Goal: Book appointment/travel/reservation

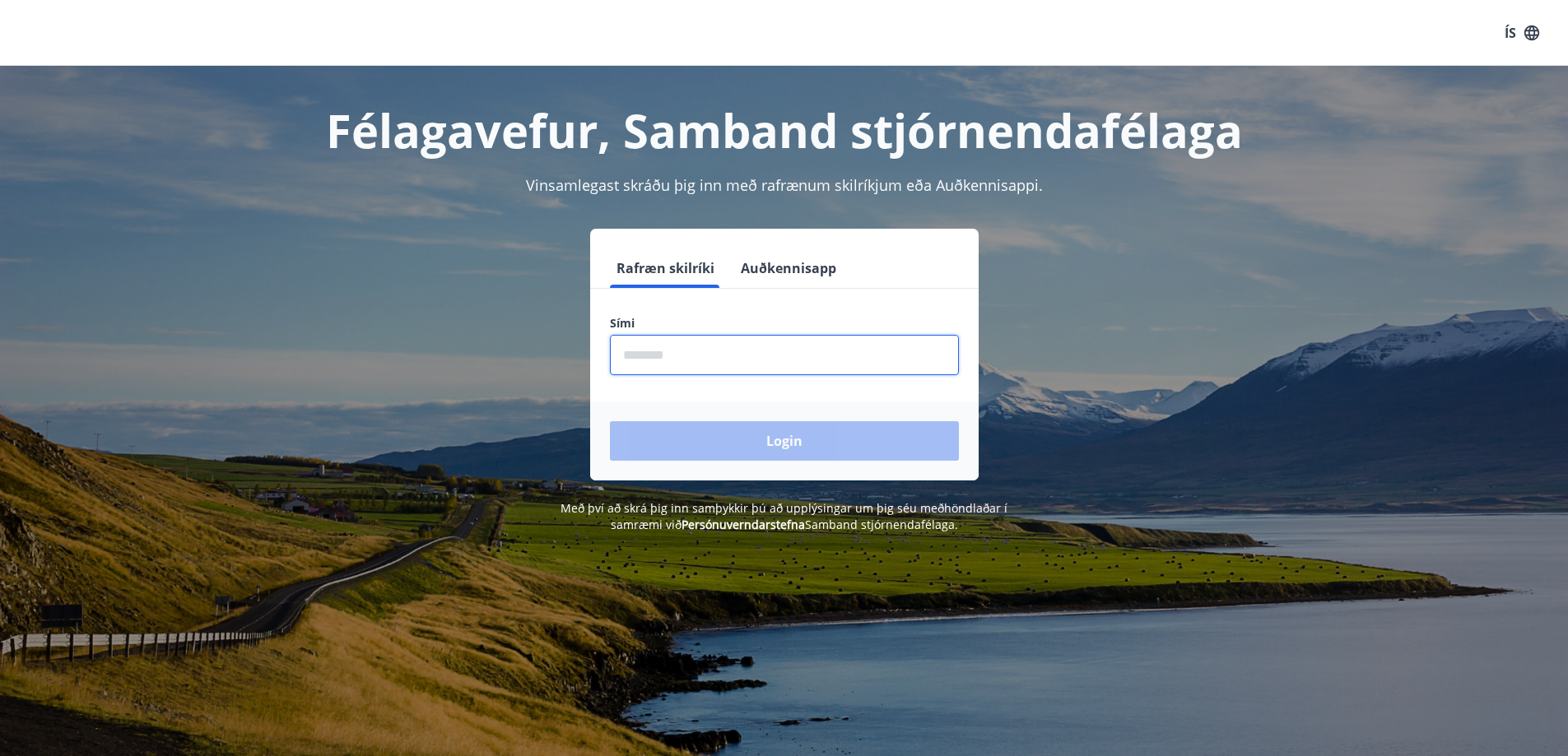
click at [664, 349] on input "phone" at bounding box center [784, 355] width 349 height 41
type input "********"
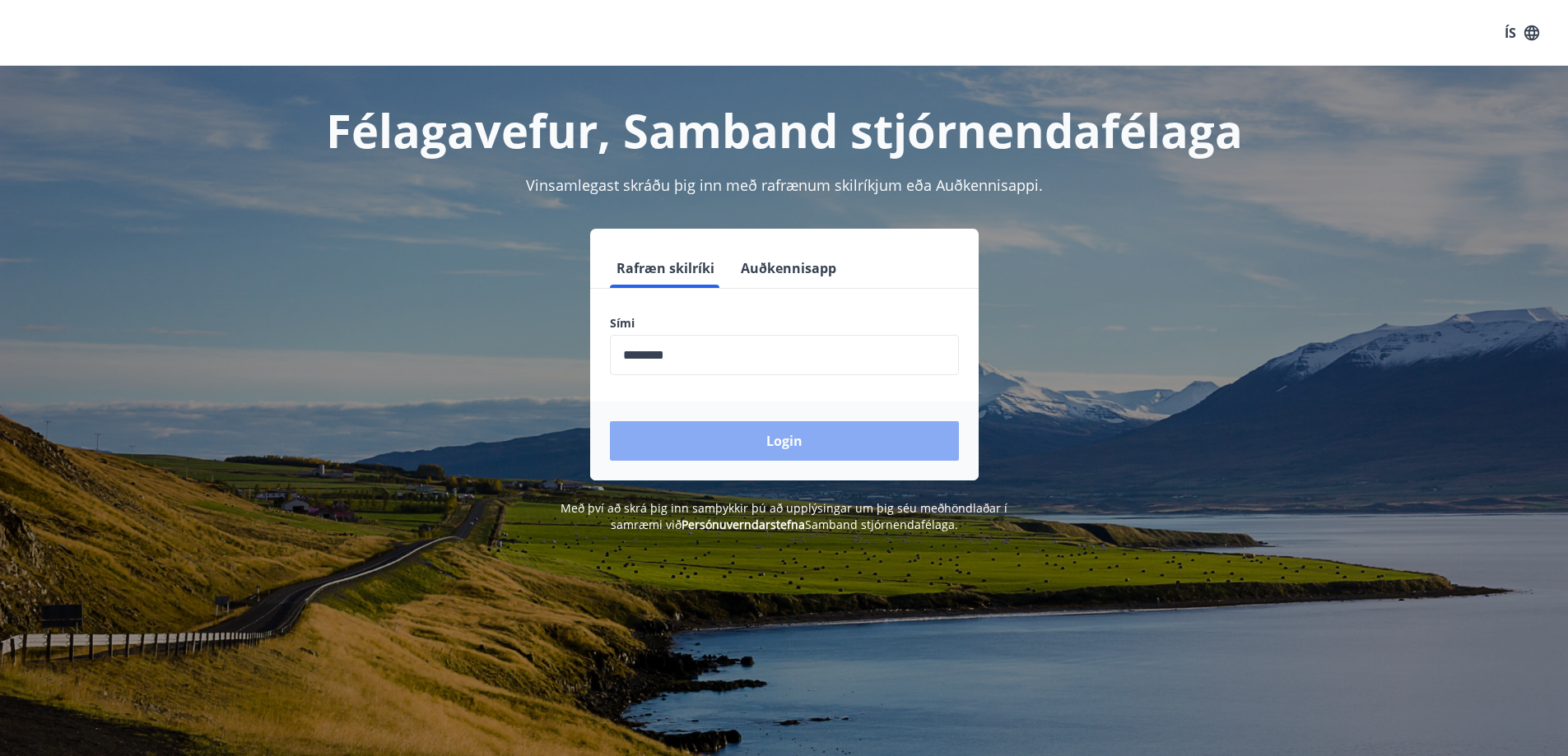
click at [799, 445] on button "Login" at bounding box center [784, 441] width 349 height 40
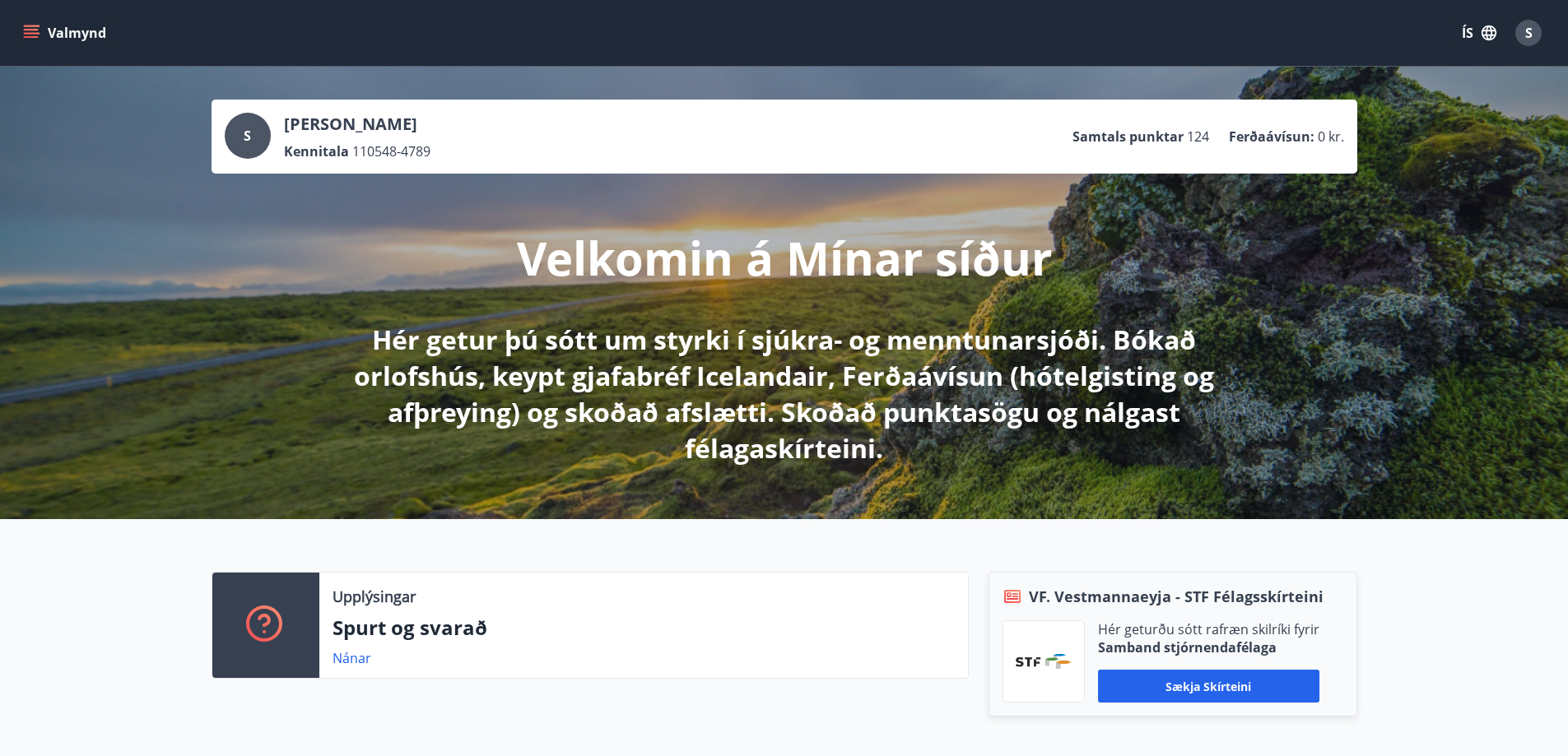
click at [72, 36] on button "Valmynd" at bounding box center [66, 33] width 93 height 30
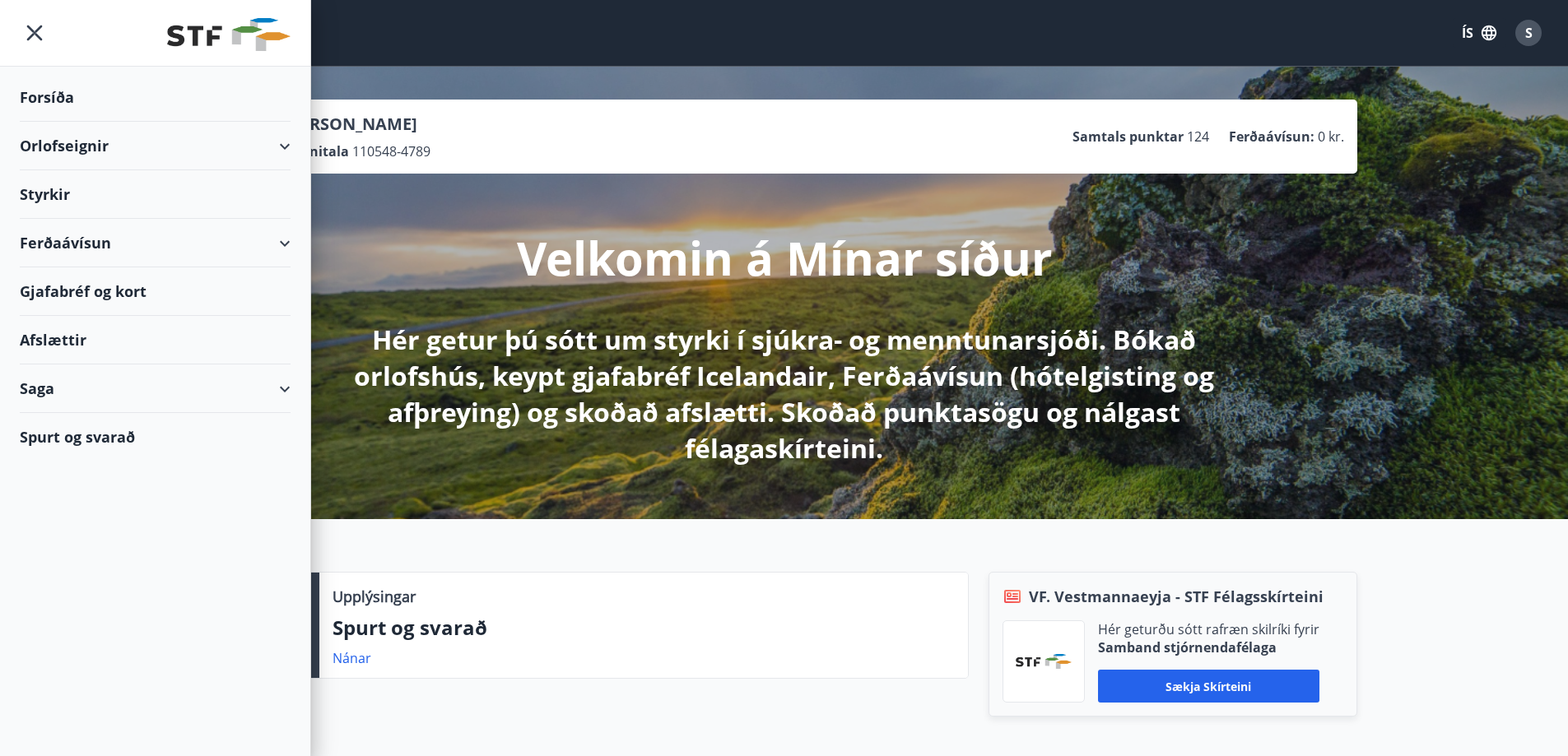
click at [286, 148] on div "Orlofseignir" at bounding box center [155, 147] width 271 height 49
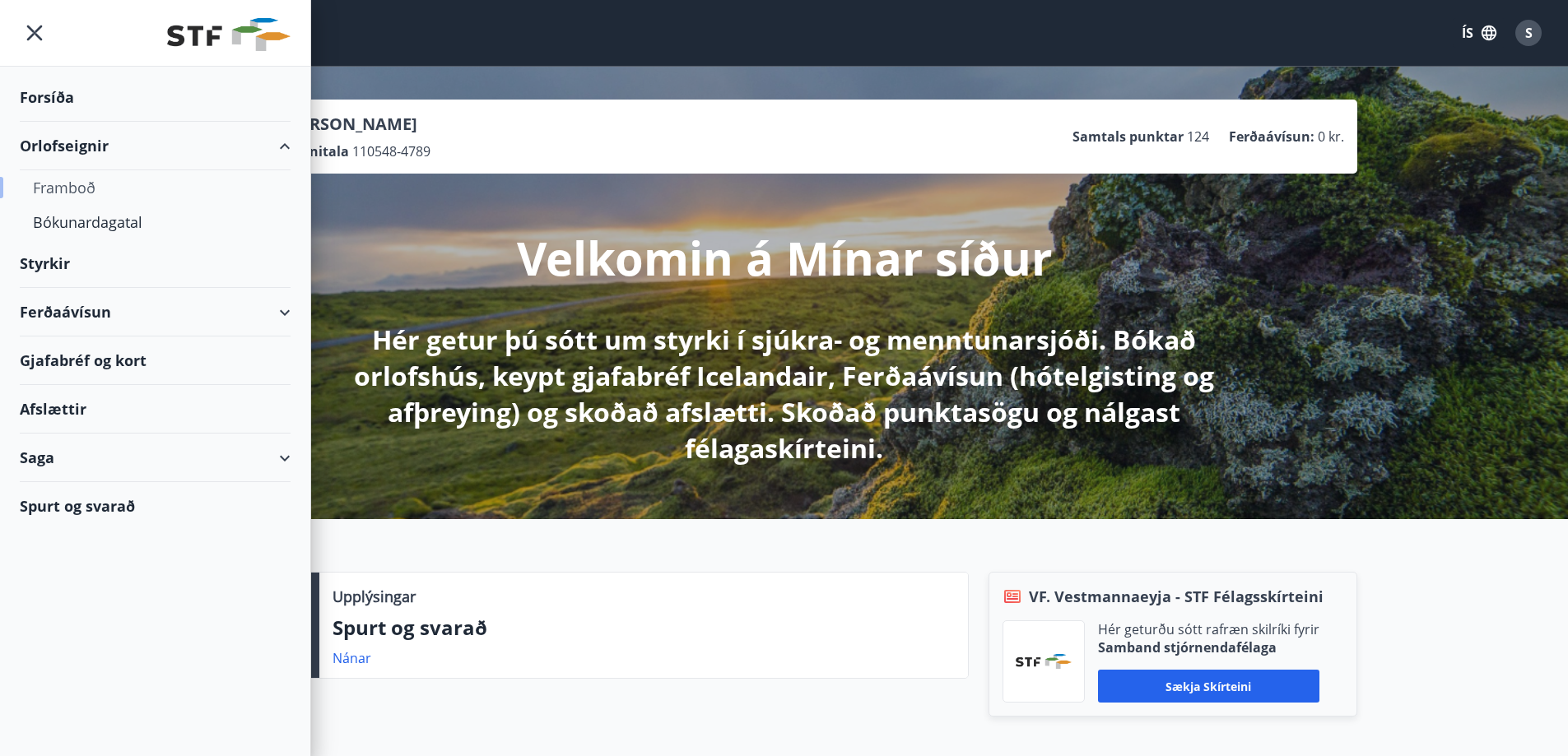
click at [86, 187] on div "Framboð" at bounding box center [155, 187] width 244 height 34
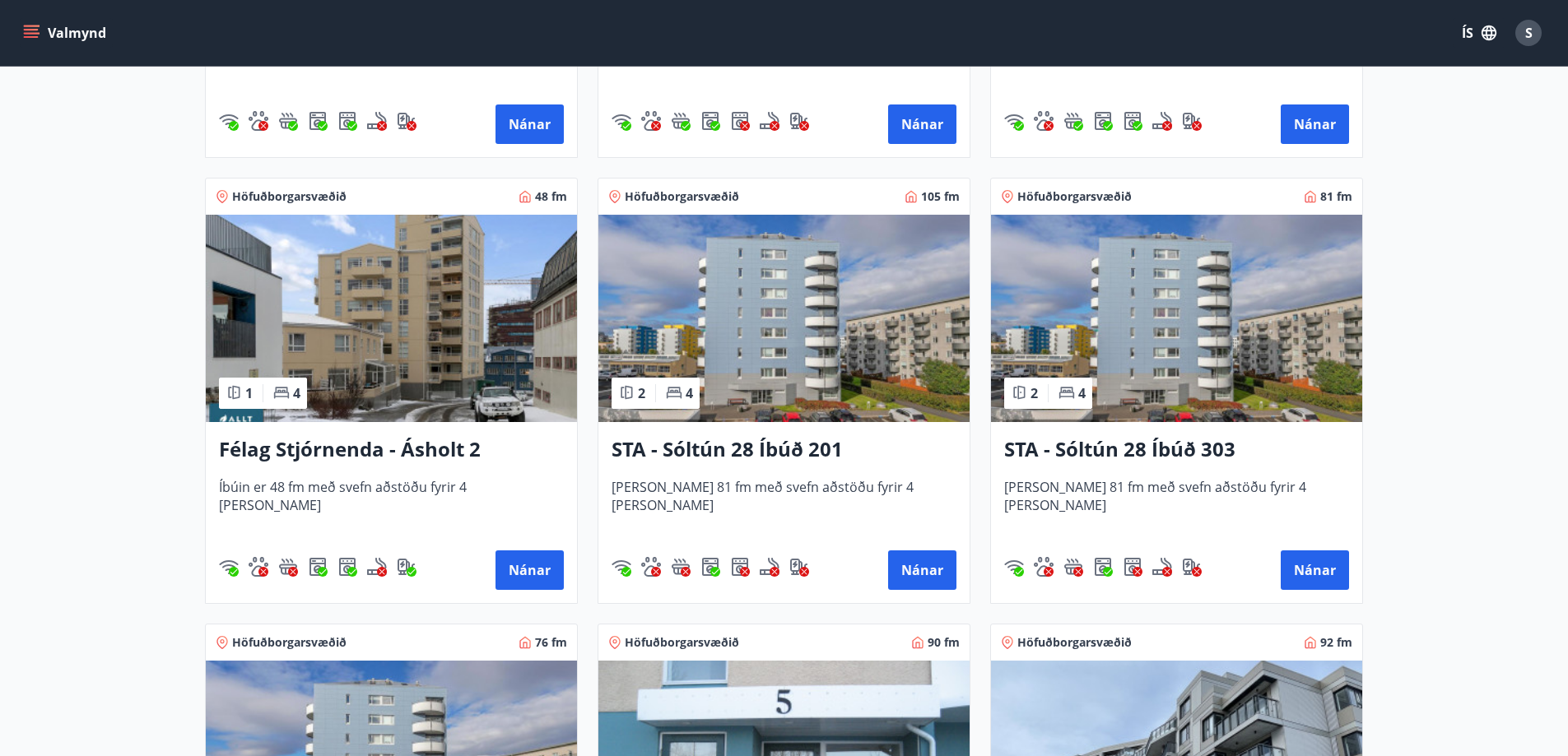
scroll to position [1564, 0]
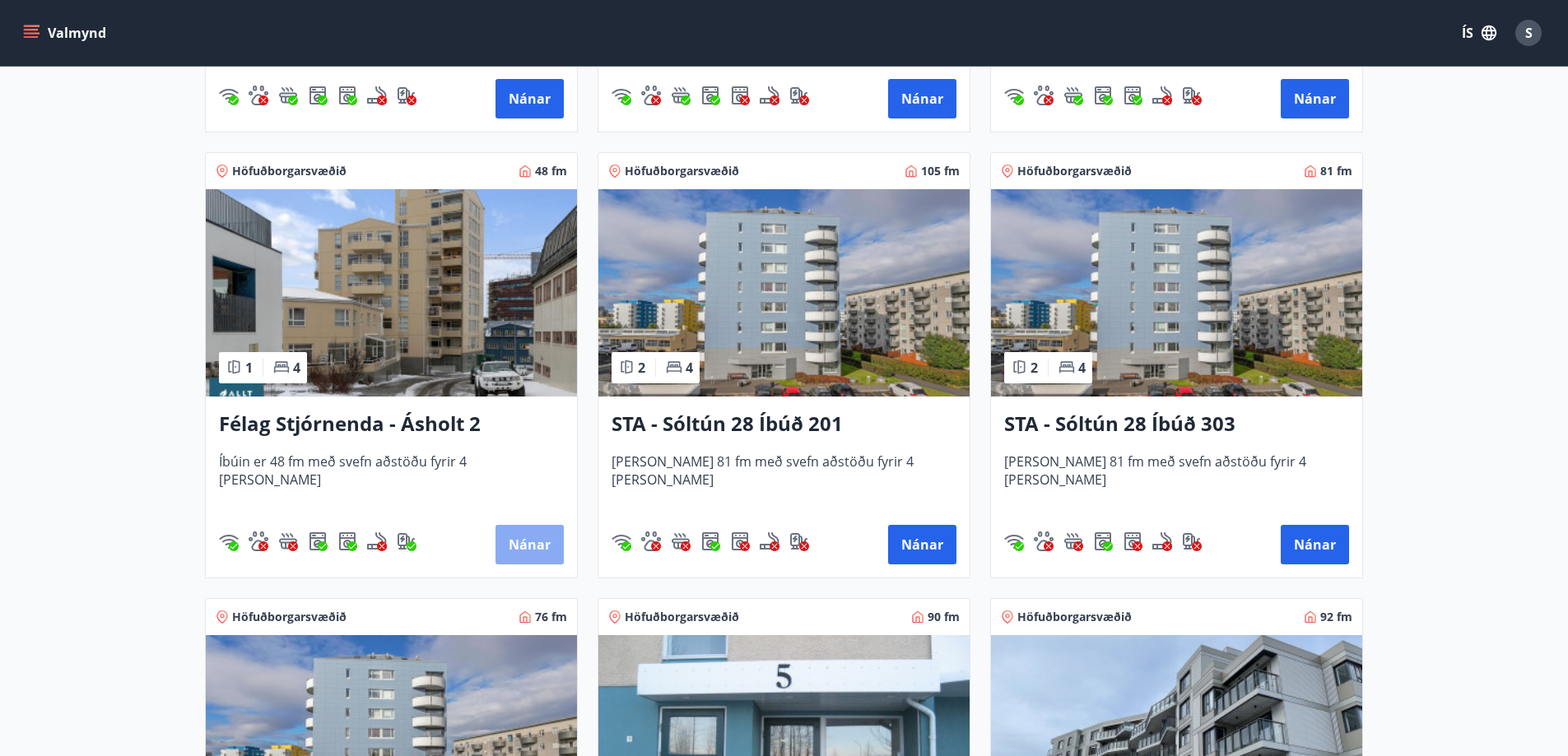
click at [522, 544] on button "Nánar" at bounding box center [529, 545] width 68 height 40
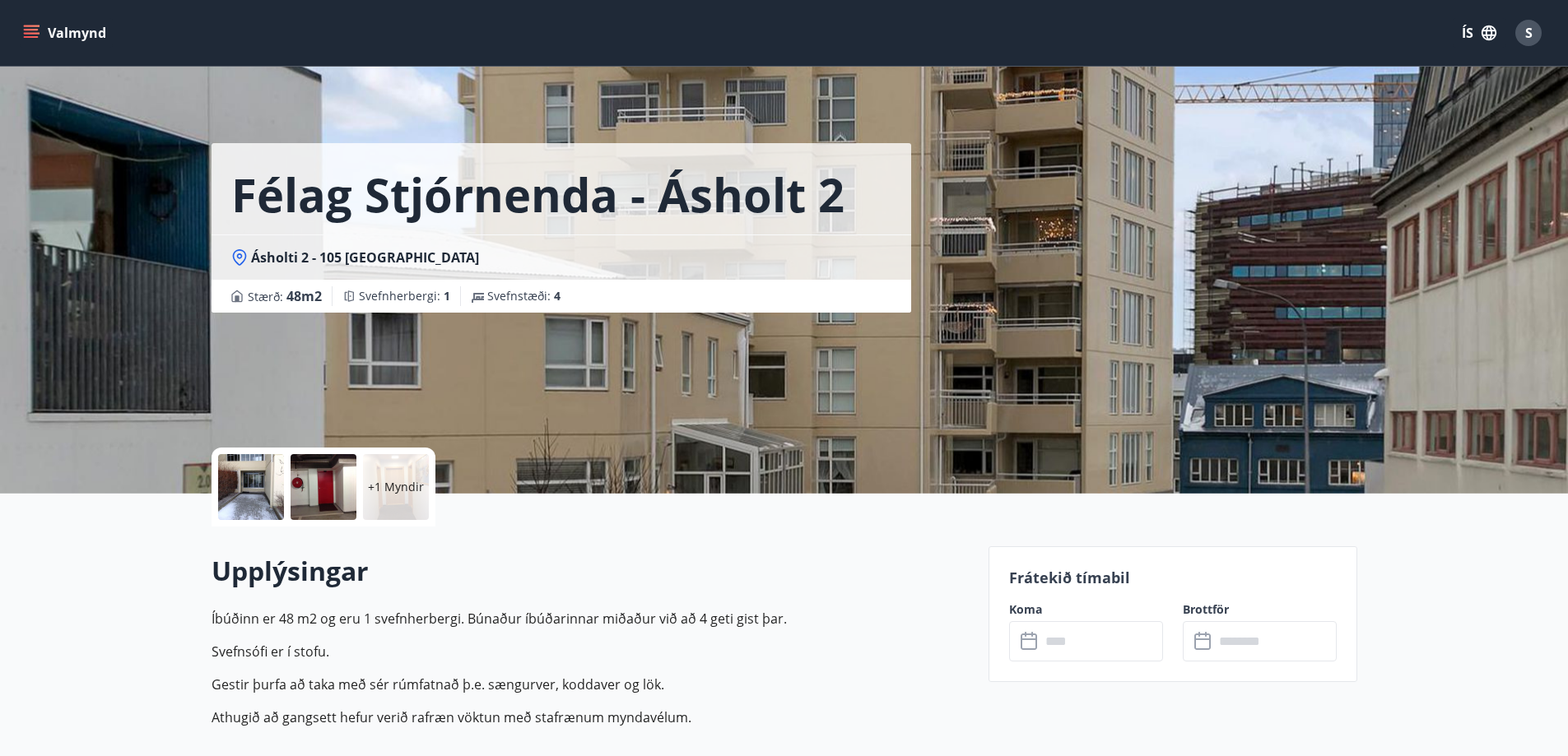
click at [1109, 637] on input "text" at bounding box center [1101, 641] width 122 height 41
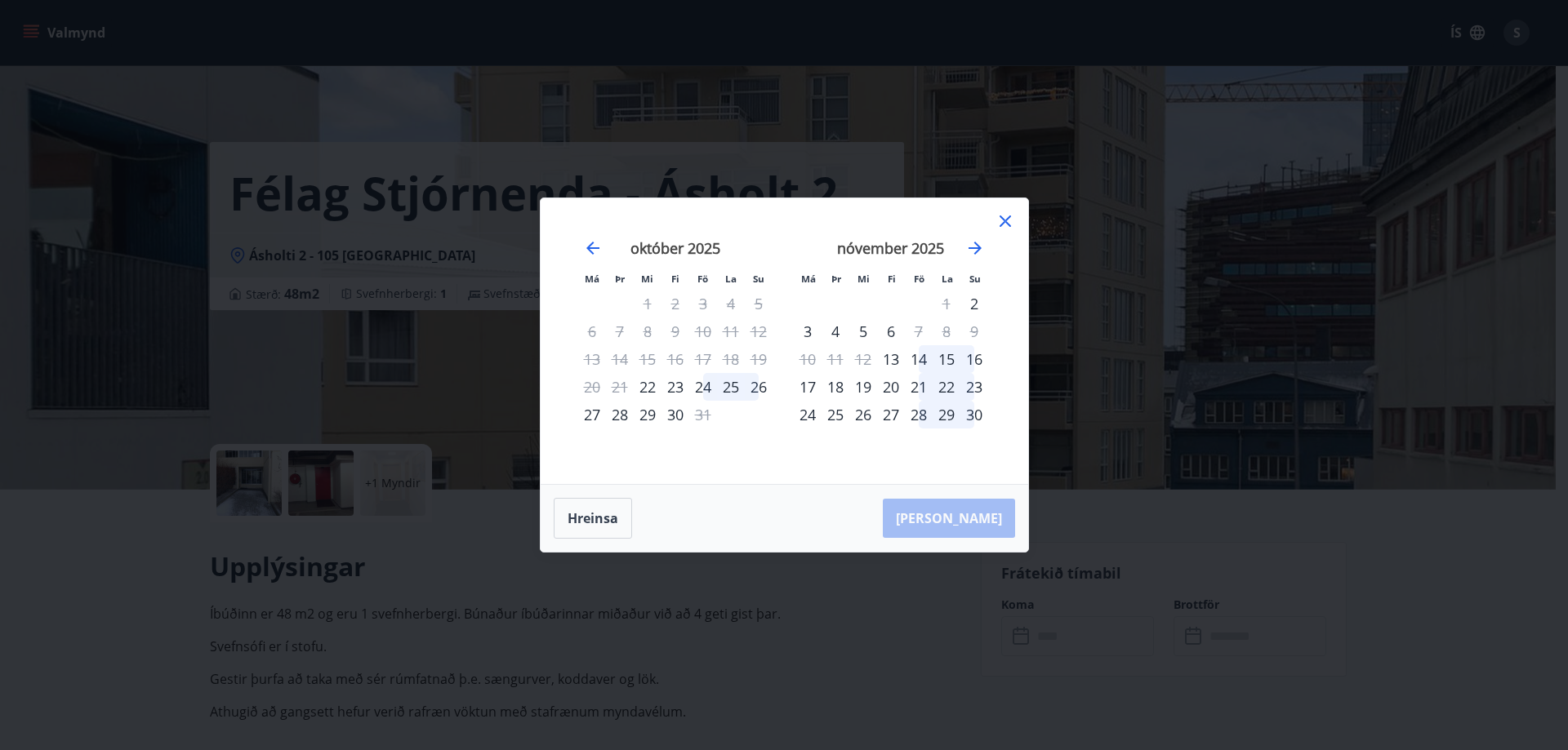
click at [1008, 225] on icon at bounding box center [1005, 221] width 12 height 12
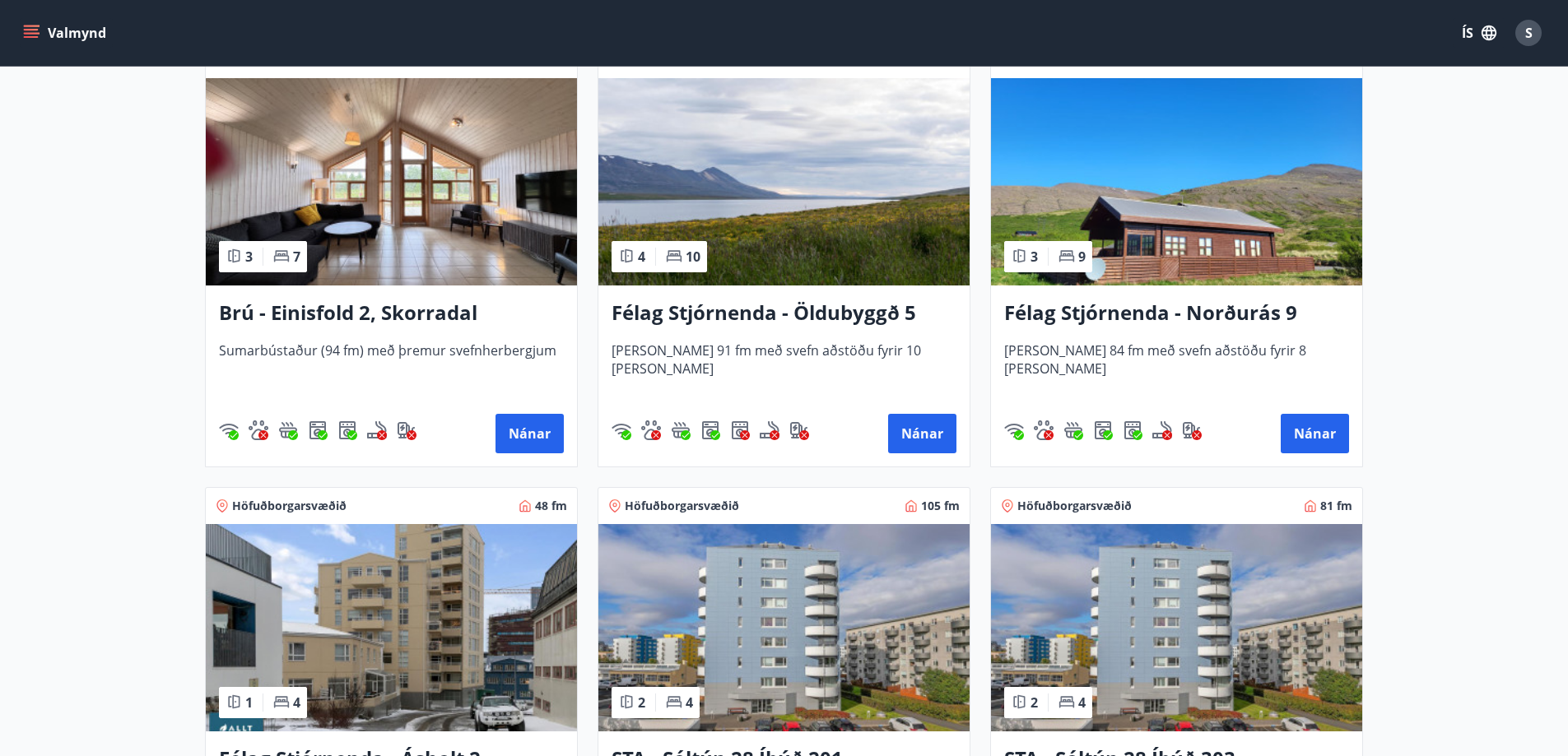
scroll to position [1564, 0]
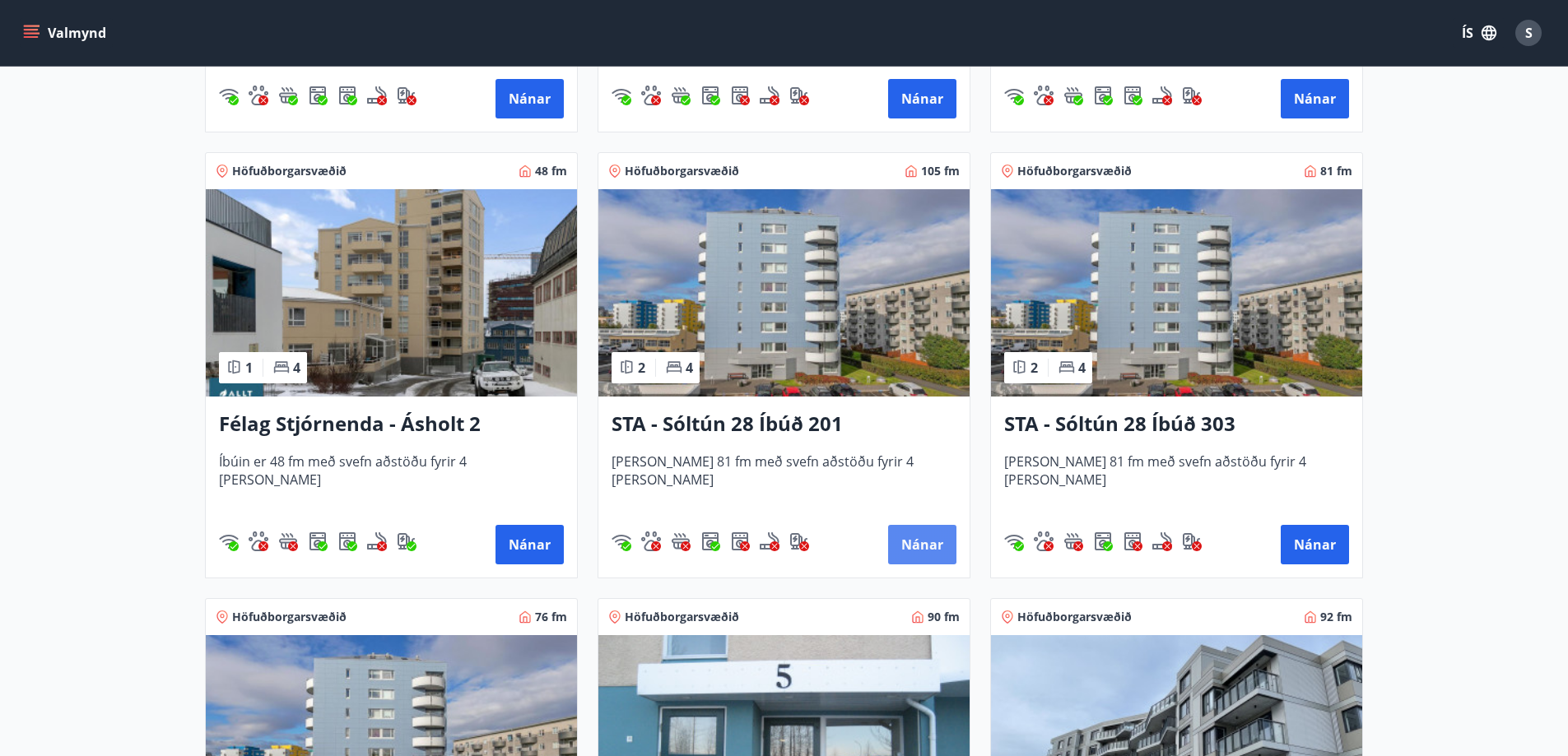
click at [923, 539] on button "Nánar" at bounding box center [922, 545] width 68 height 40
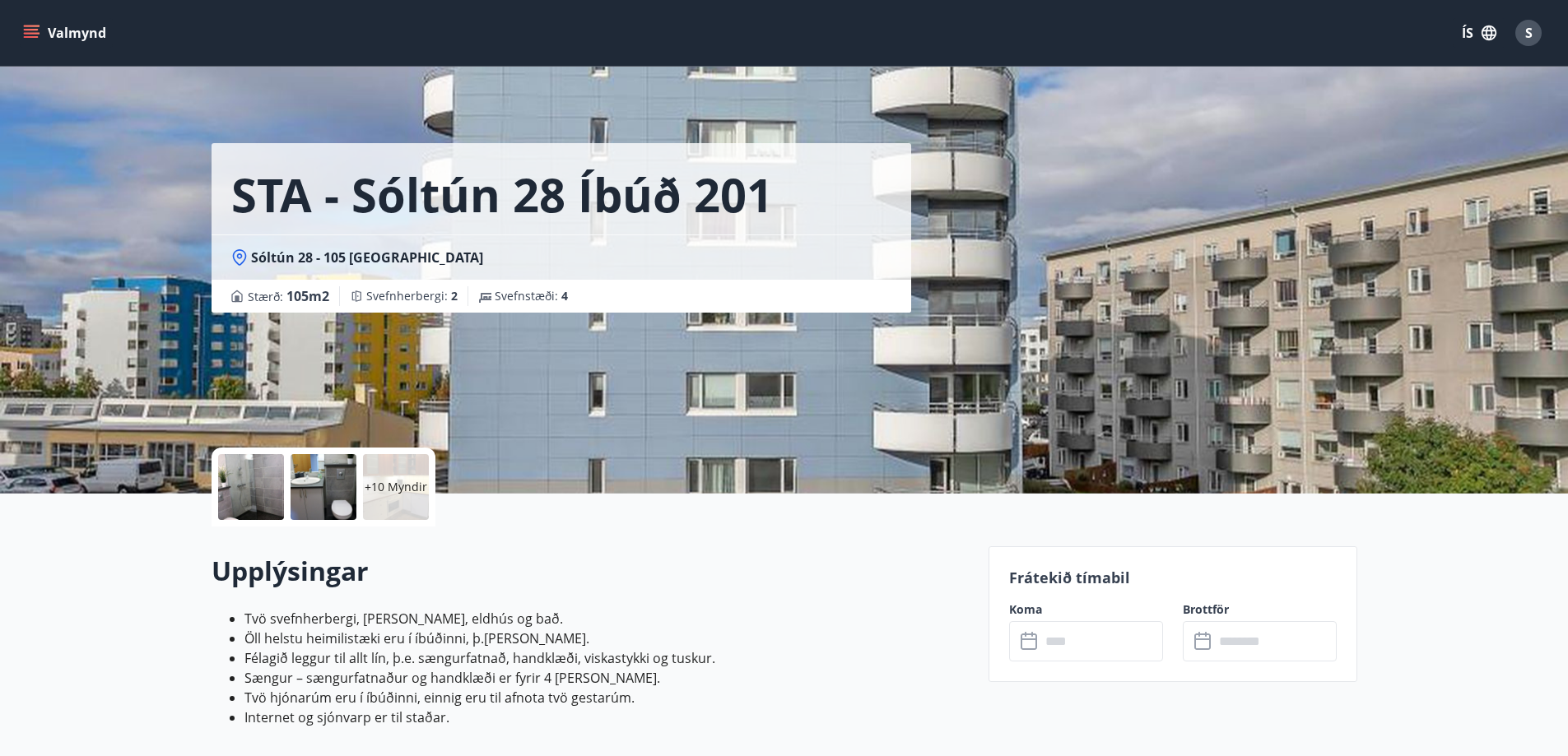
click at [1105, 639] on input "text" at bounding box center [1101, 641] width 122 height 41
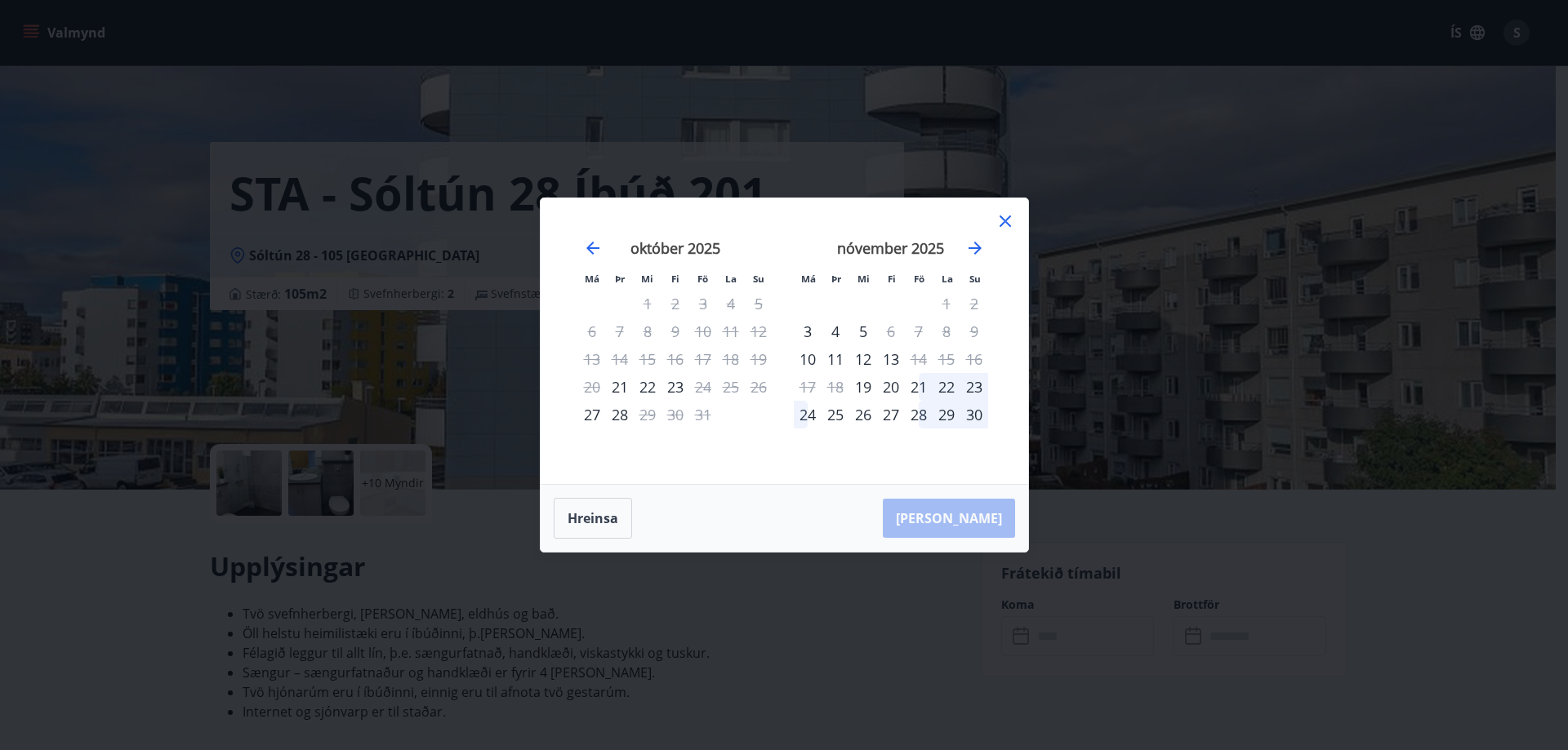
click at [1006, 220] on icon at bounding box center [1005, 221] width 12 height 12
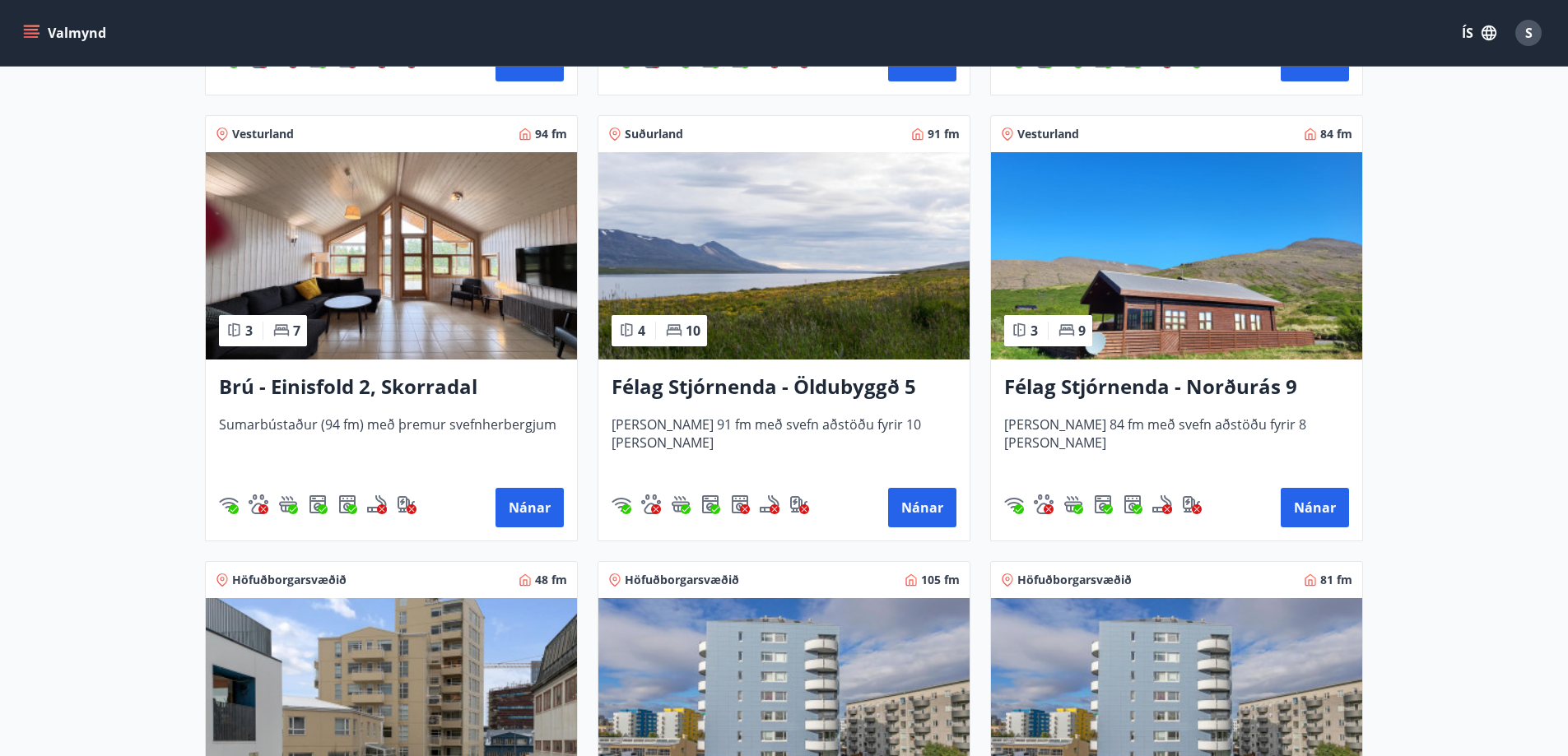
scroll to position [1649, 0]
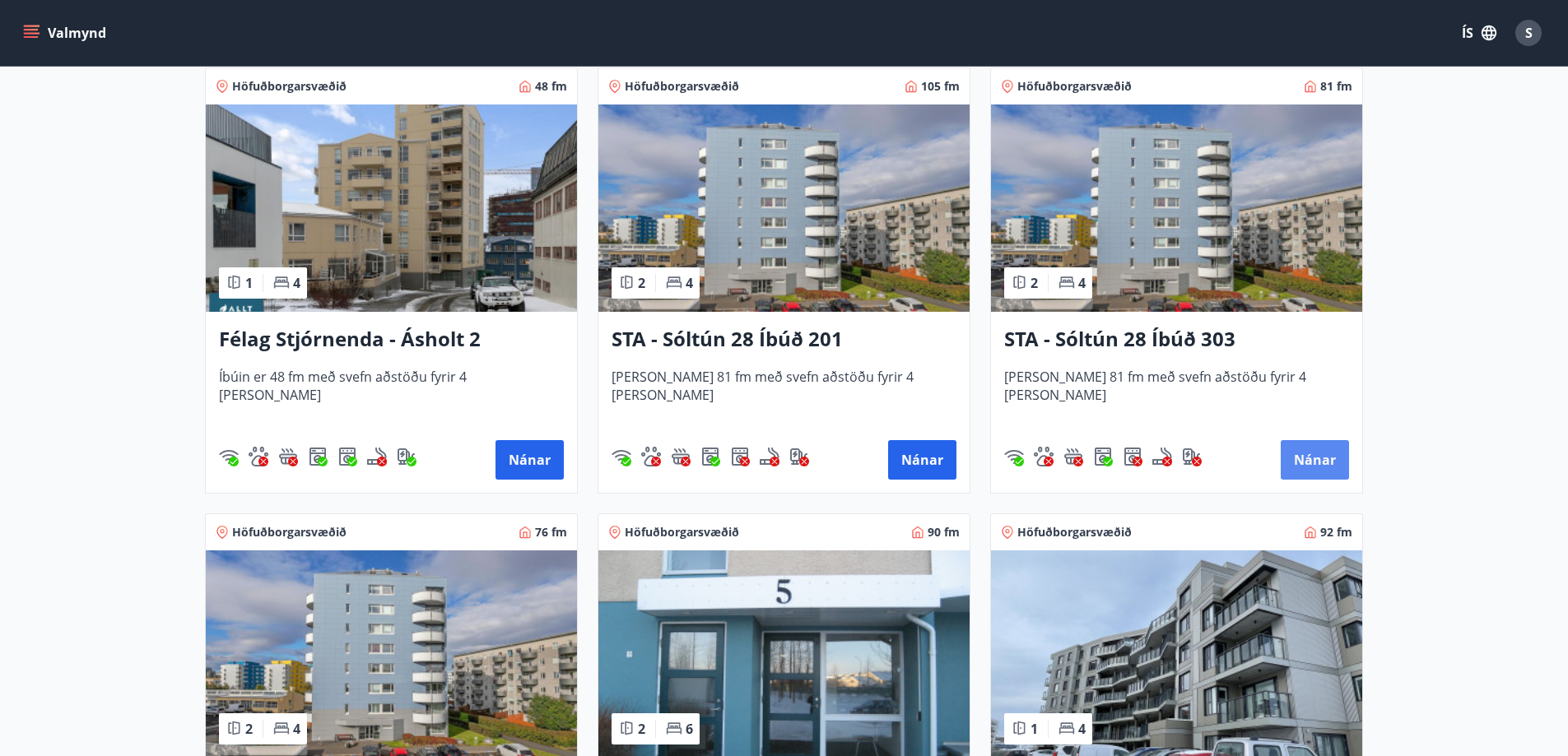
click at [1306, 453] on button "Nánar" at bounding box center [1314, 460] width 68 height 40
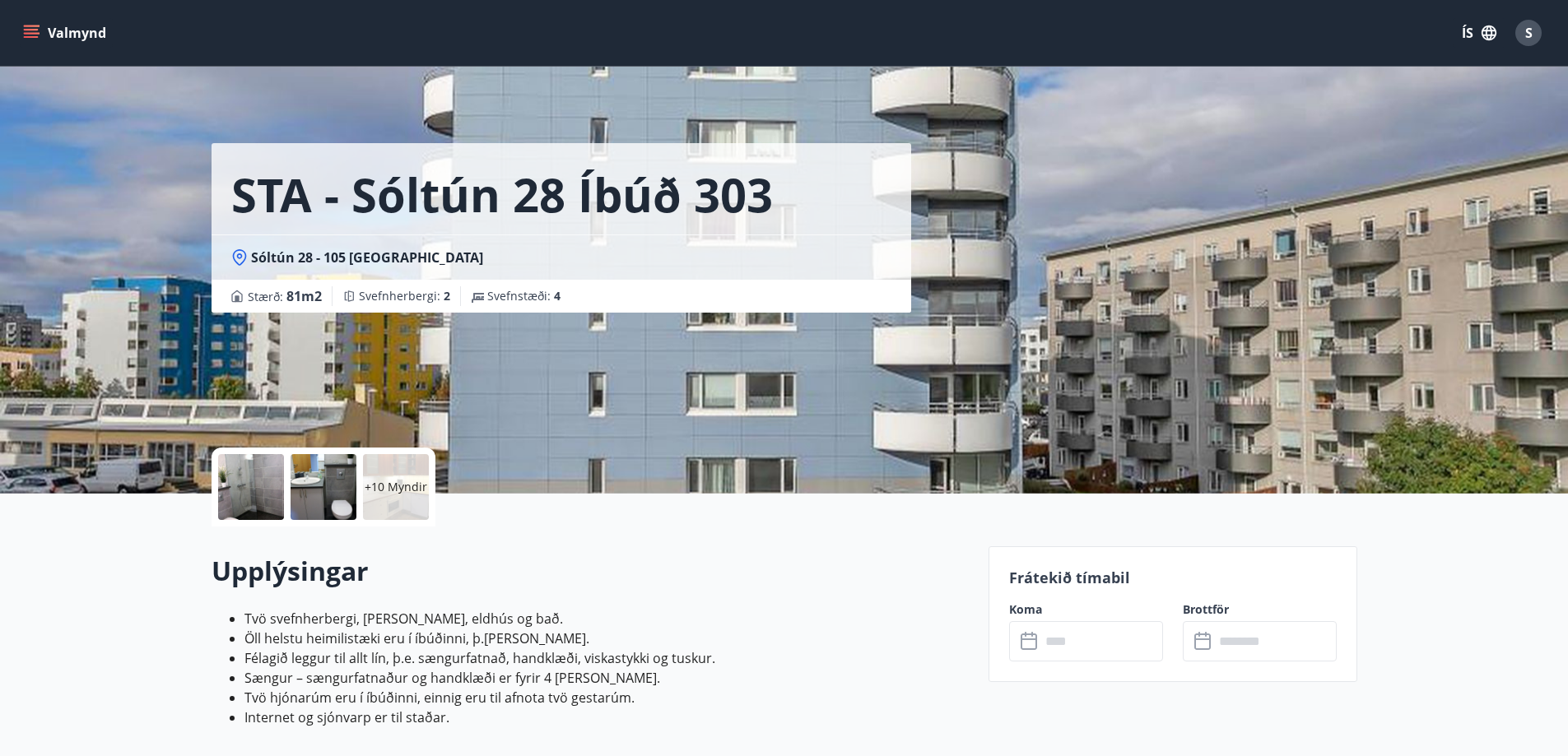
click at [1061, 646] on input "text" at bounding box center [1101, 641] width 122 height 41
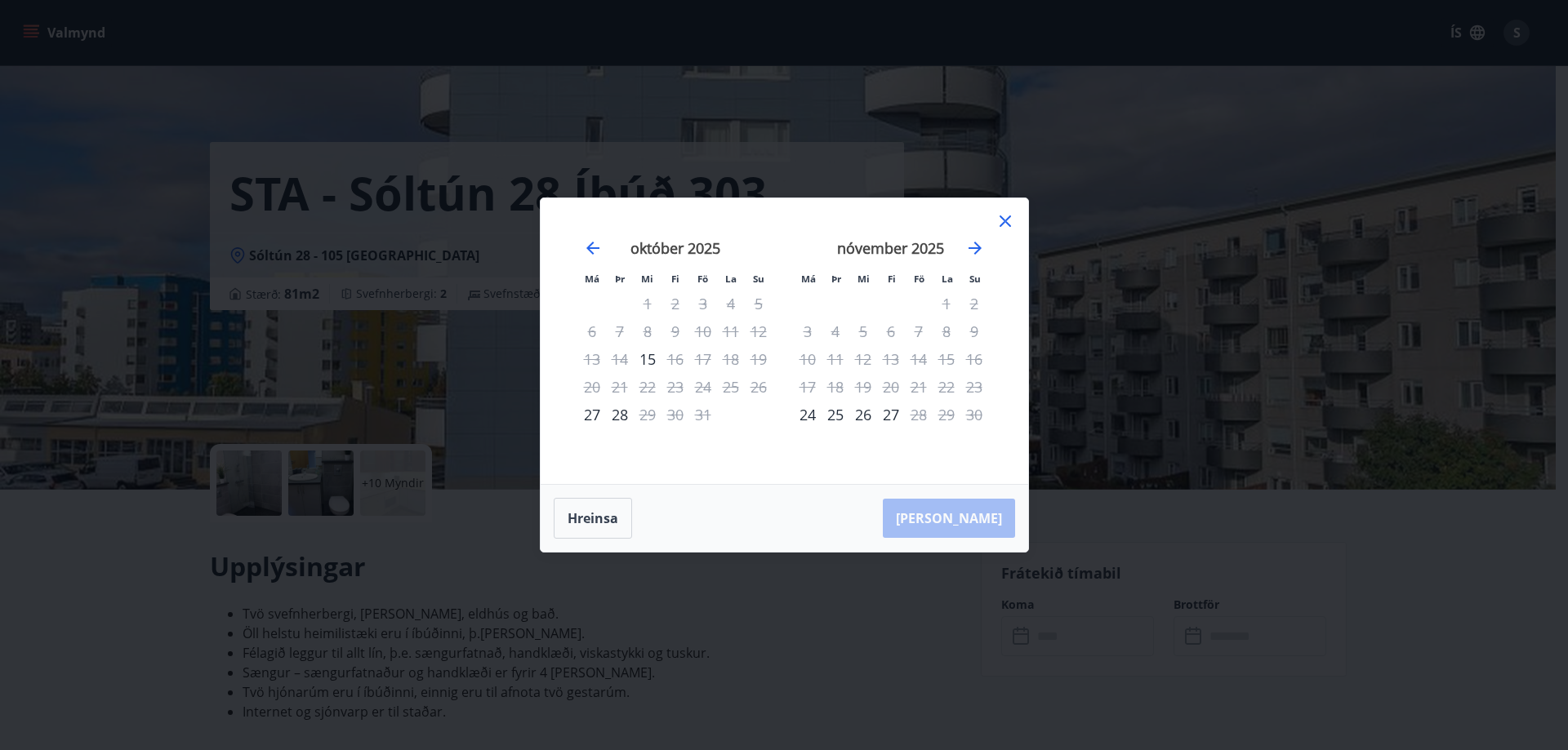
click at [1005, 224] on icon at bounding box center [1005, 221] width 20 height 20
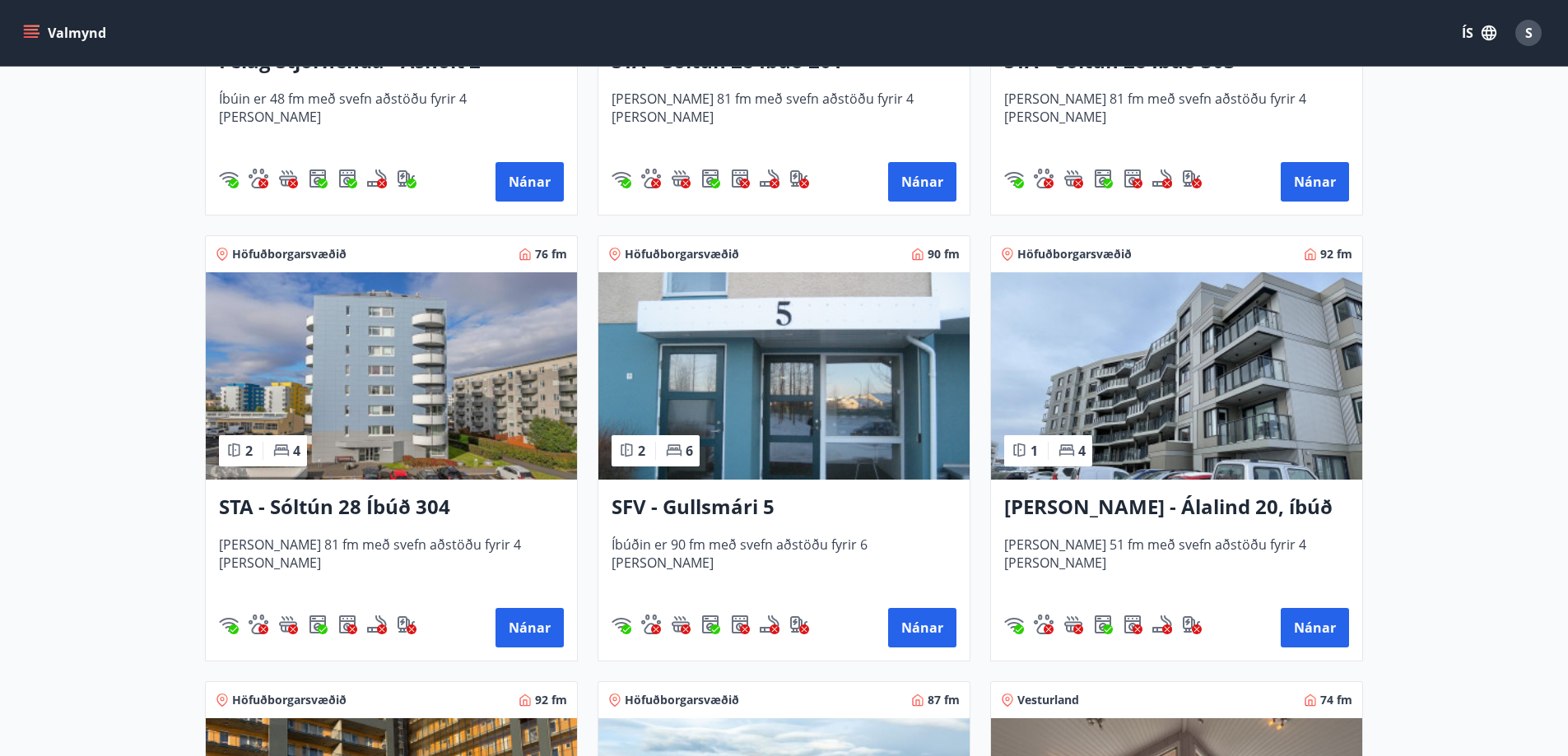
scroll to position [2139, 0]
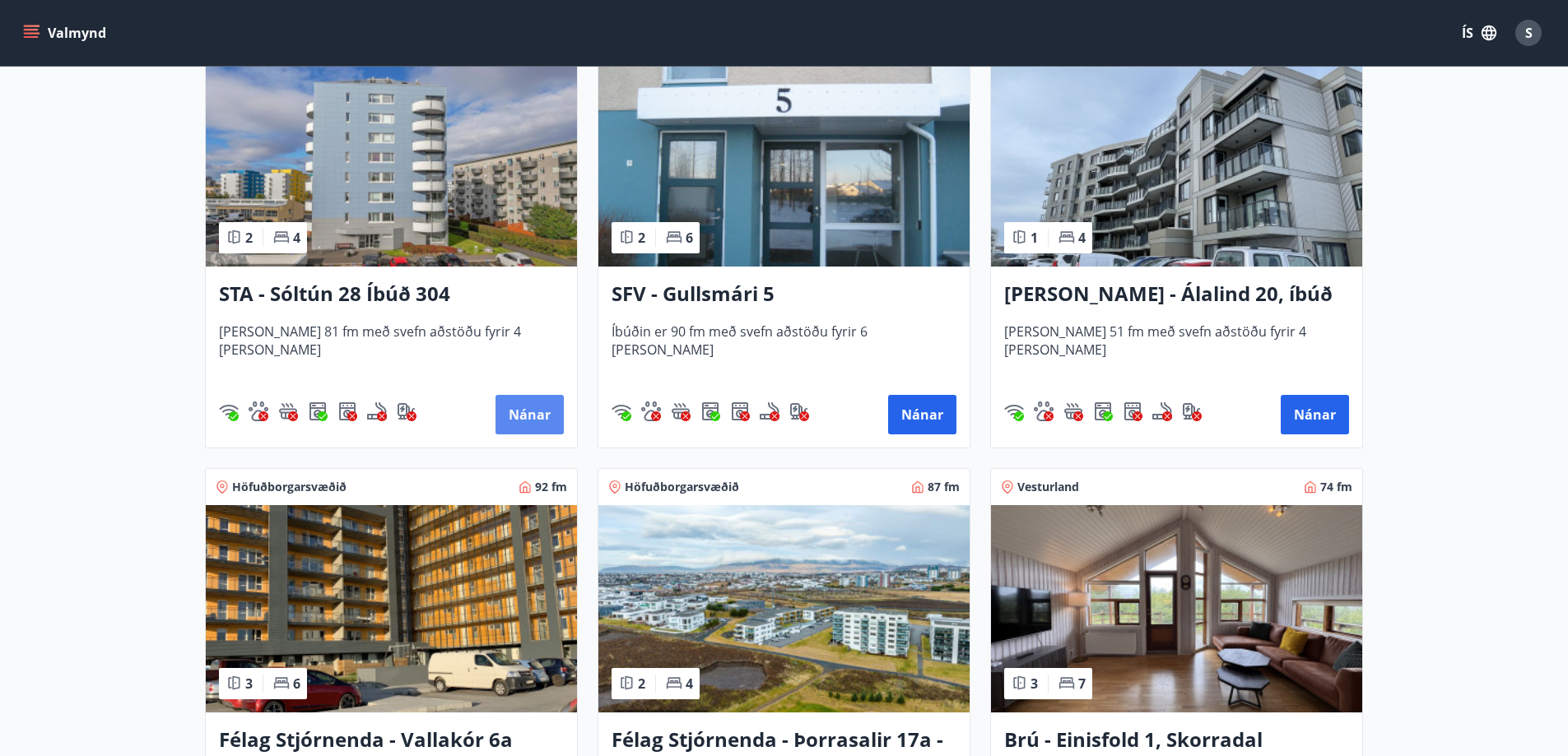
click at [512, 409] on button "Nánar" at bounding box center [529, 415] width 68 height 40
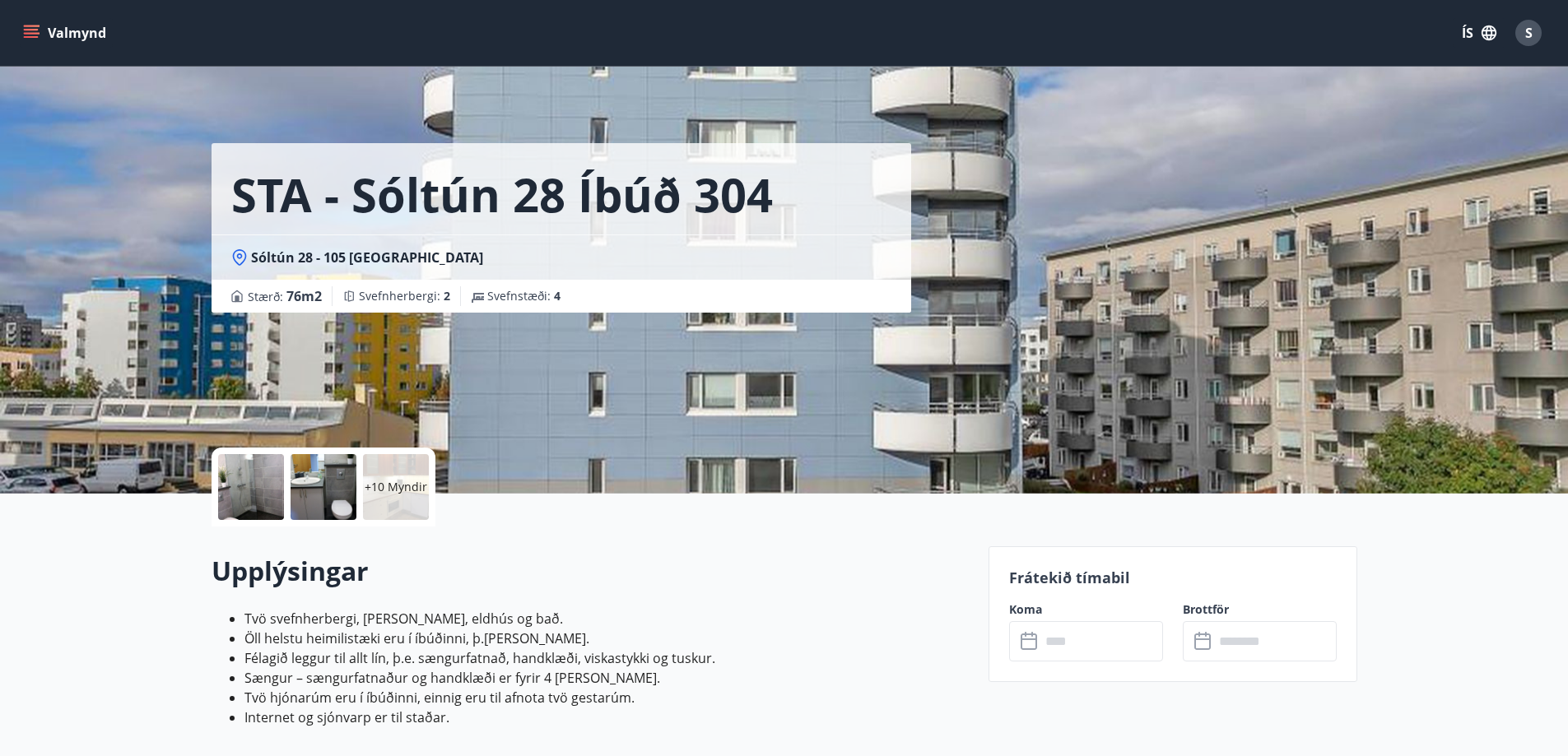
click at [1080, 640] on input "text" at bounding box center [1101, 641] width 122 height 41
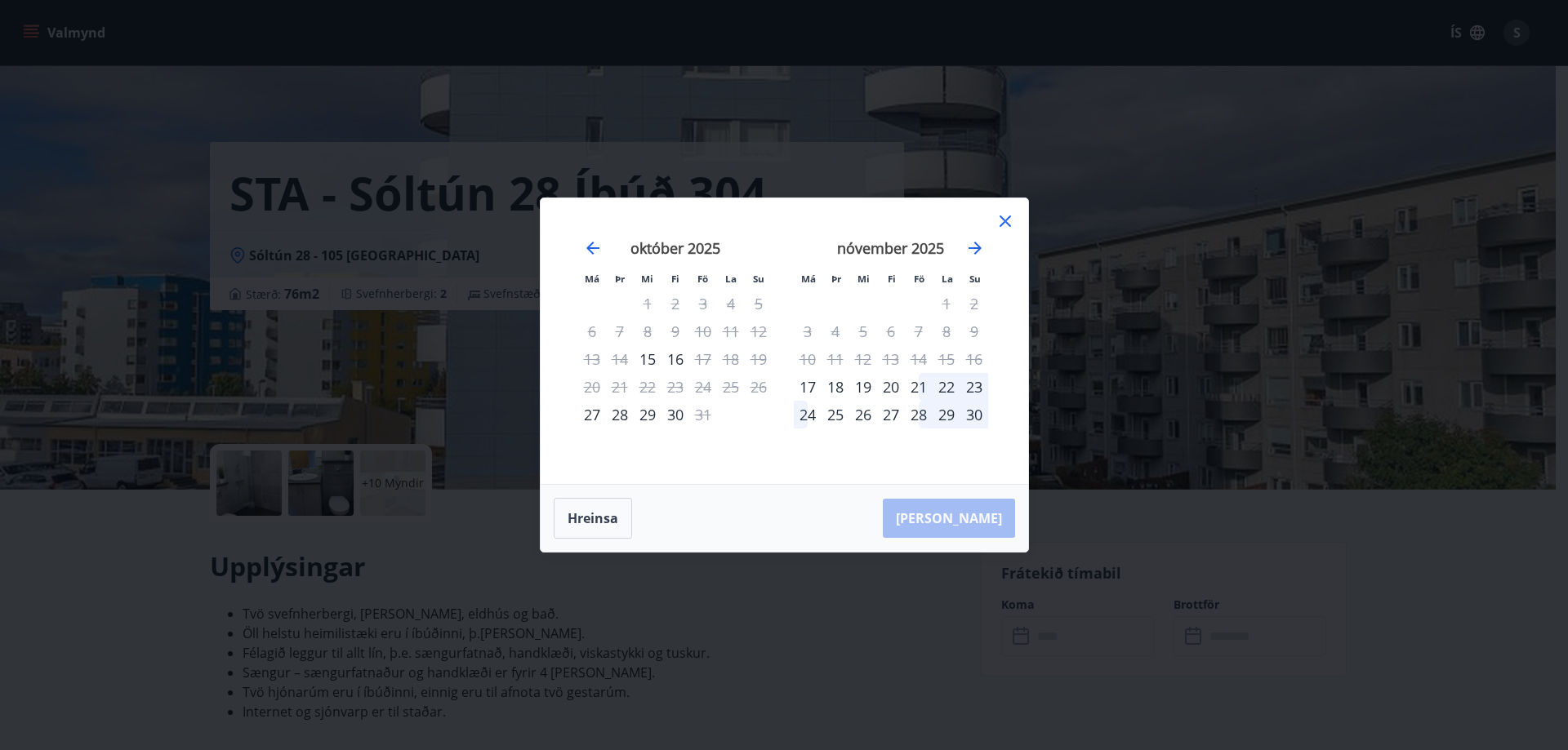
click at [1003, 220] on icon at bounding box center [1005, 221] width 20 height 20
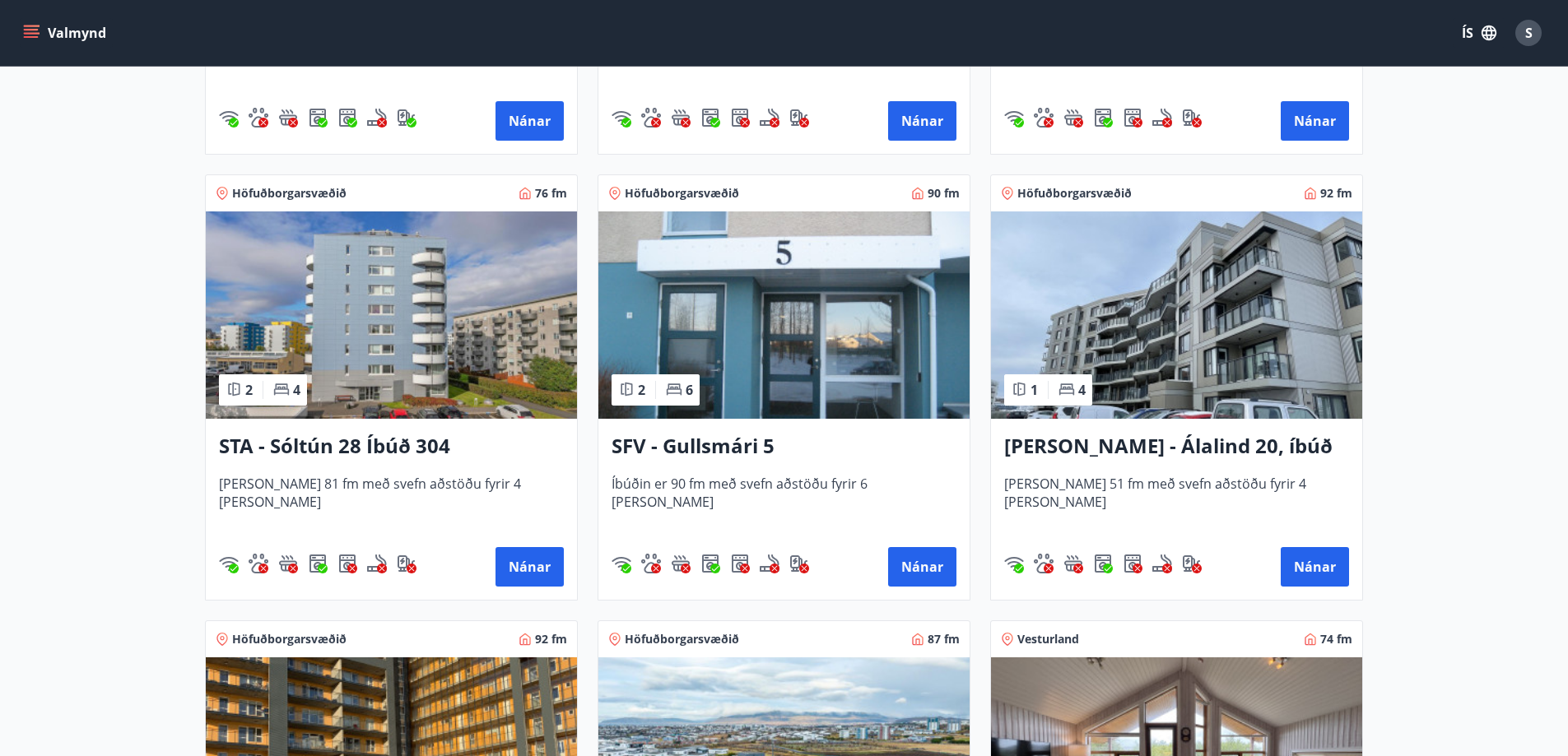
scroll to position [1893, 0]
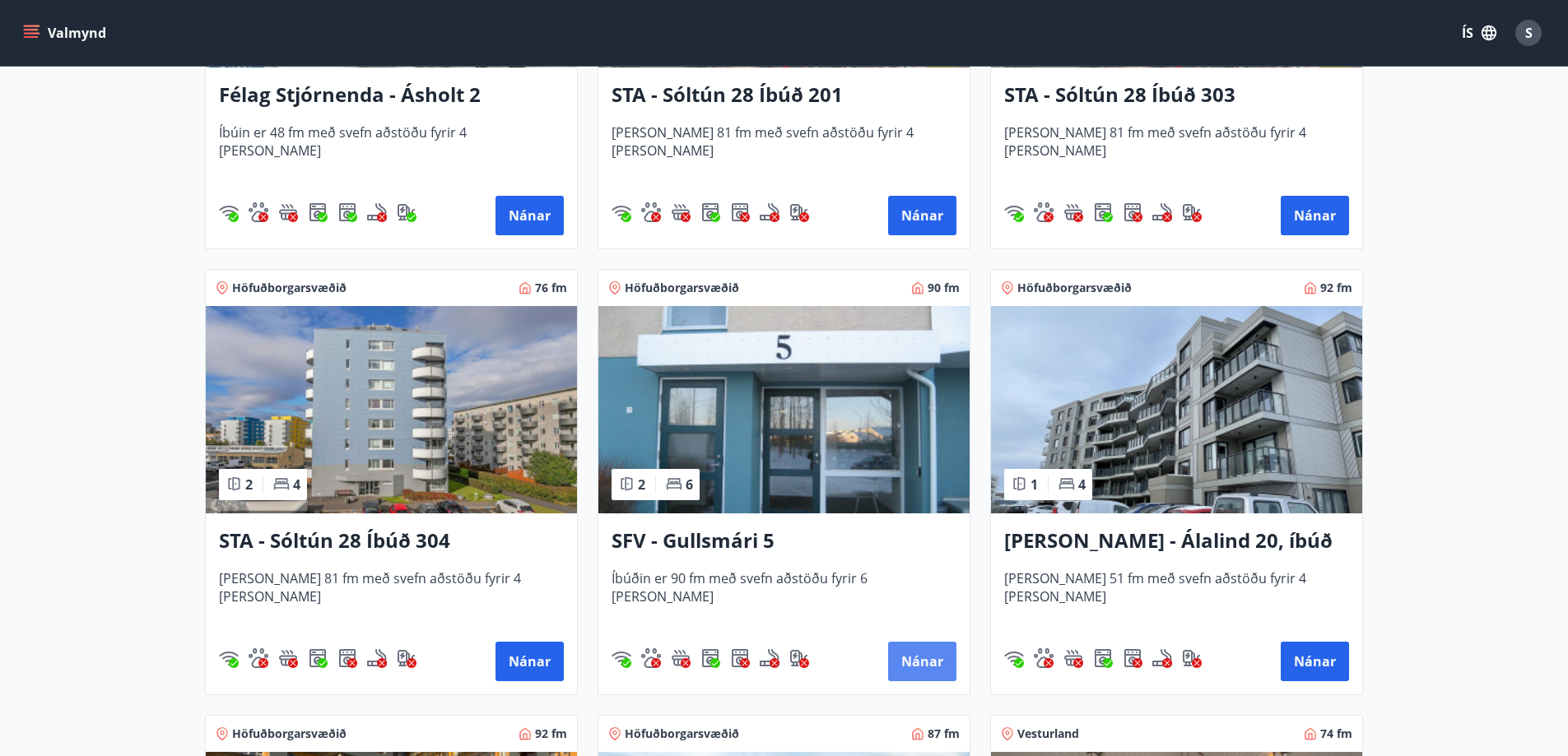
click at [916, 662] on button "Nánar" at bounding box center [922, 662] width 68 height 40
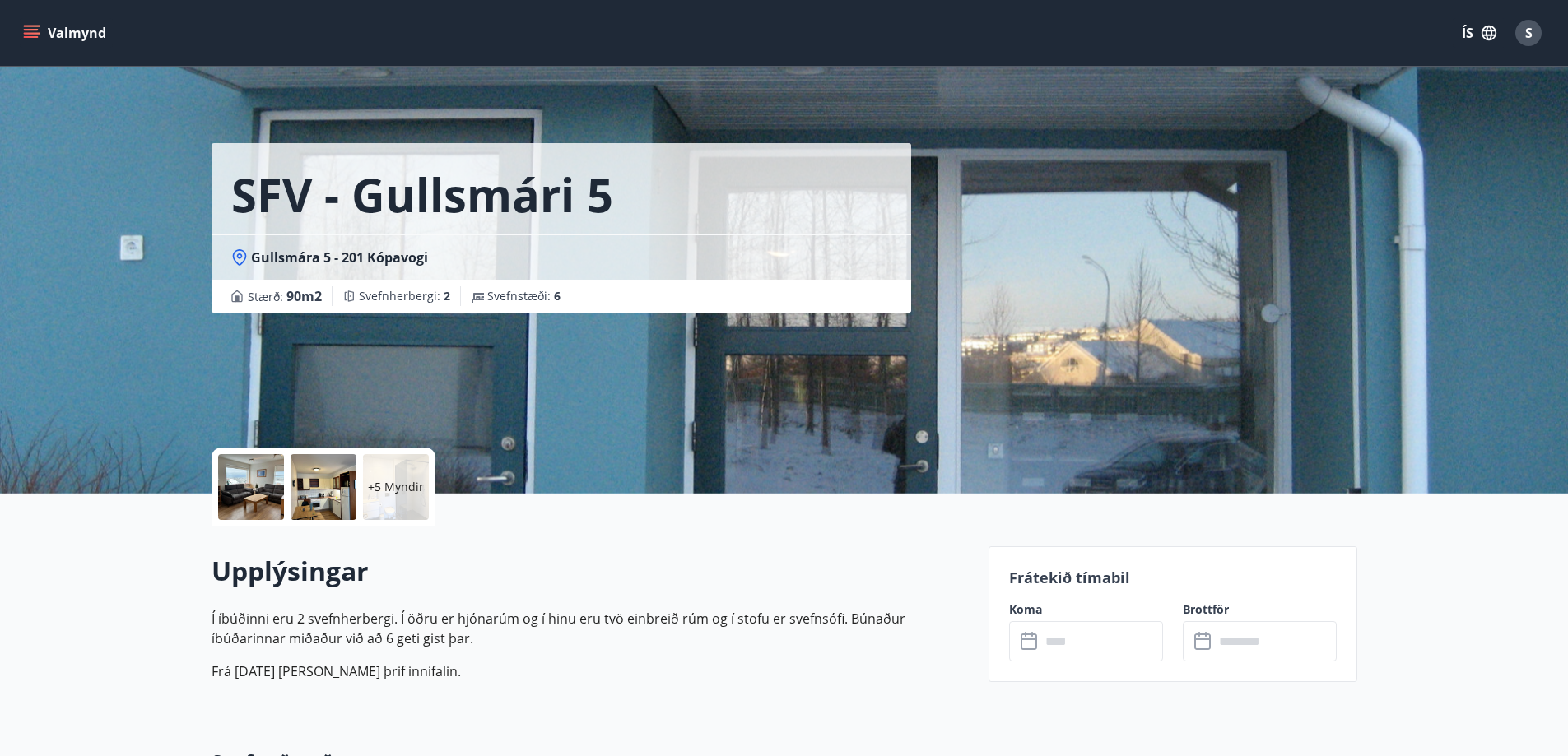
click at [1087, 641] on input "text" at bounding box center [1101, 641] width 122 height 41
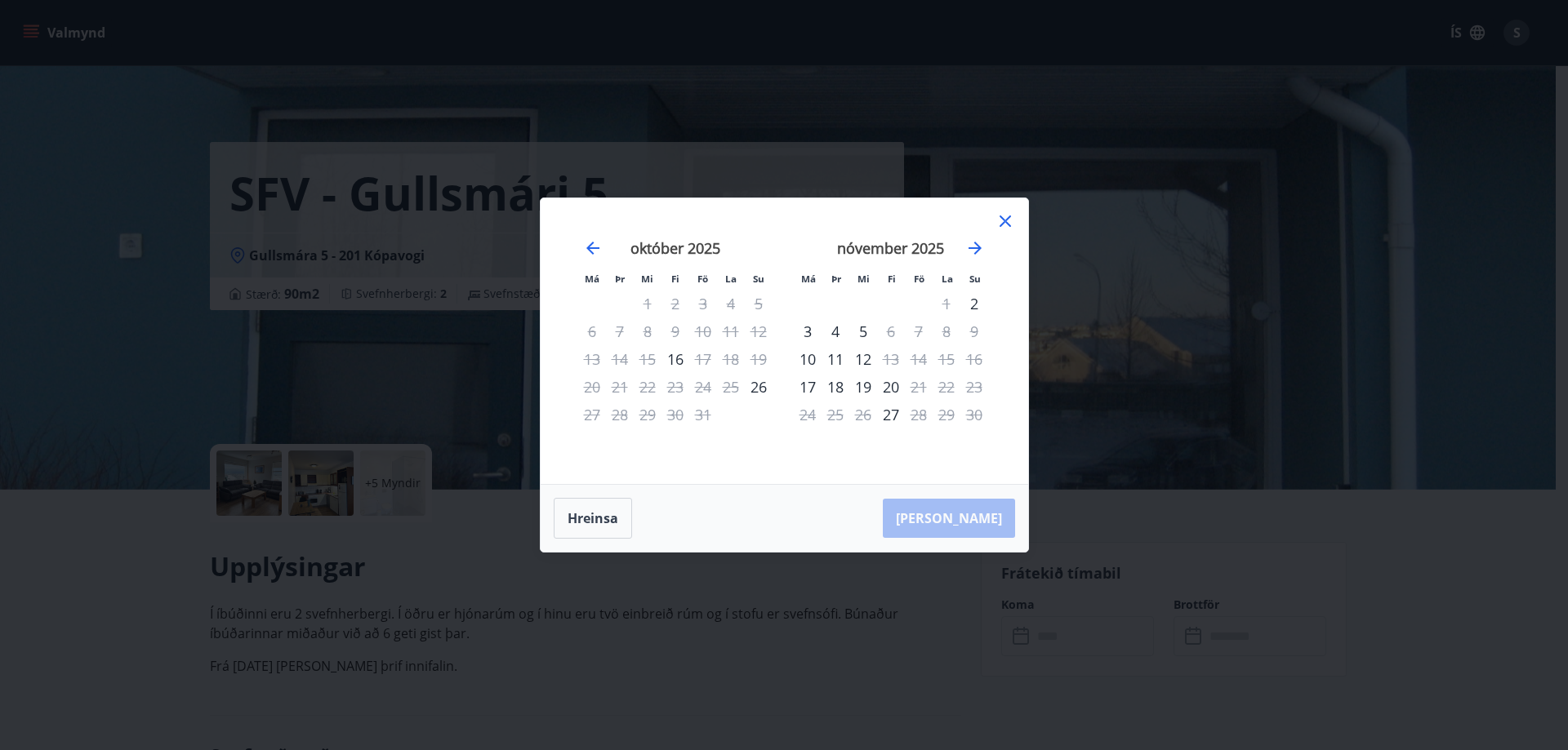
click at [1008, 220] on icon at bounding box center [1005, 221] width 20 height 20
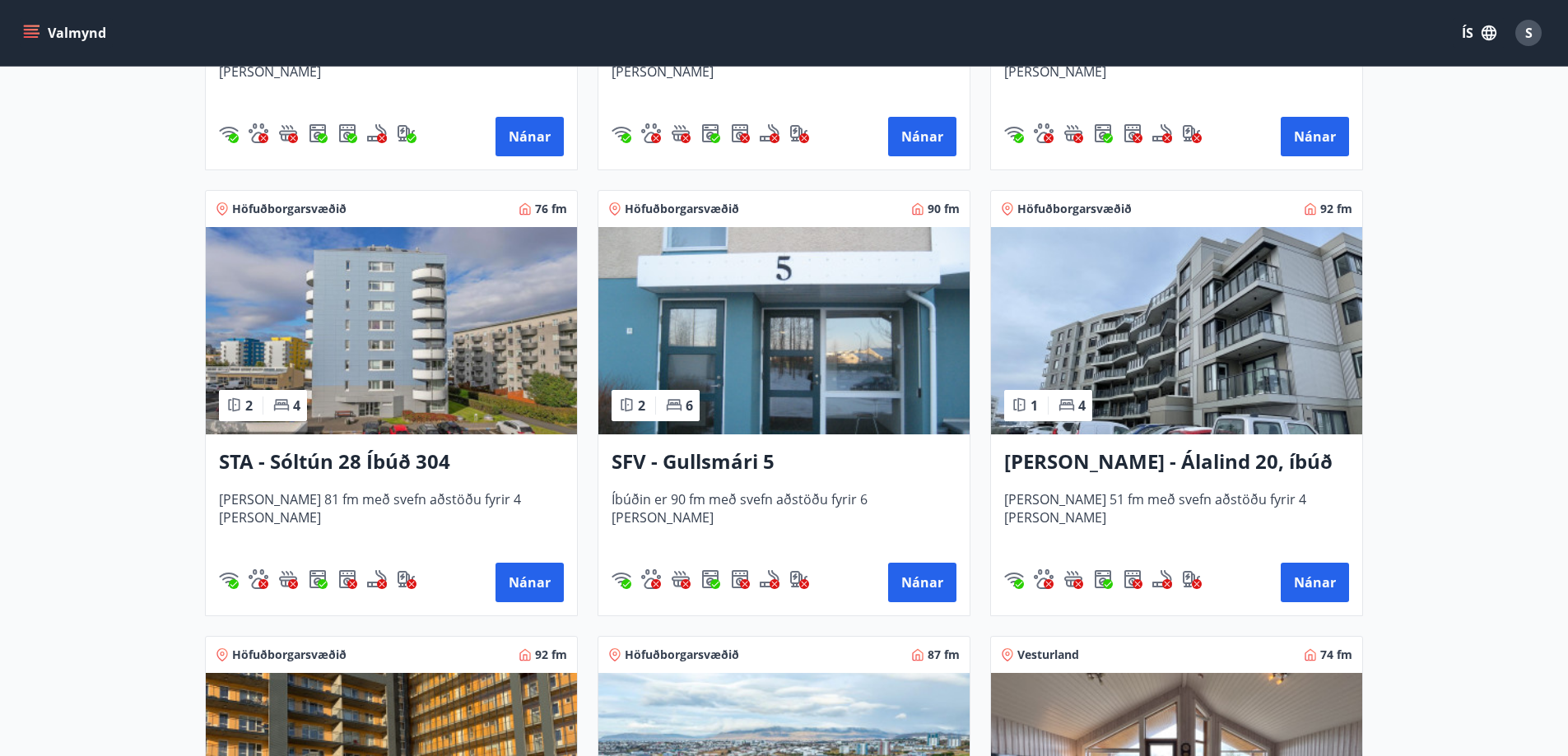
scroll to position [1976, 0]
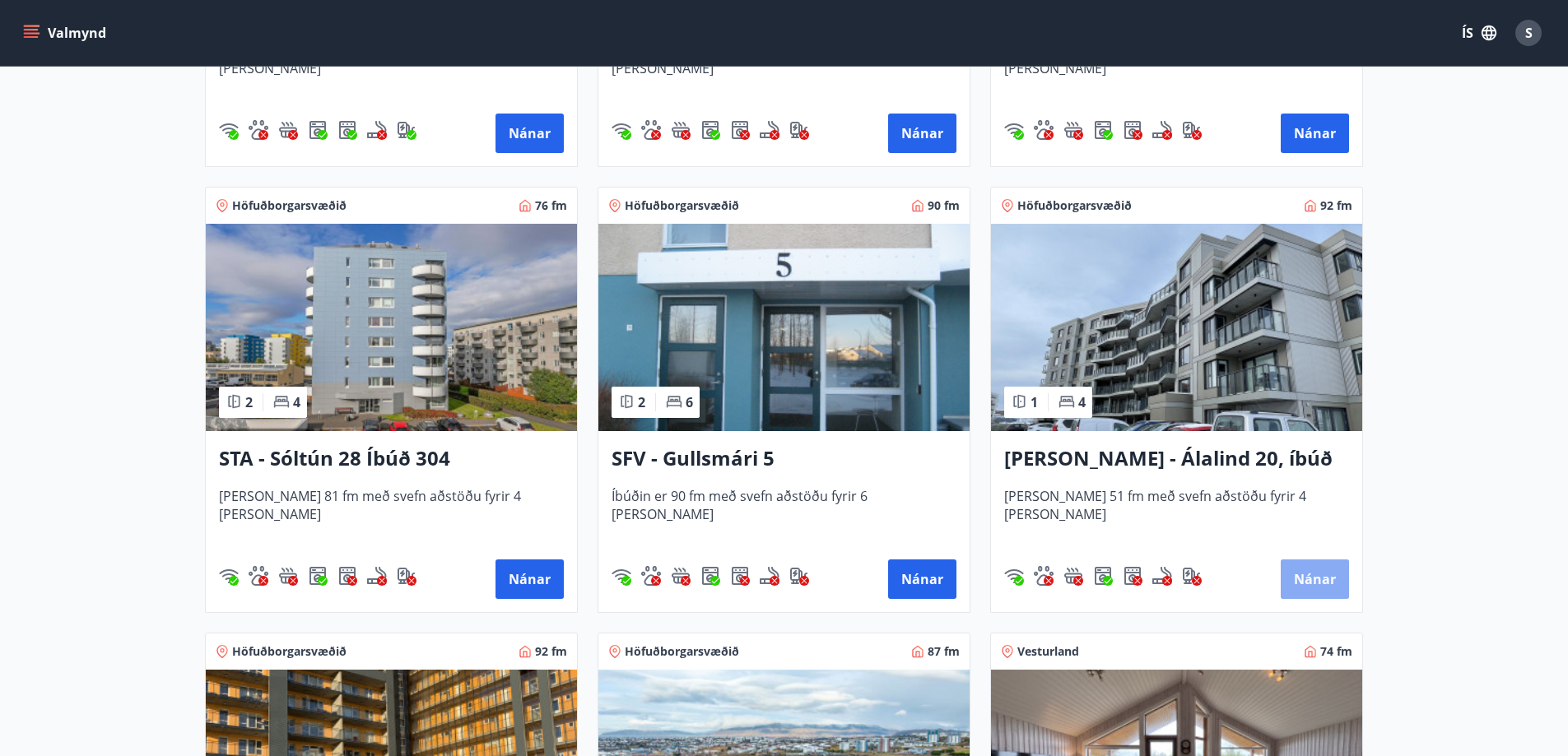
click at [1315, 582] on button "Nánar" at bounding box center [1314, 579] width 68 height 40
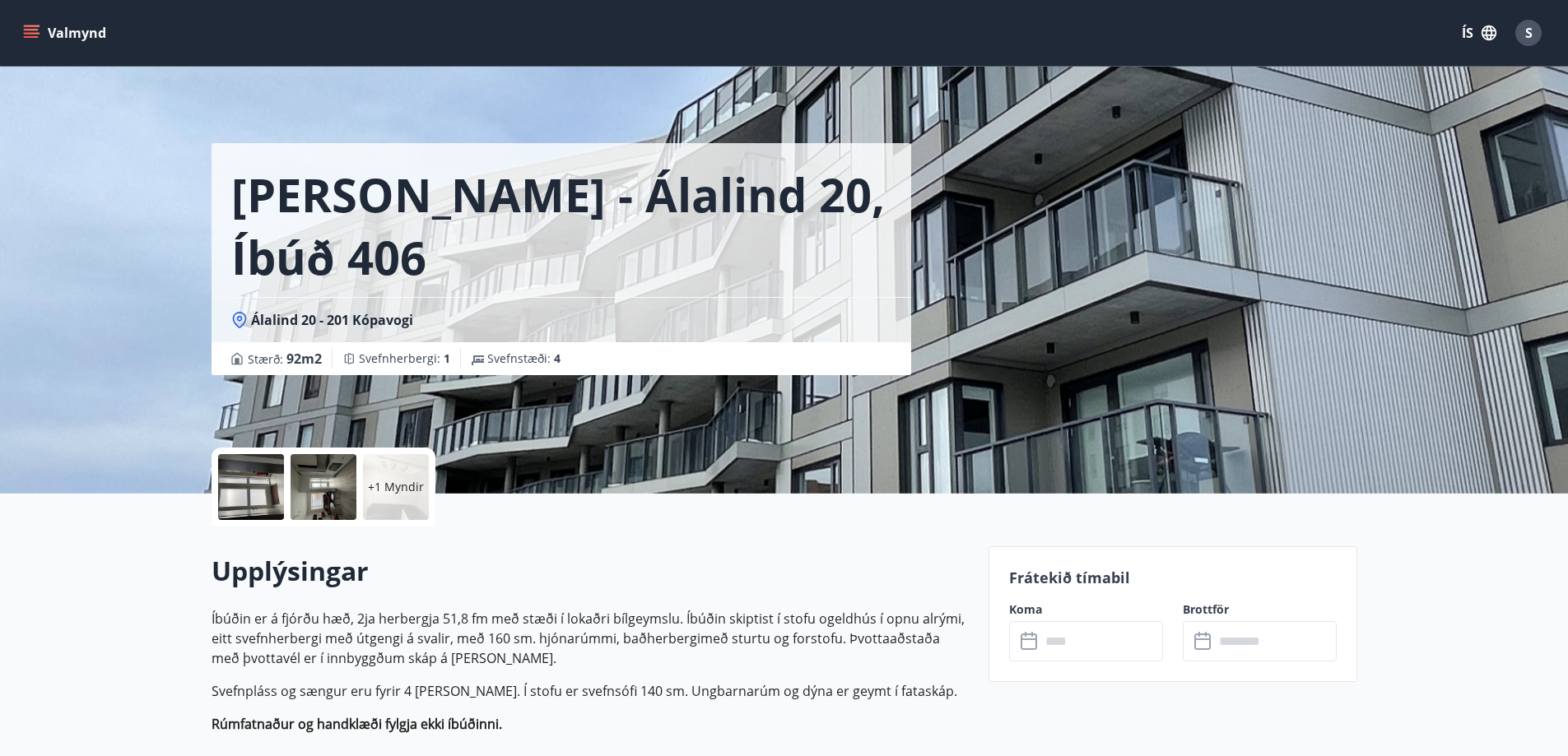
click at [1069, 643] on input "text" at bounding box center [1101, 641] width 122 height 41
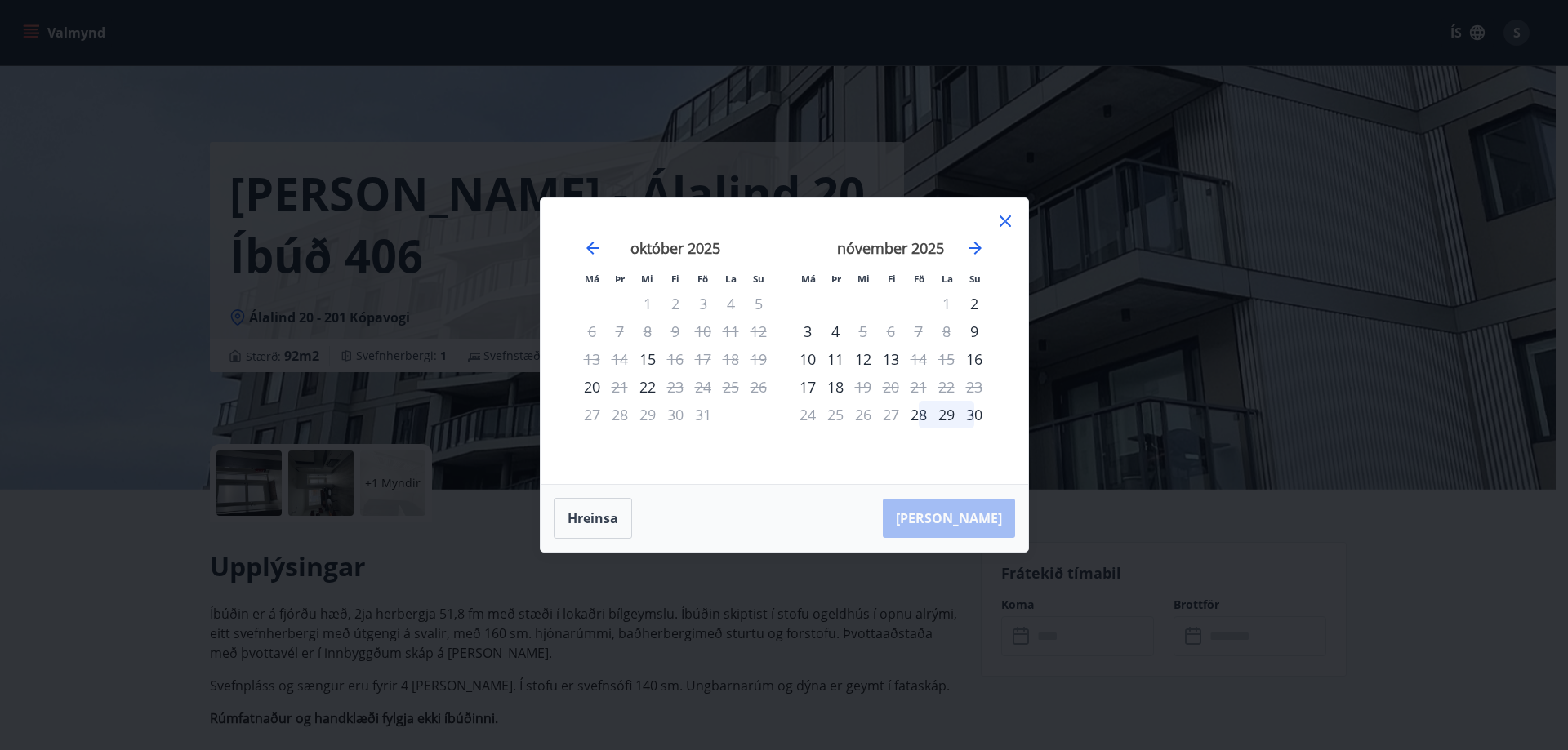
click at [1005, 223] on icon at bounding box center [1005, 221] width 20 height 20
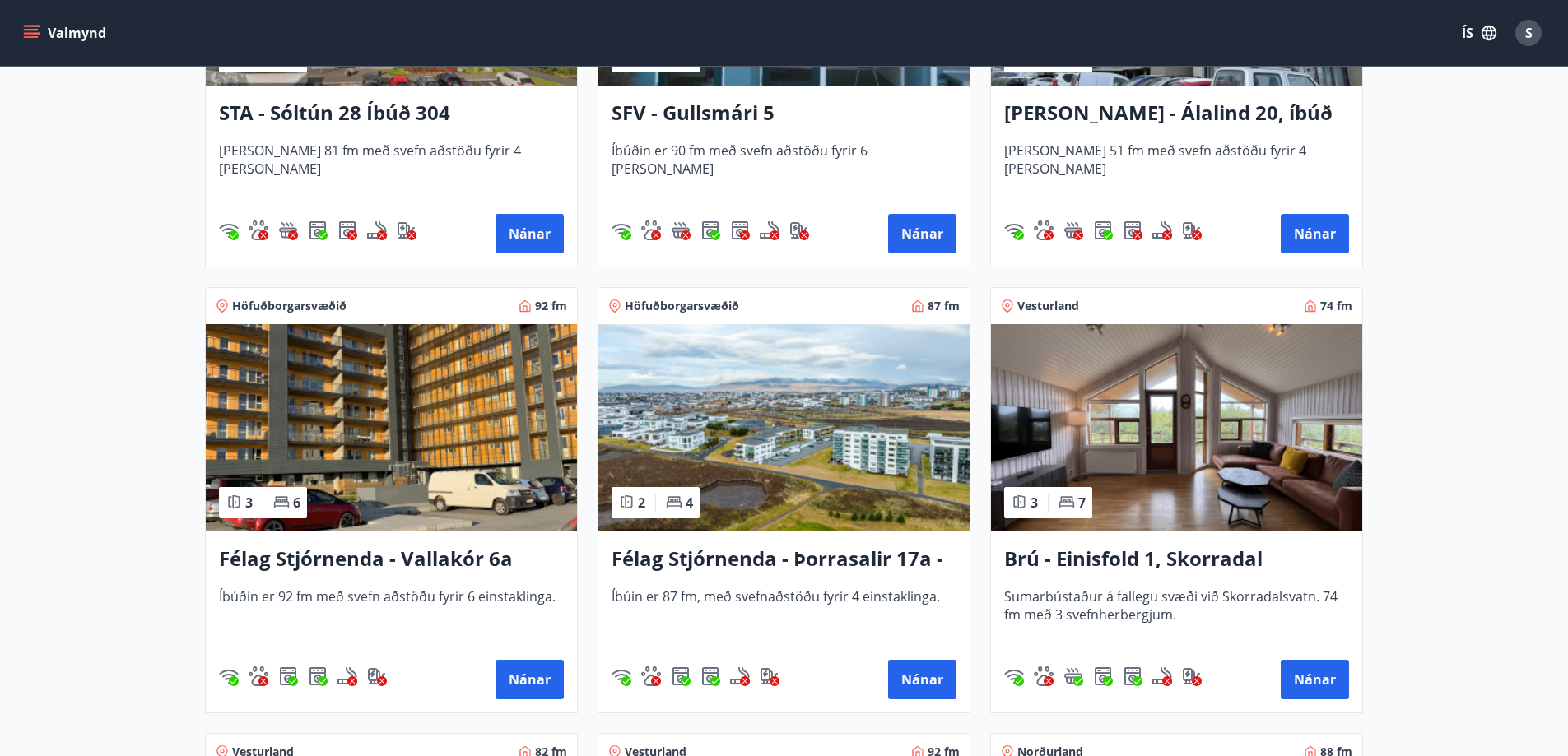
scroll to position [2469, 0]
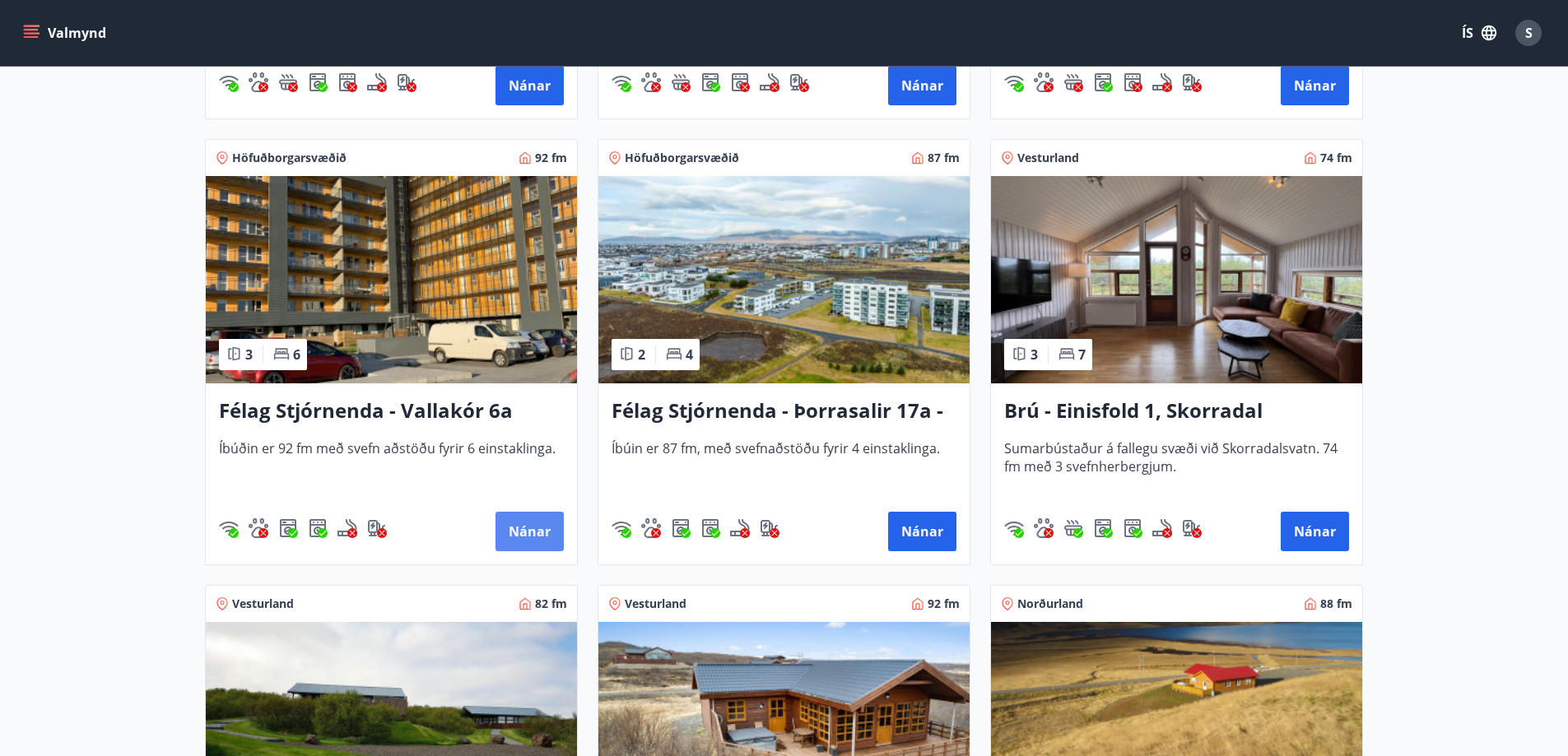
click at [531, 529] on button "Nánar" at bounding box center [529, 531] width 68 height 40
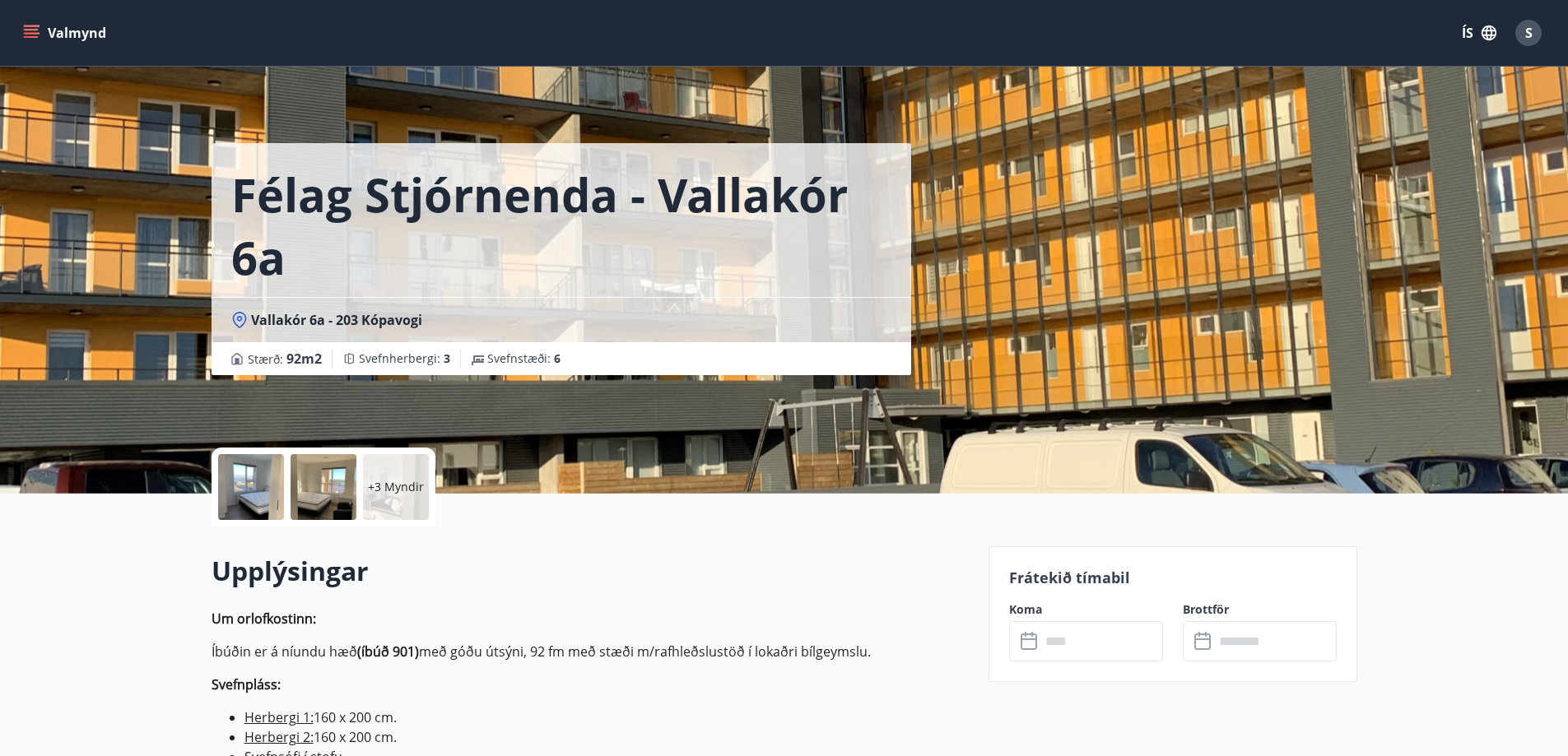
click at [1079, 643] on input "text" at bounding box center [1101, 641] width 122 height 41
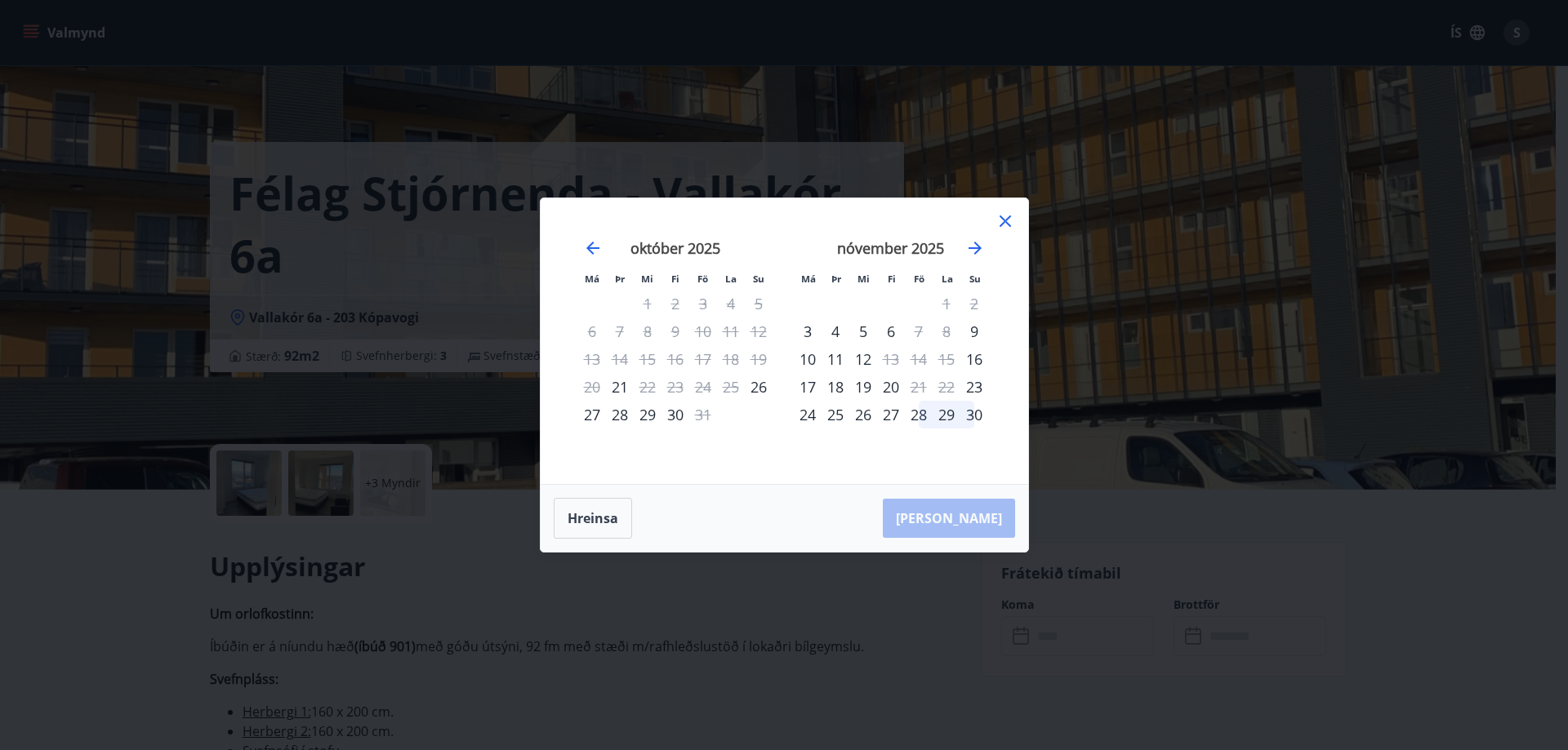
click at [1007, 219] on icon at bounding box center [1005, 221] width 12 height 12
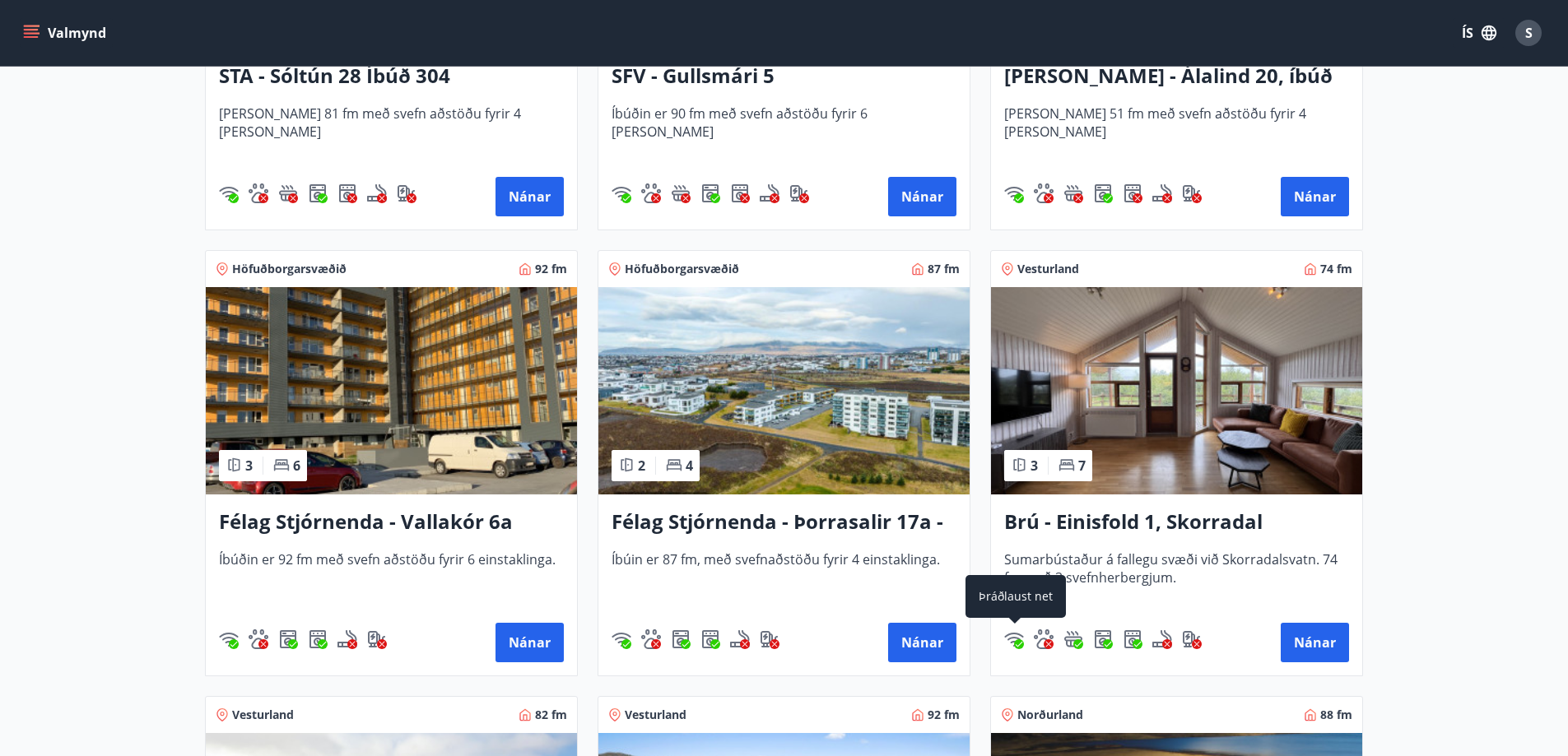
scroll to position [2387, 0]
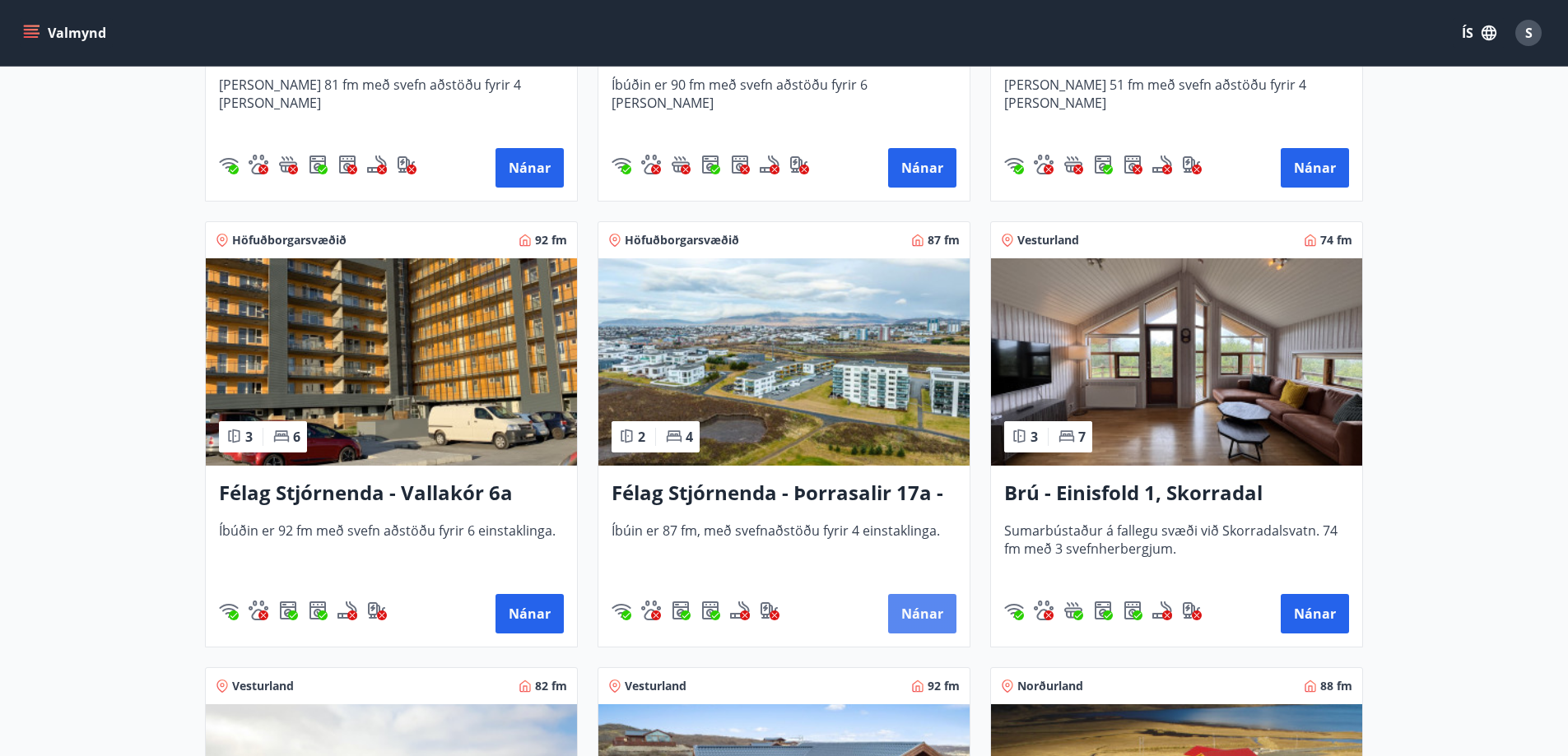
click at [923, 612] on button "Nánar" at bounding box center [922, 614] width 68 height 40
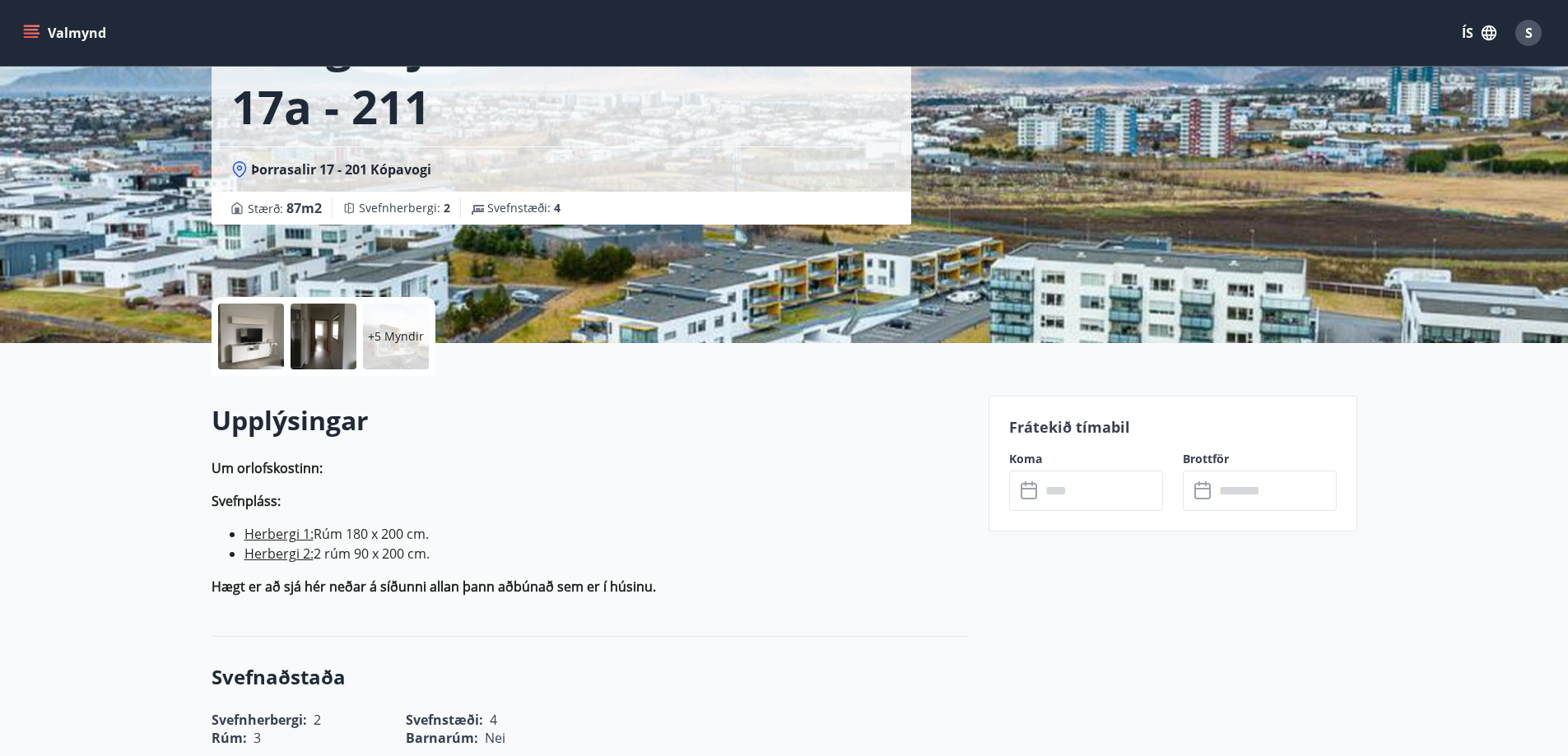
scroll to position [82, 0]
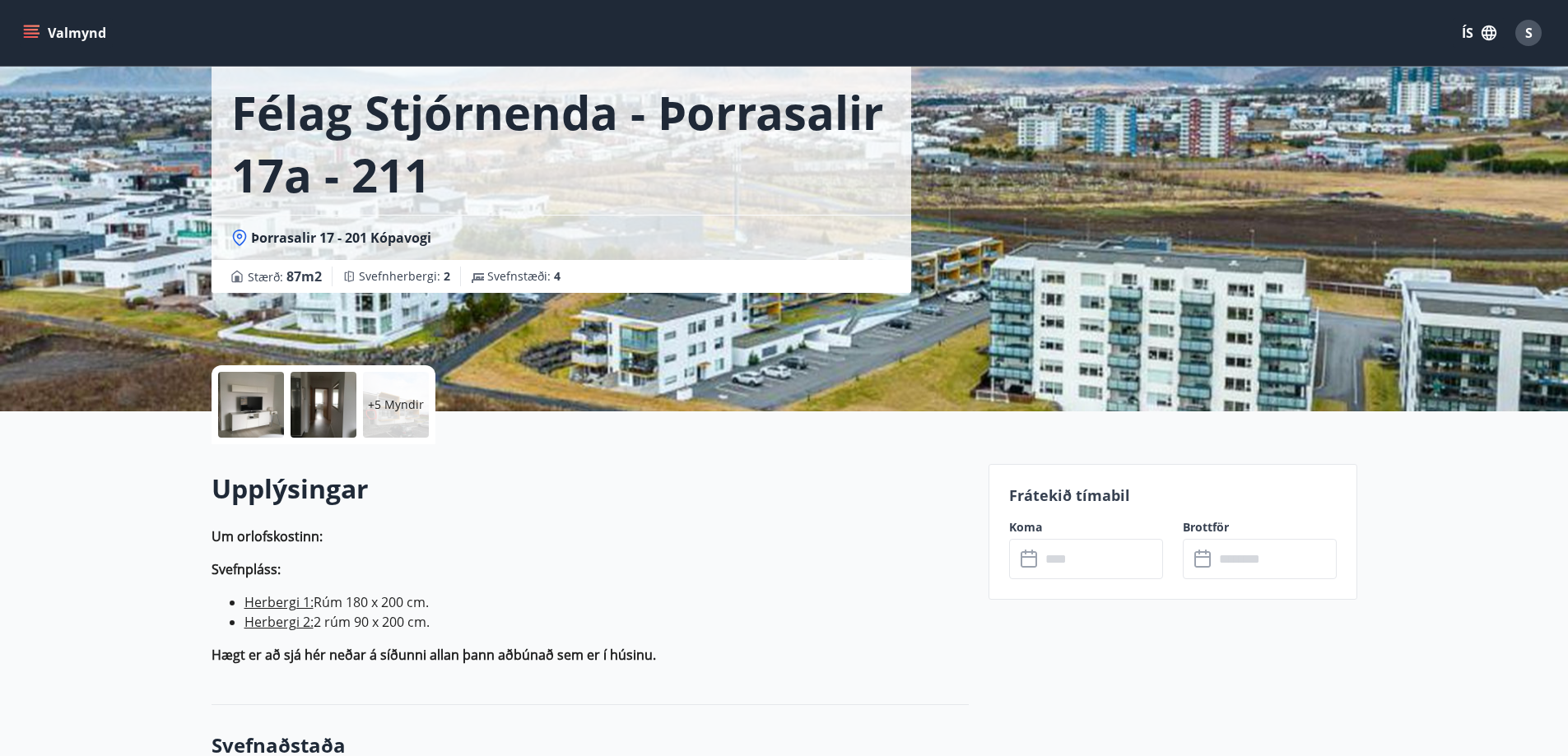
click at [1098, 560] on input "text" at bounding box center [1101, 559] width 122 height 41
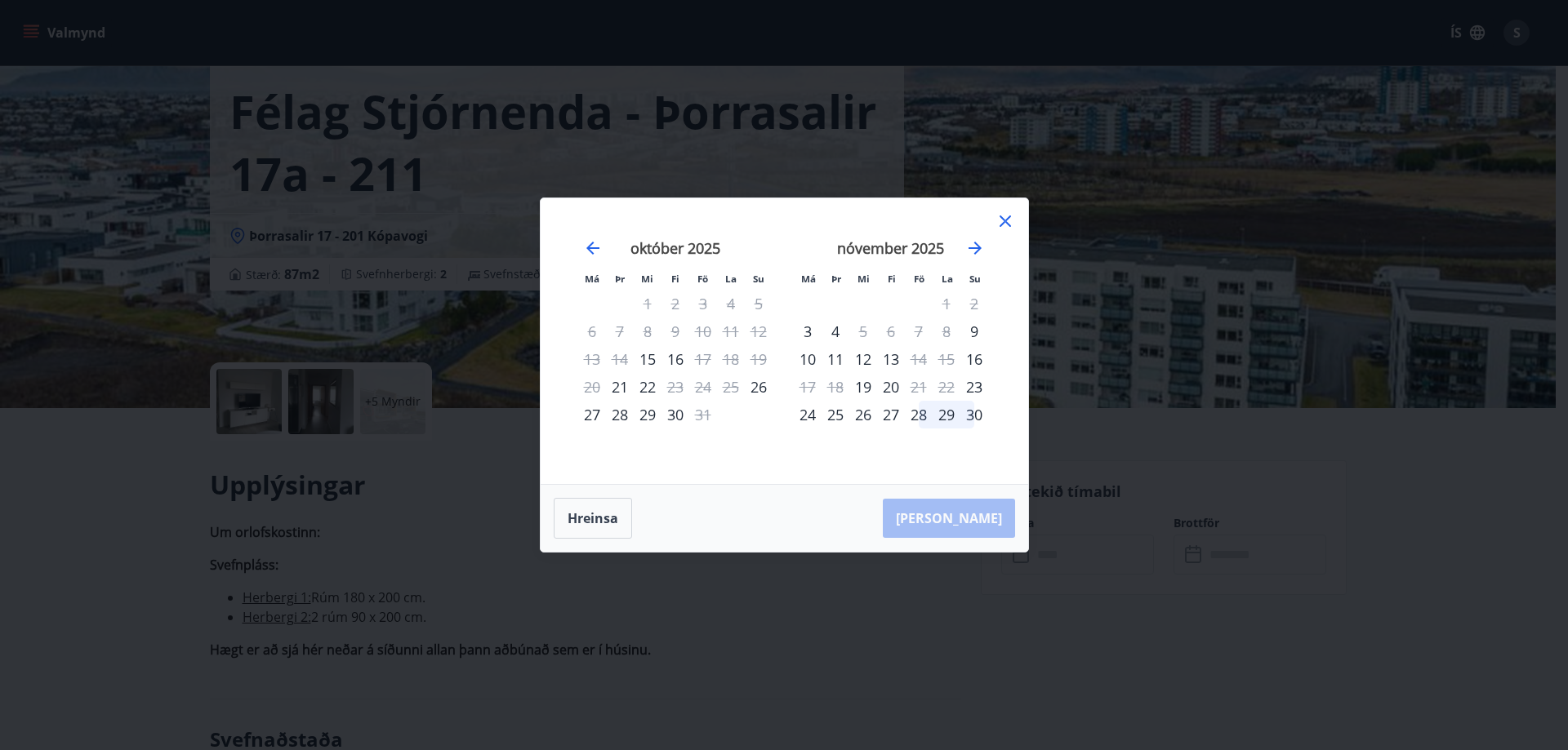
click at [1005, 219] on icon at bounding box center [1005, 221] width 20 height 20
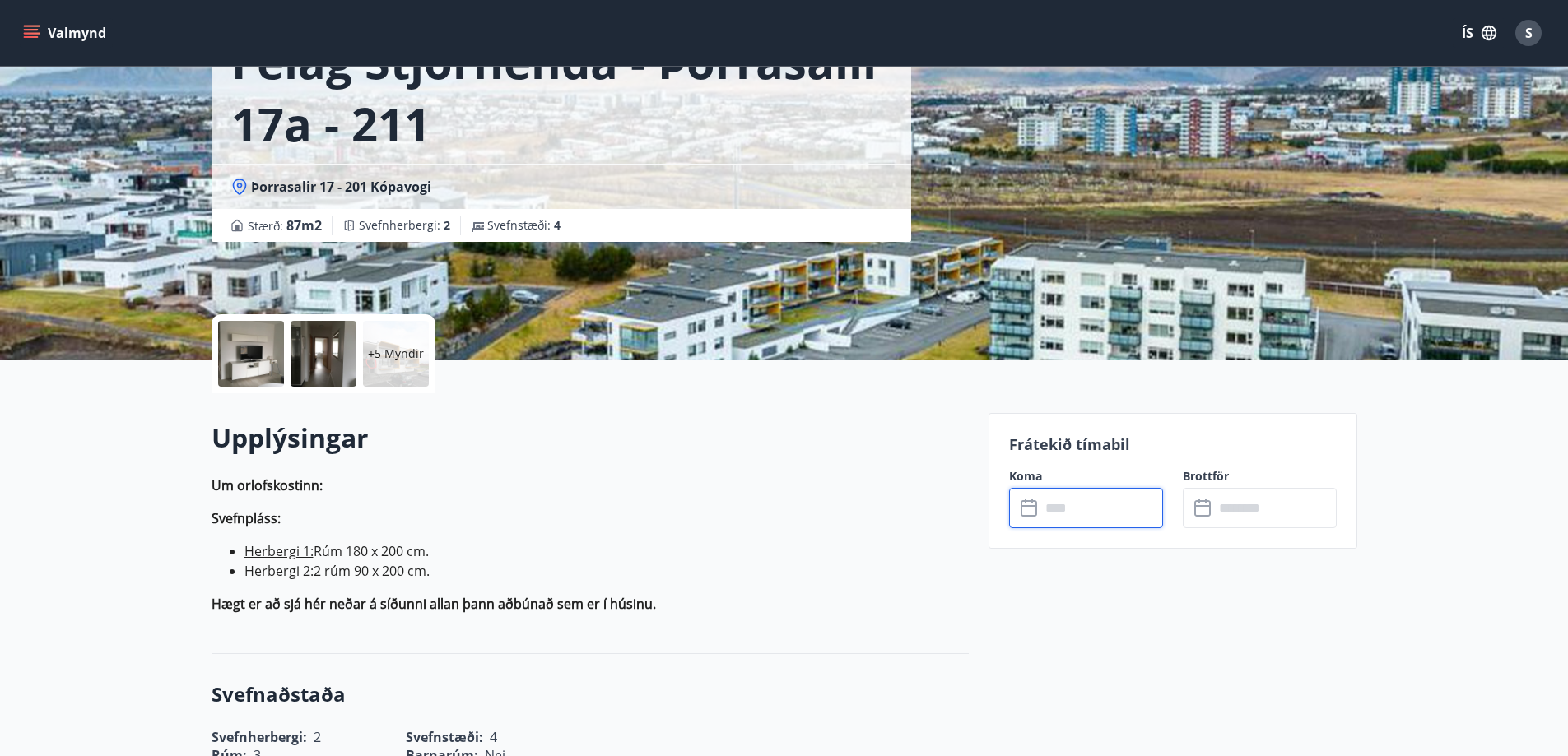
scroll to position [0, 0]
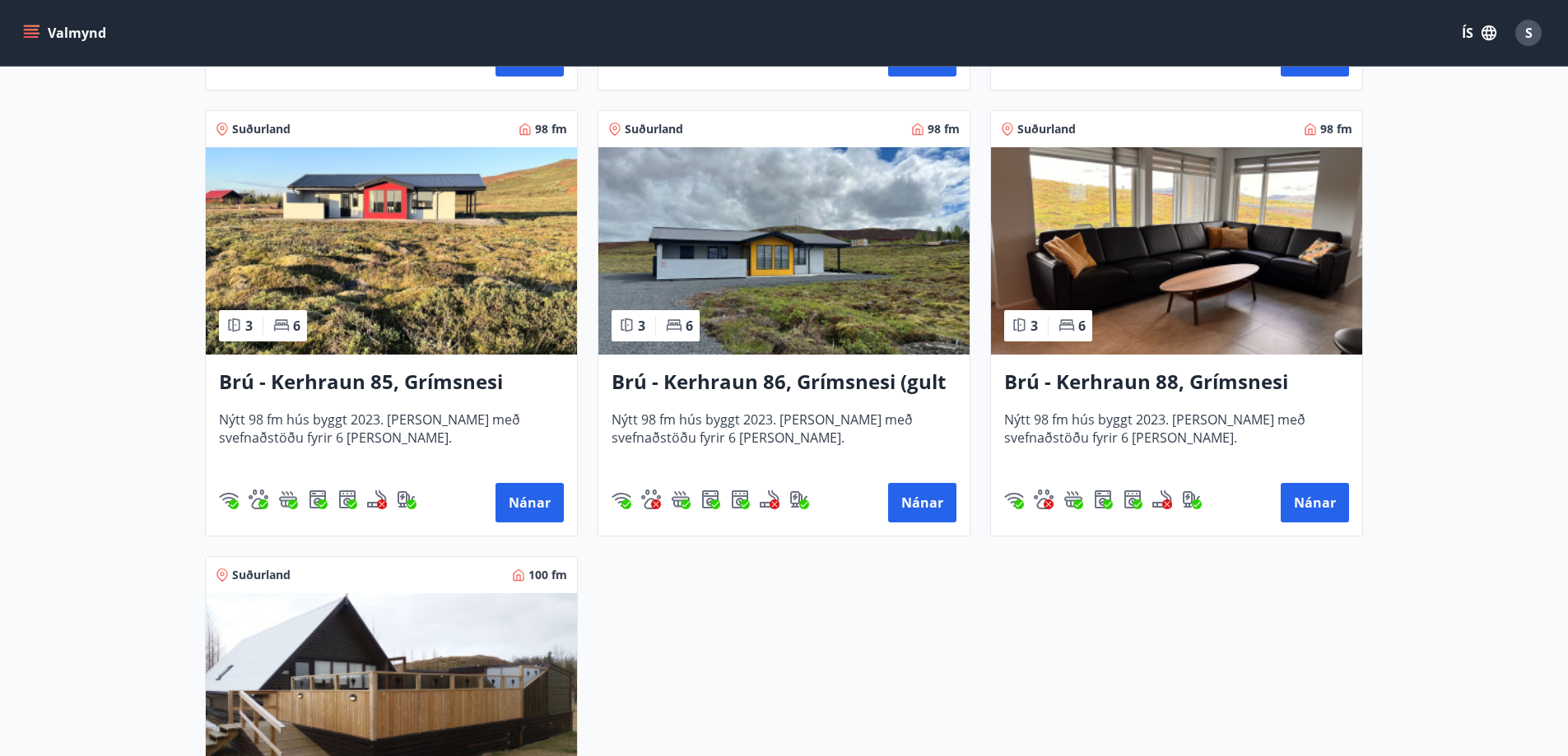
scroll to position [4197, 0]
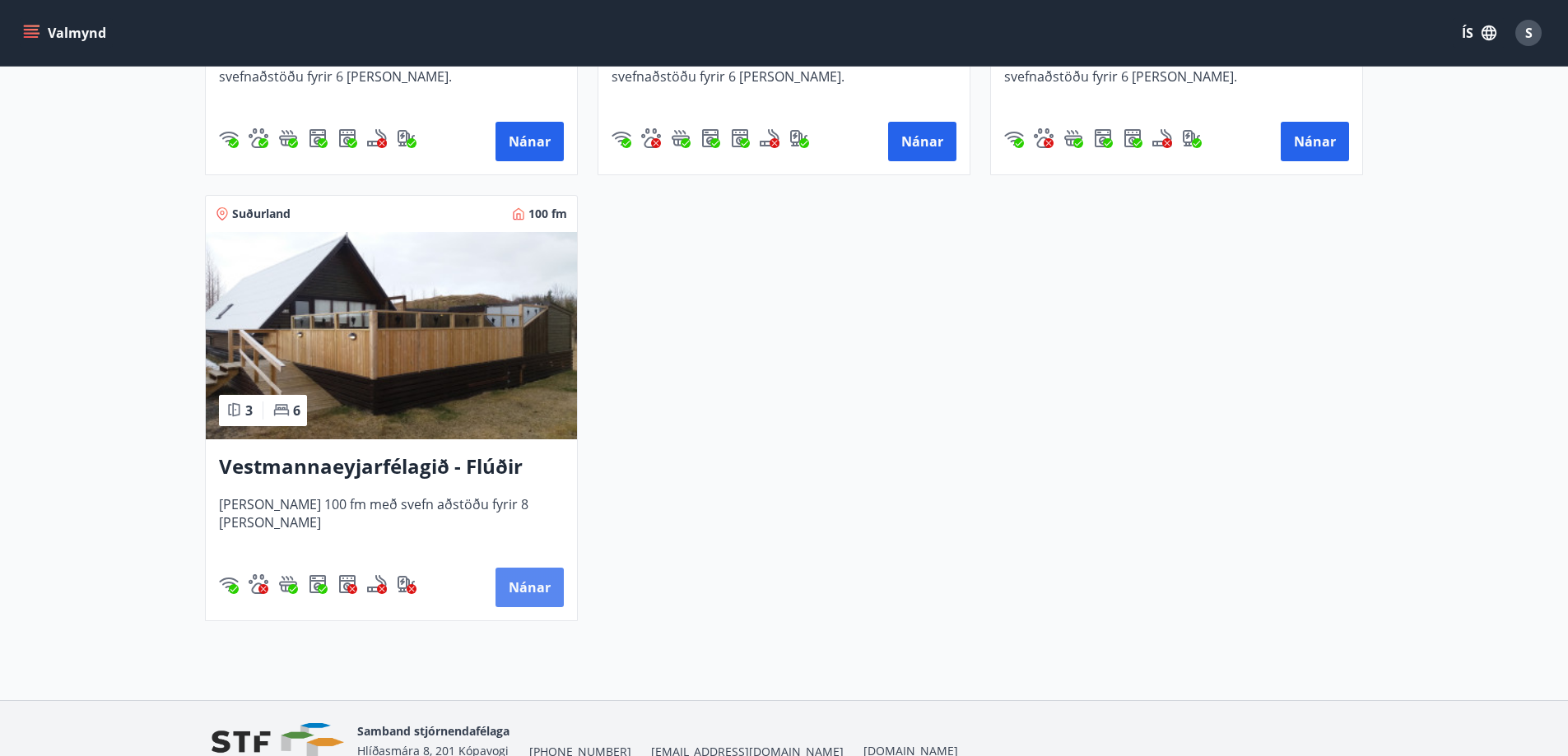
click at [523, 595] on button "Nánar" at bounding box center [529, 588] width 68 height 40
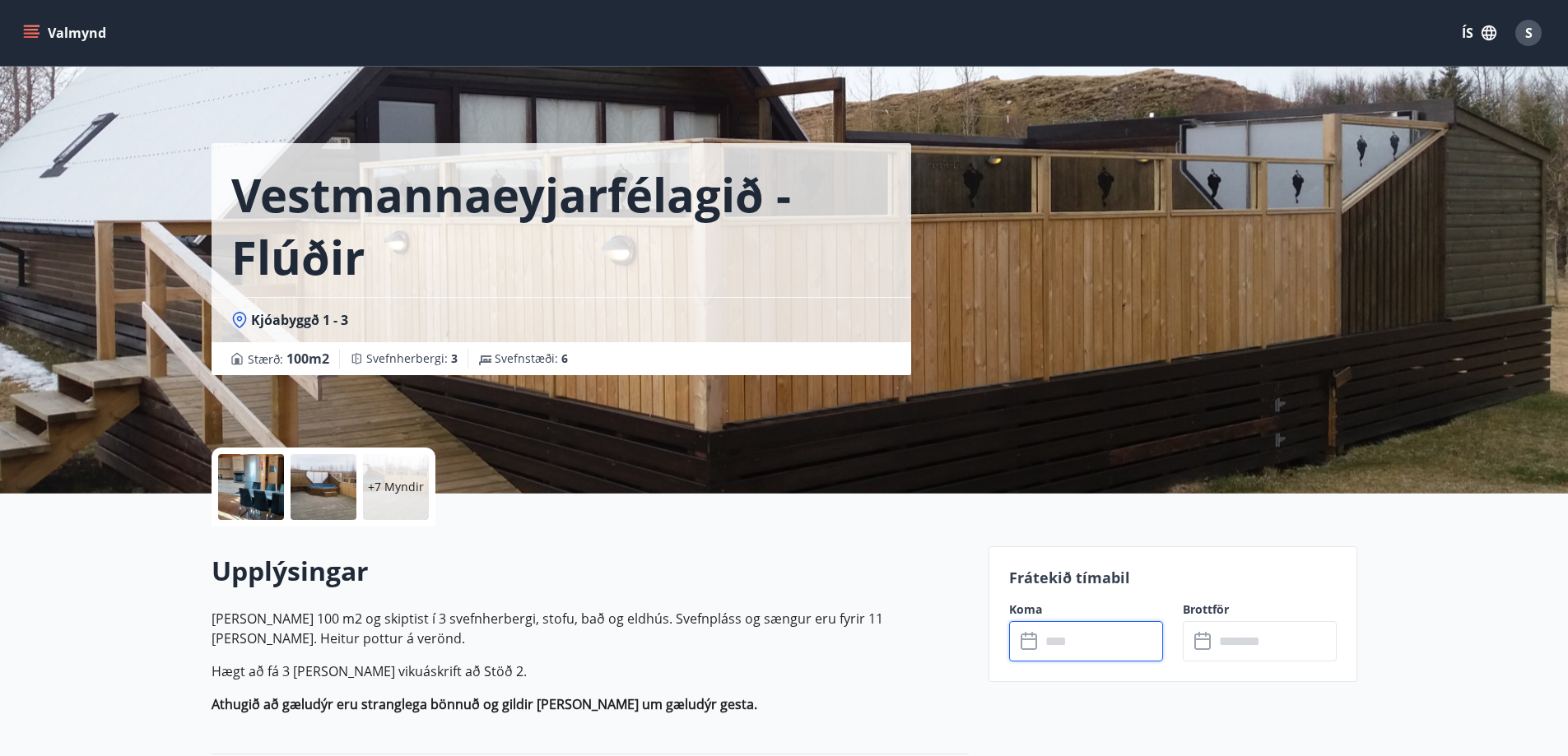
click at [1123, 646] on input "text" at bounding box center [1101, 641] width 122 height 41
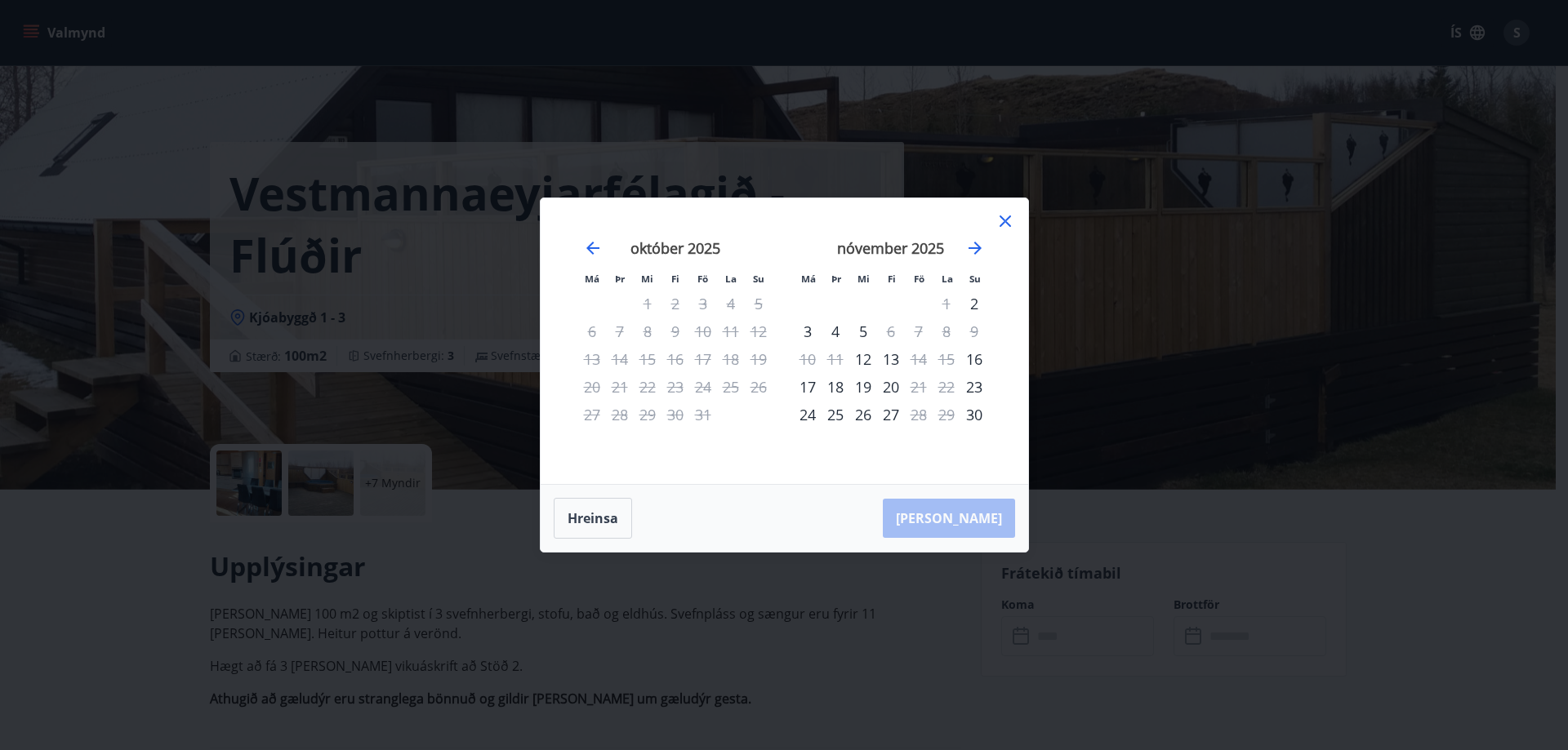
click at [1002, 221] on icon at bounding box center [1005, 221] width 20 height 20
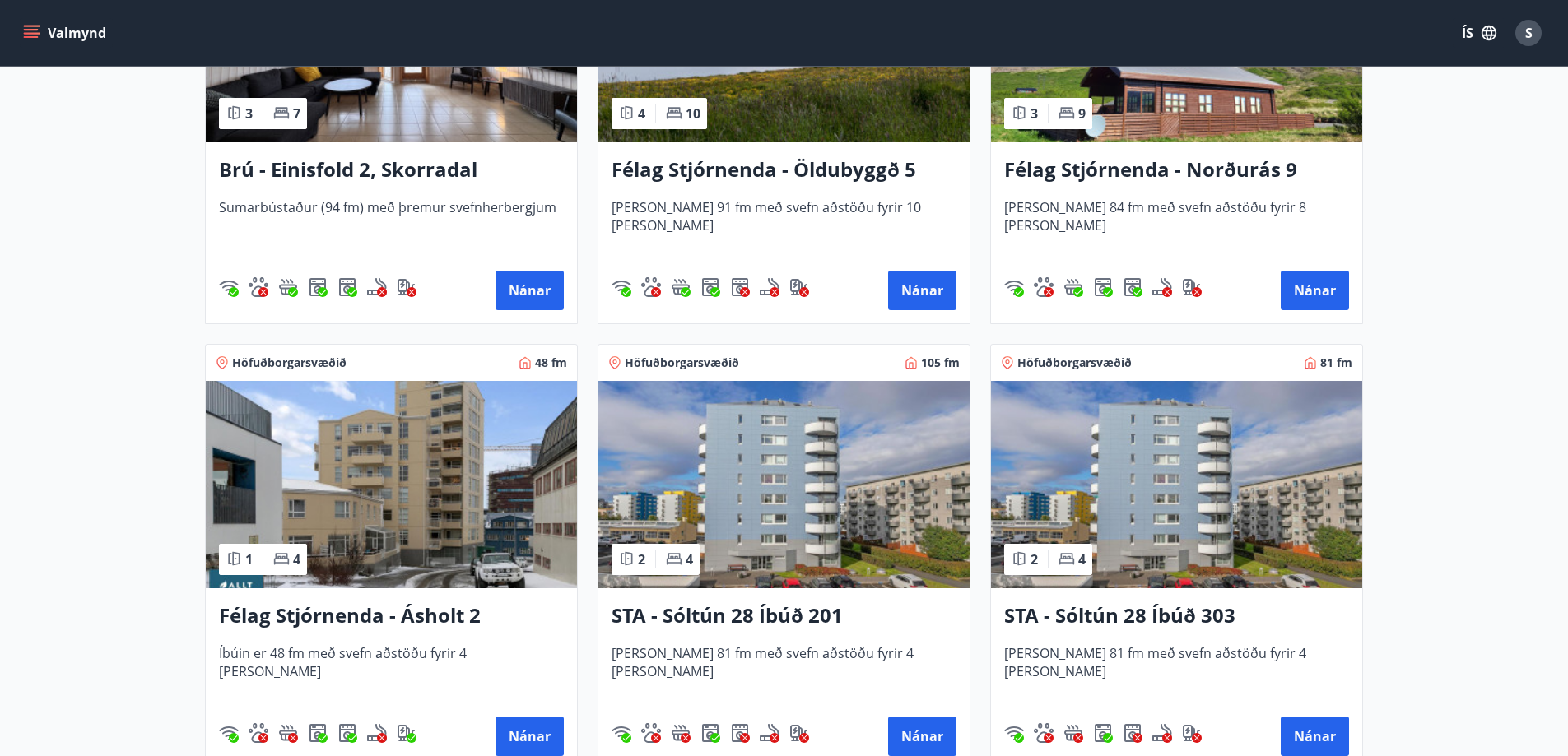
scroll to position [1646, 0]
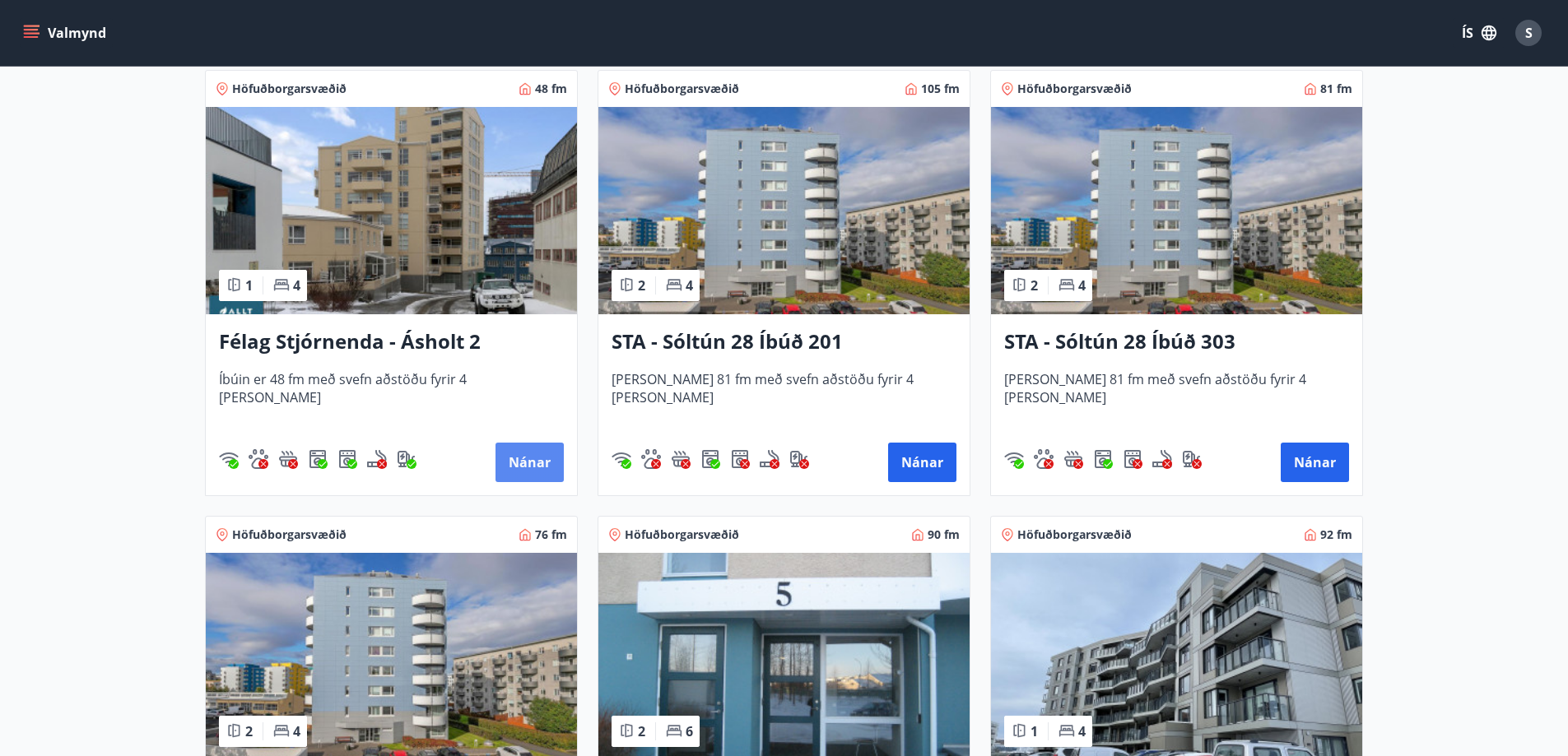
click at [539, 462] on button "Nánar" at bounding box center [529, 463] width 68 height 40
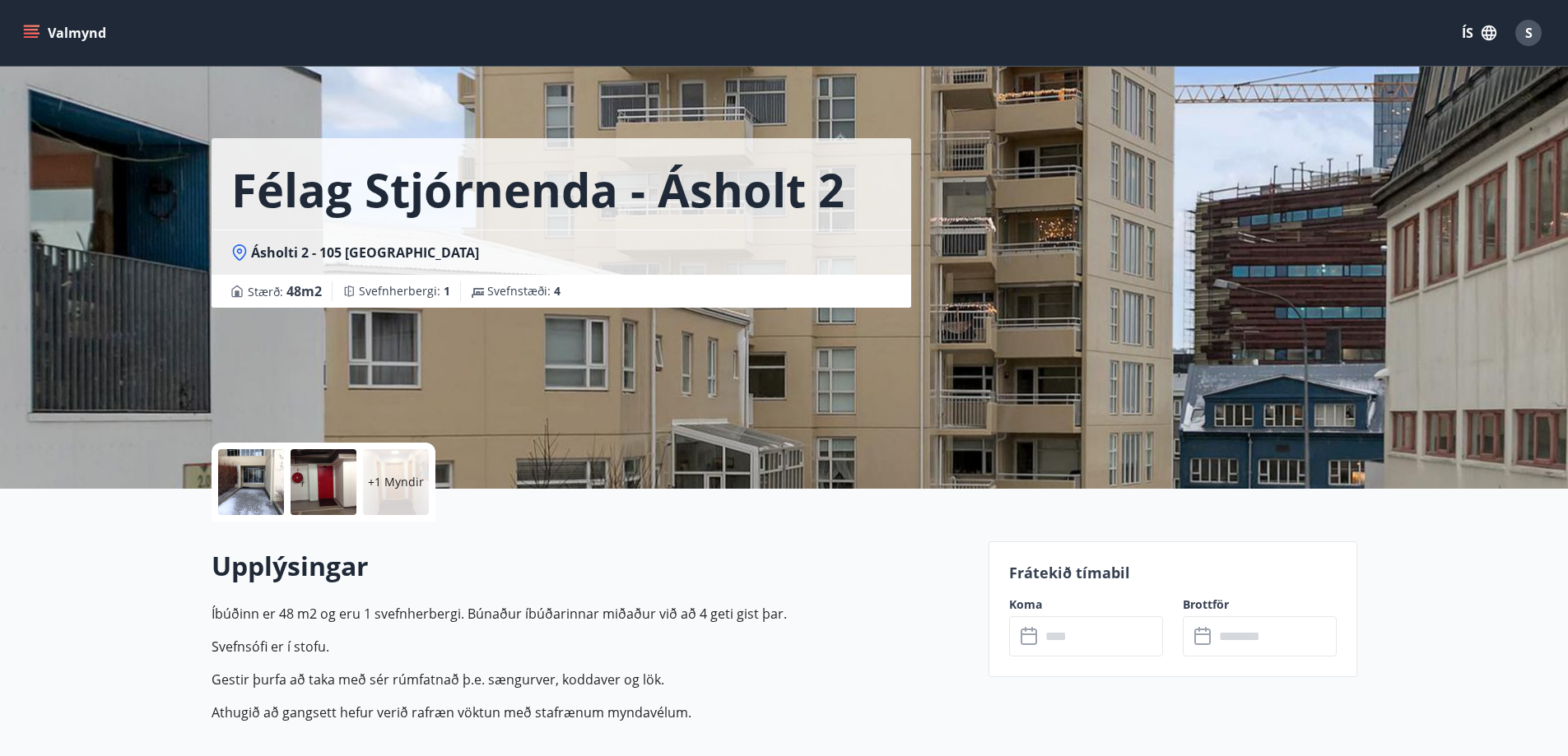
scroll to position [82, 0]
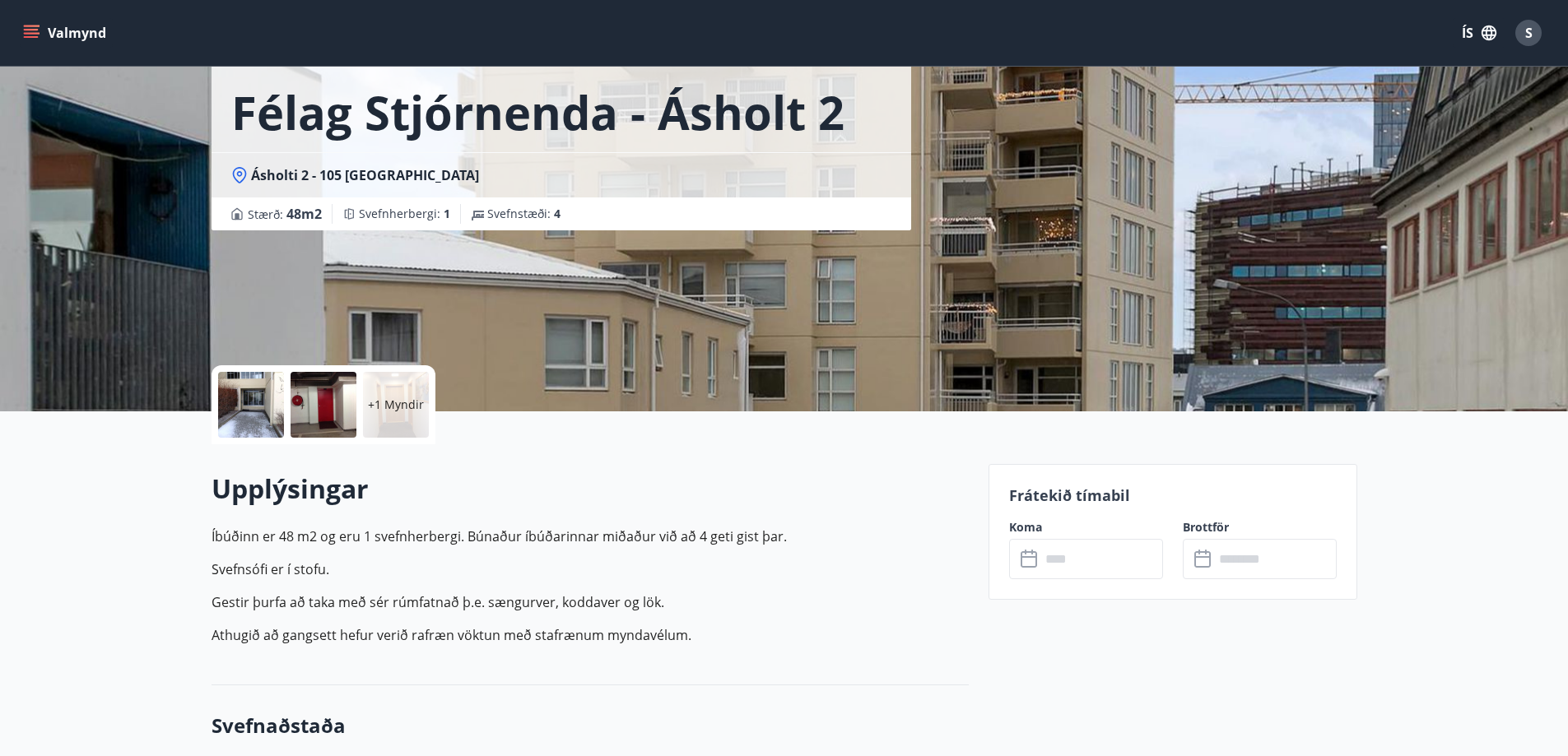
click at [1083, 561] on input "text" at bounding box center [1101, 559] width 122 height 41
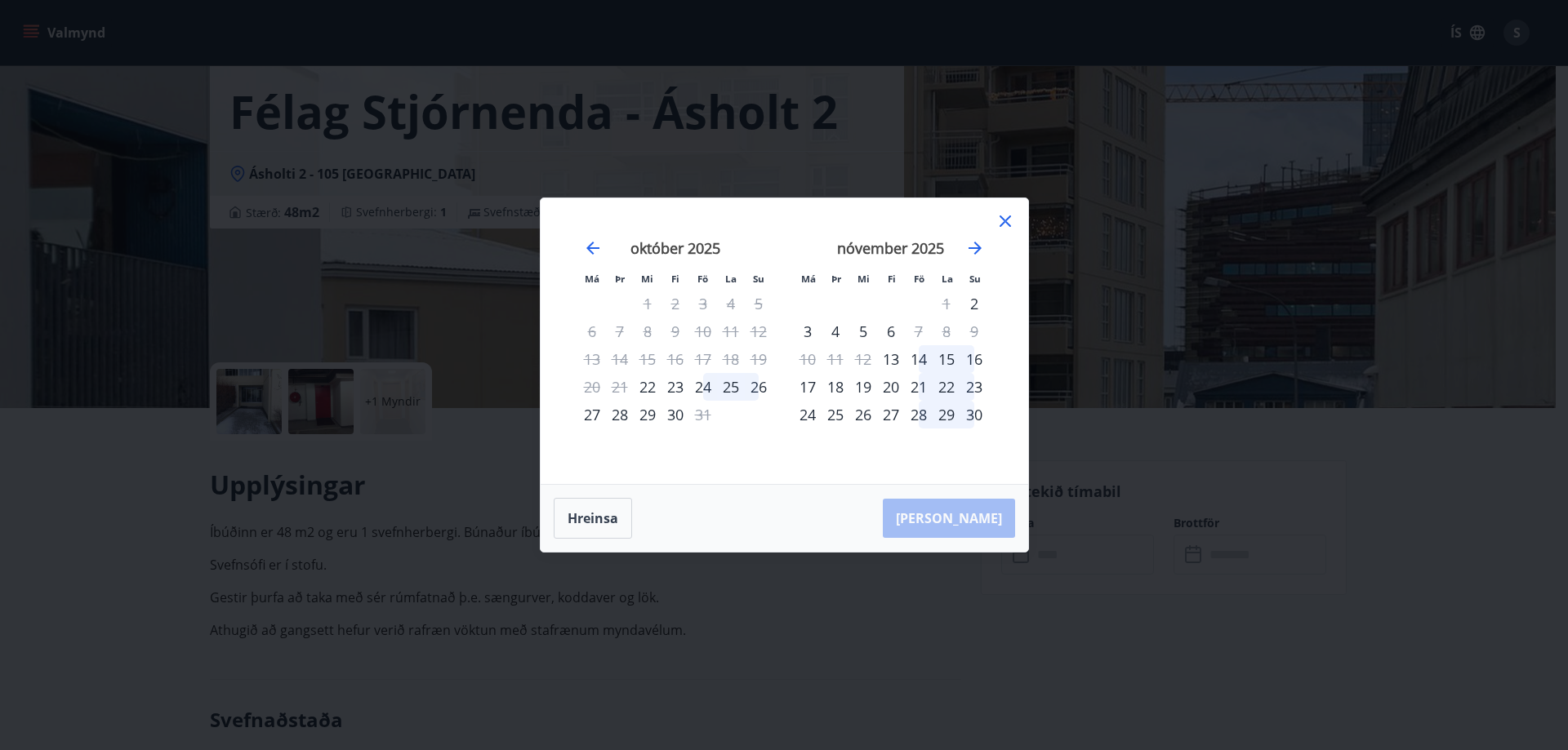
click at [917, 357] on div "14" at bounding box center [918, 359] width 28 height 28
click at [975, 359] on div "16" at bounding box center [974, 359] width 28 height 28
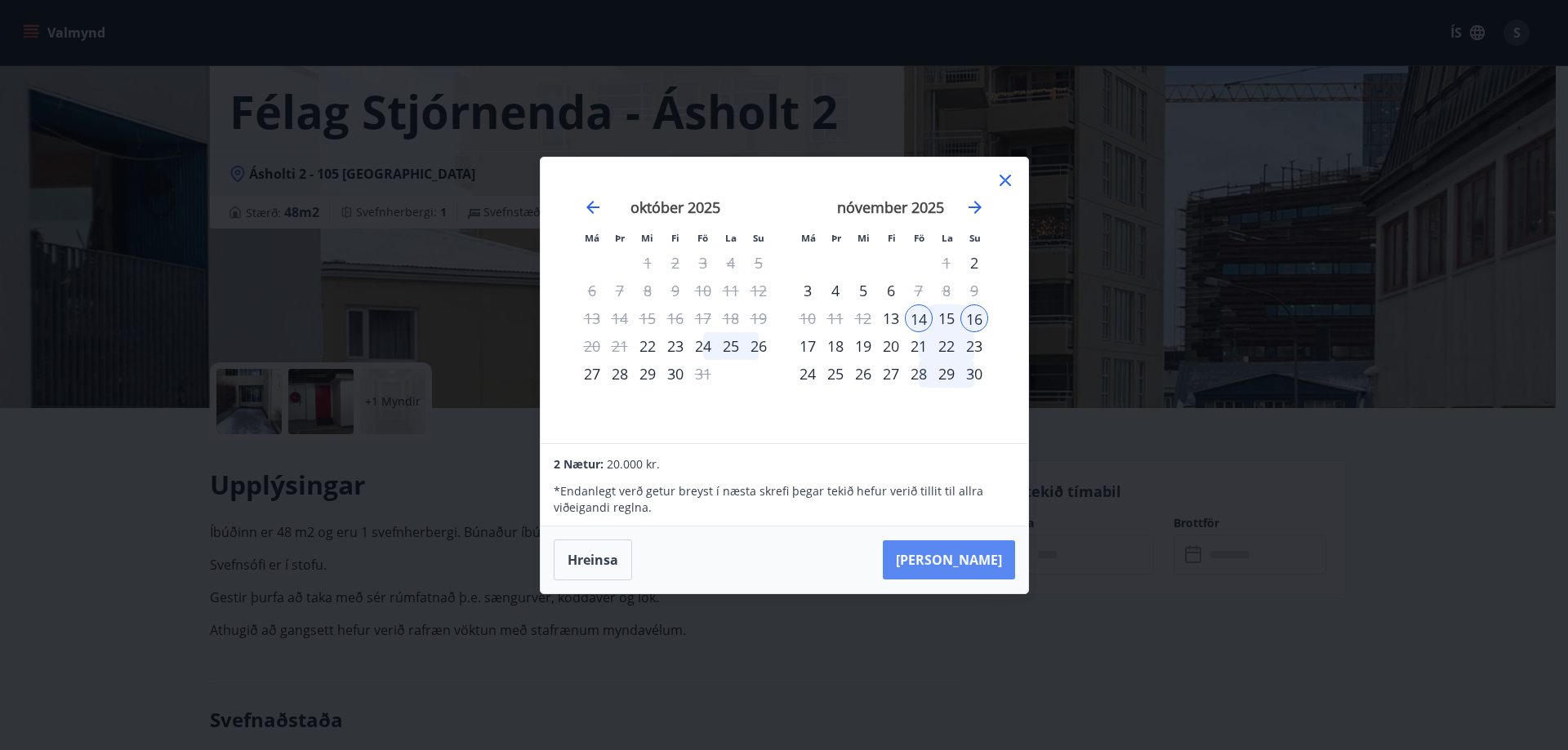
click at [969, 567] on button "[PERSON_NAME]" at bounding box center [949, 560] width 132 height 40
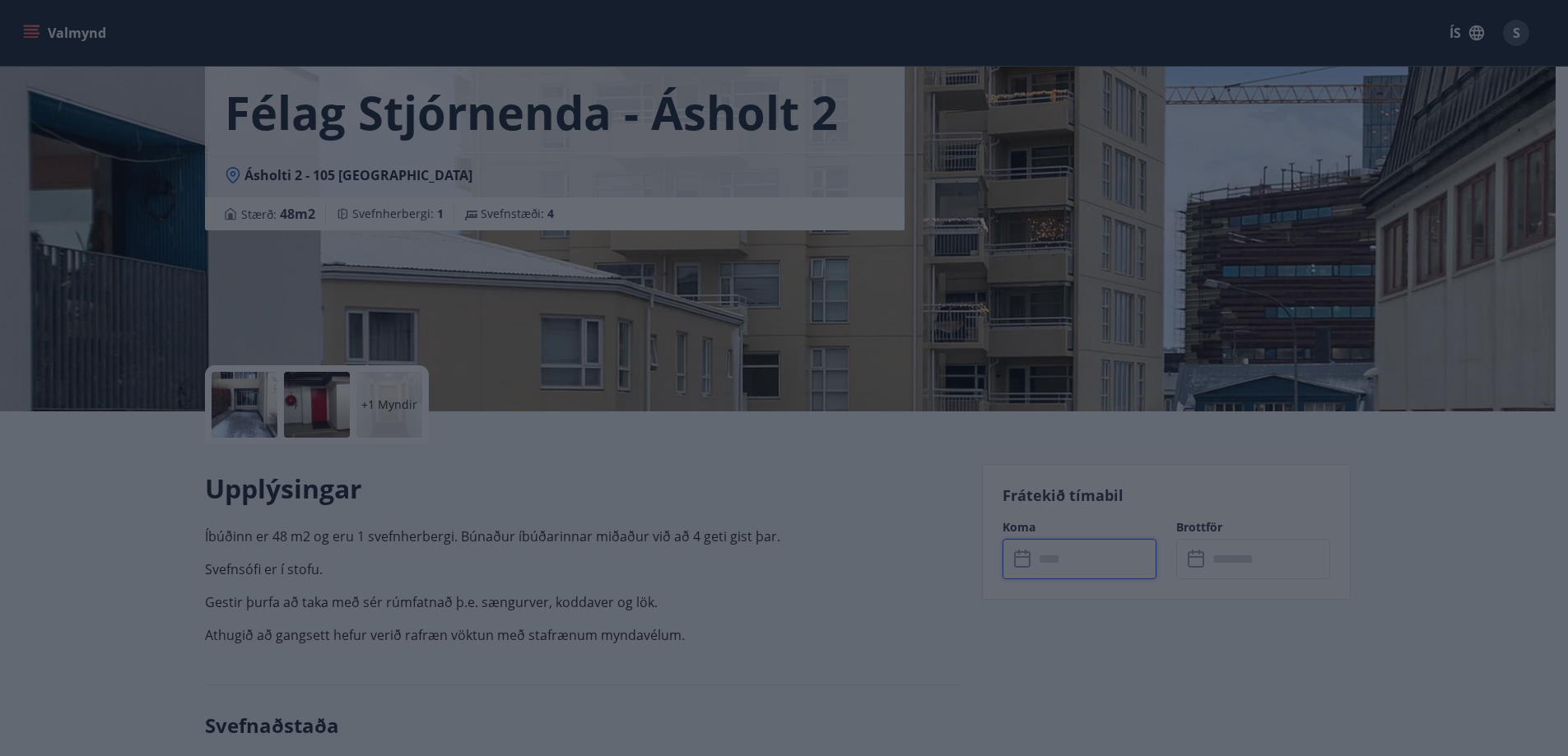
type input "******"
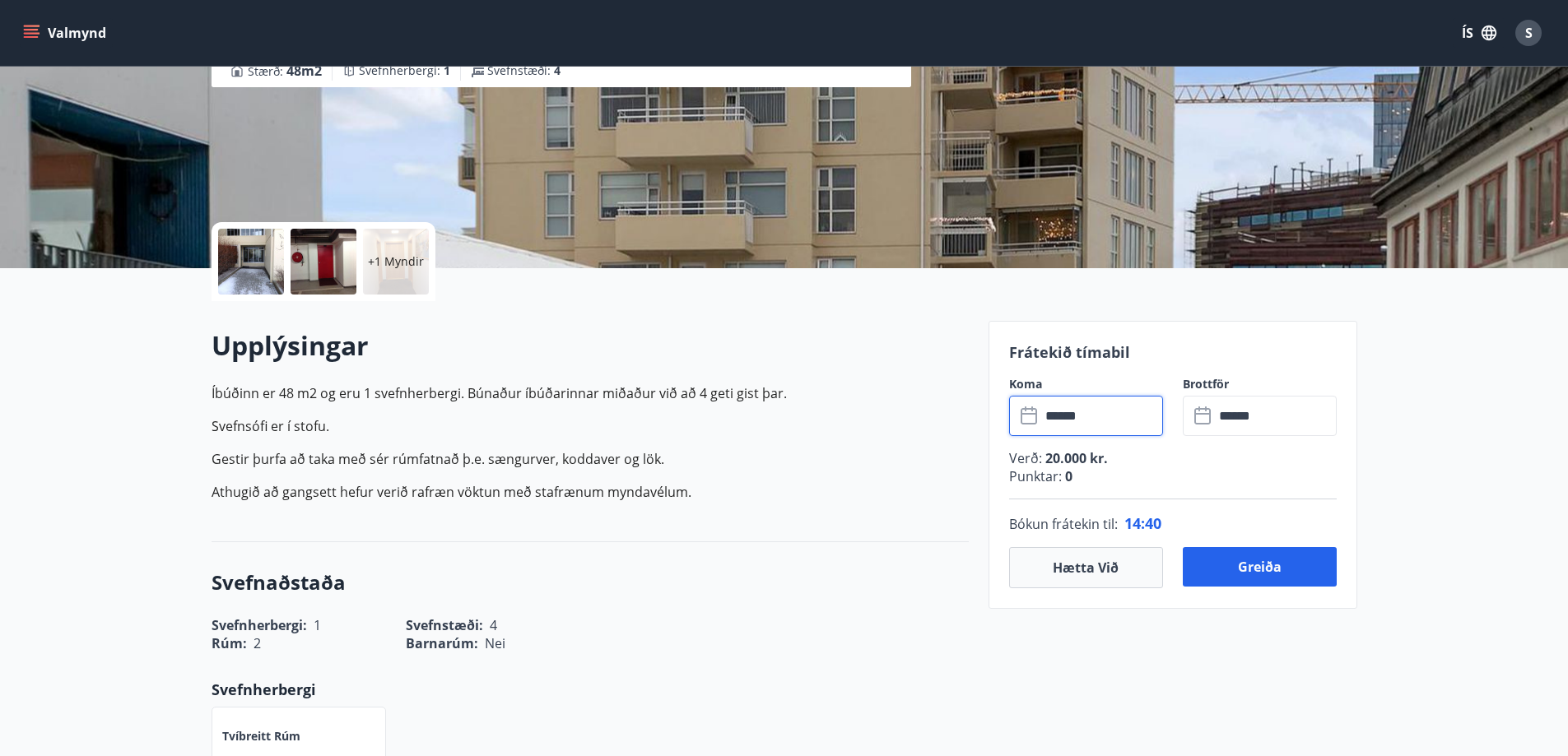
scroll to position [247, 0]
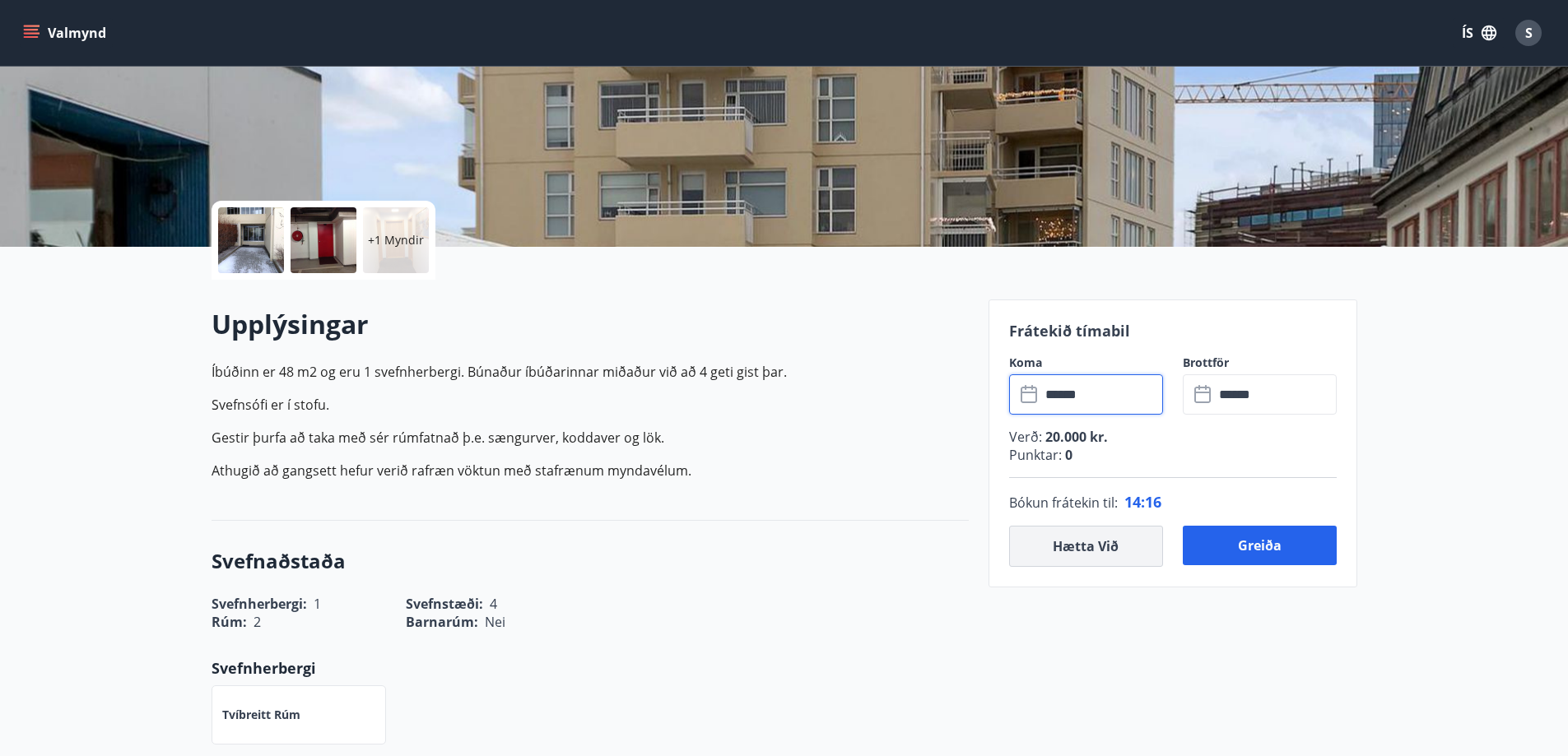
click at [1077, 541] on button "Hætta við" at bounding box center [1085, 546] width 154 height 41
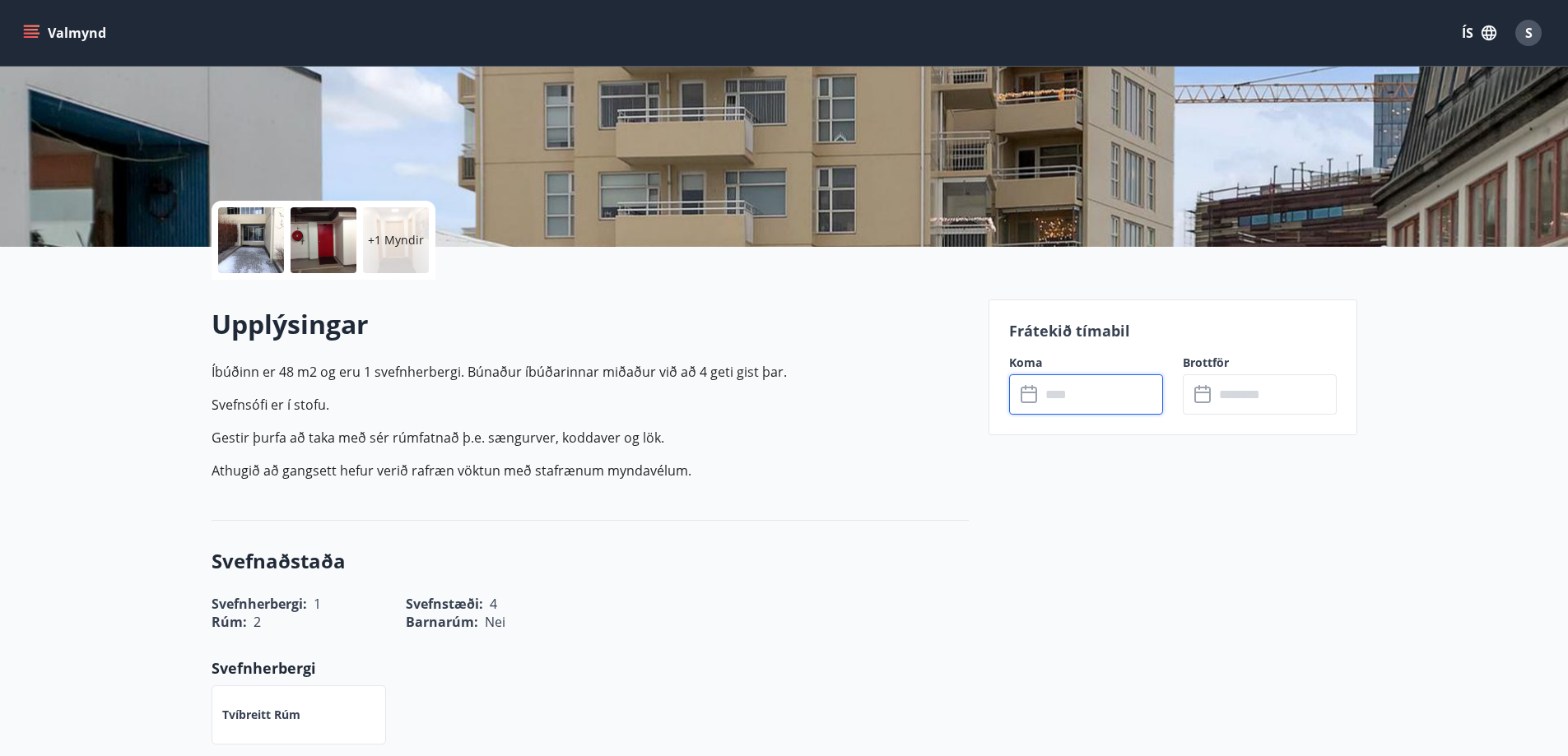
click at [1089, 400] on input "text" at bounding box center [1101, 395] width 122 height 41
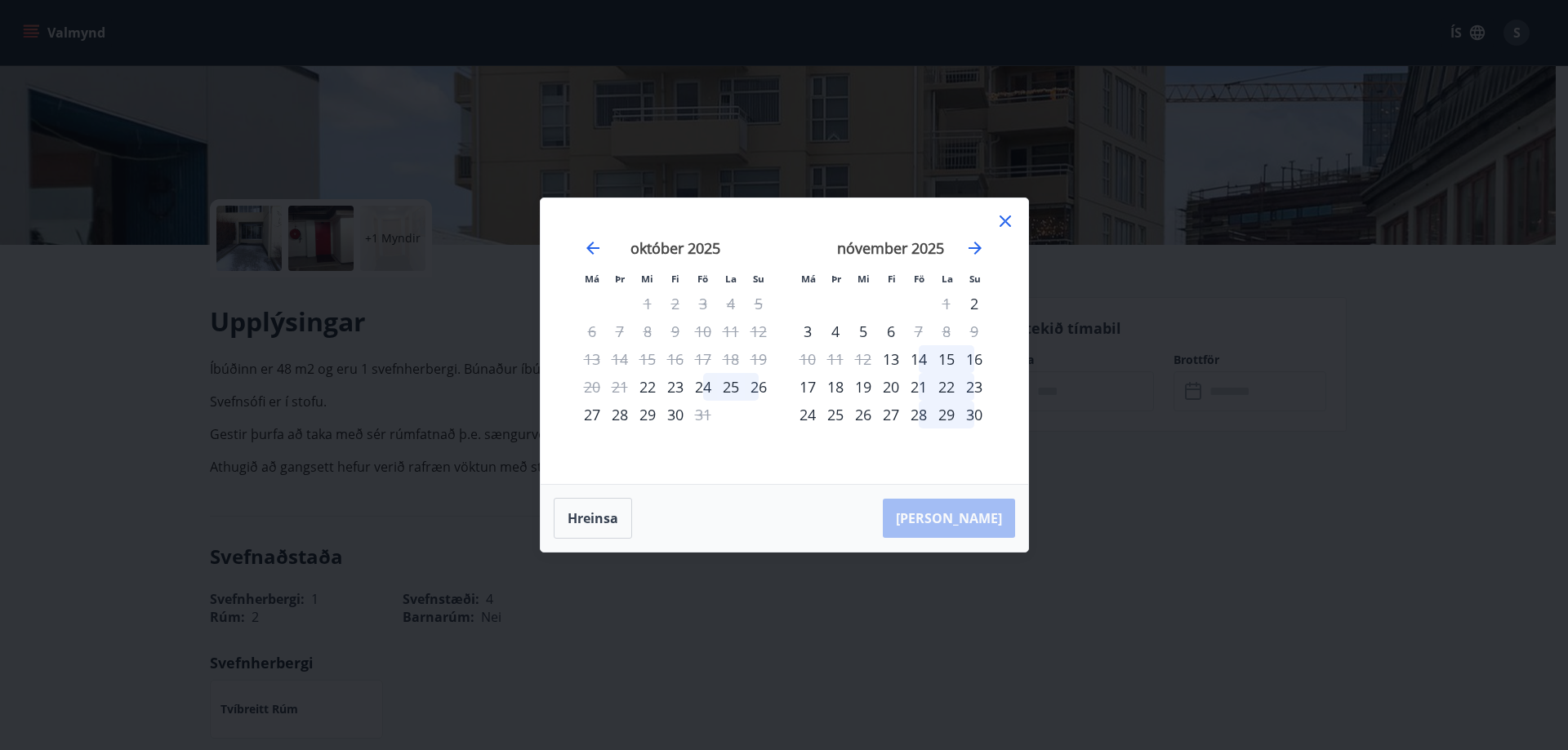
click at [807, 419] on div "24" at bounding box center [808, 414] width 28 height 28
click at [867, 419] on div "26" at bounding box center [863, 414] width 28 height 28
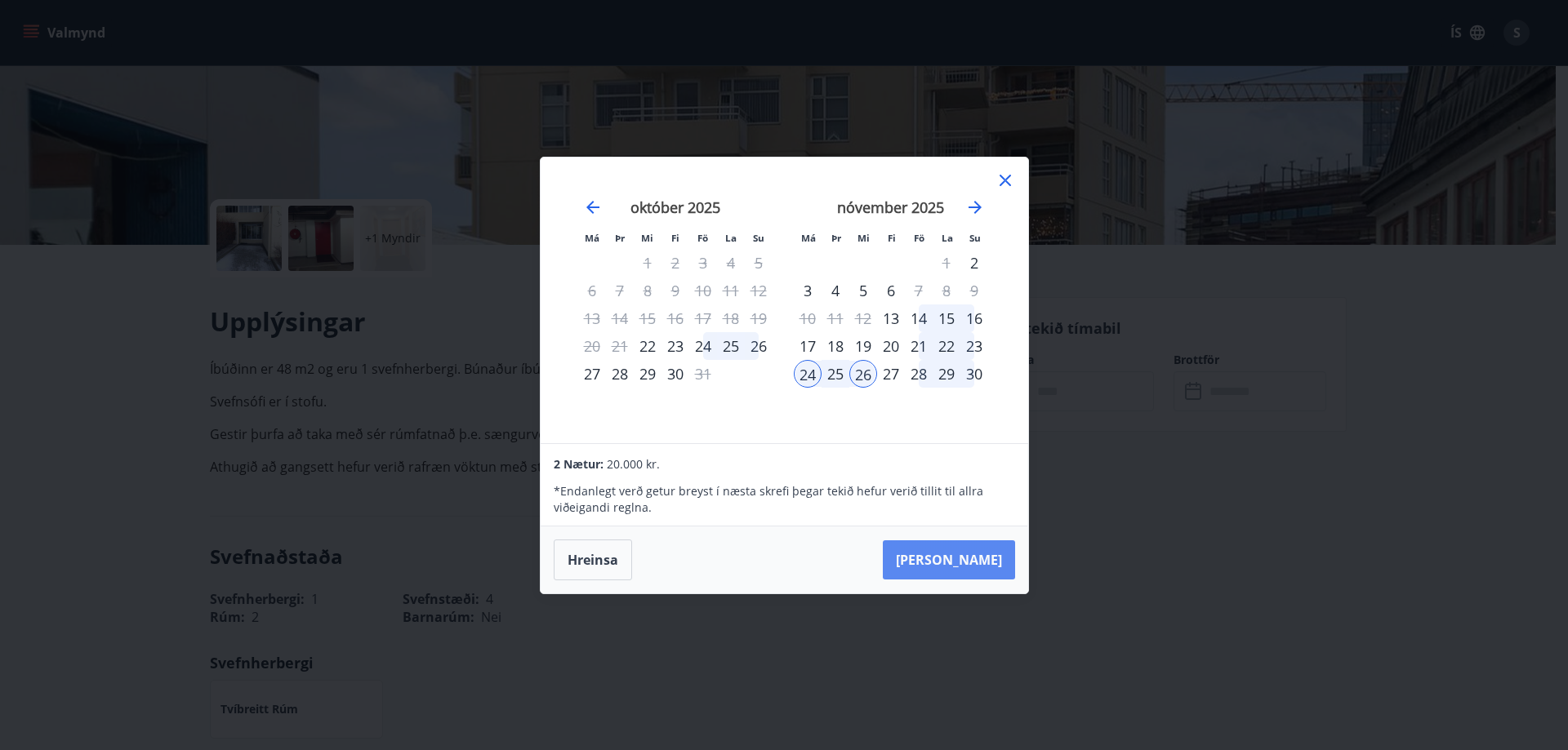
click at [970, 562] on button "[PERSON_NAME]" at bounding box center [949, 560] width 132 height 40
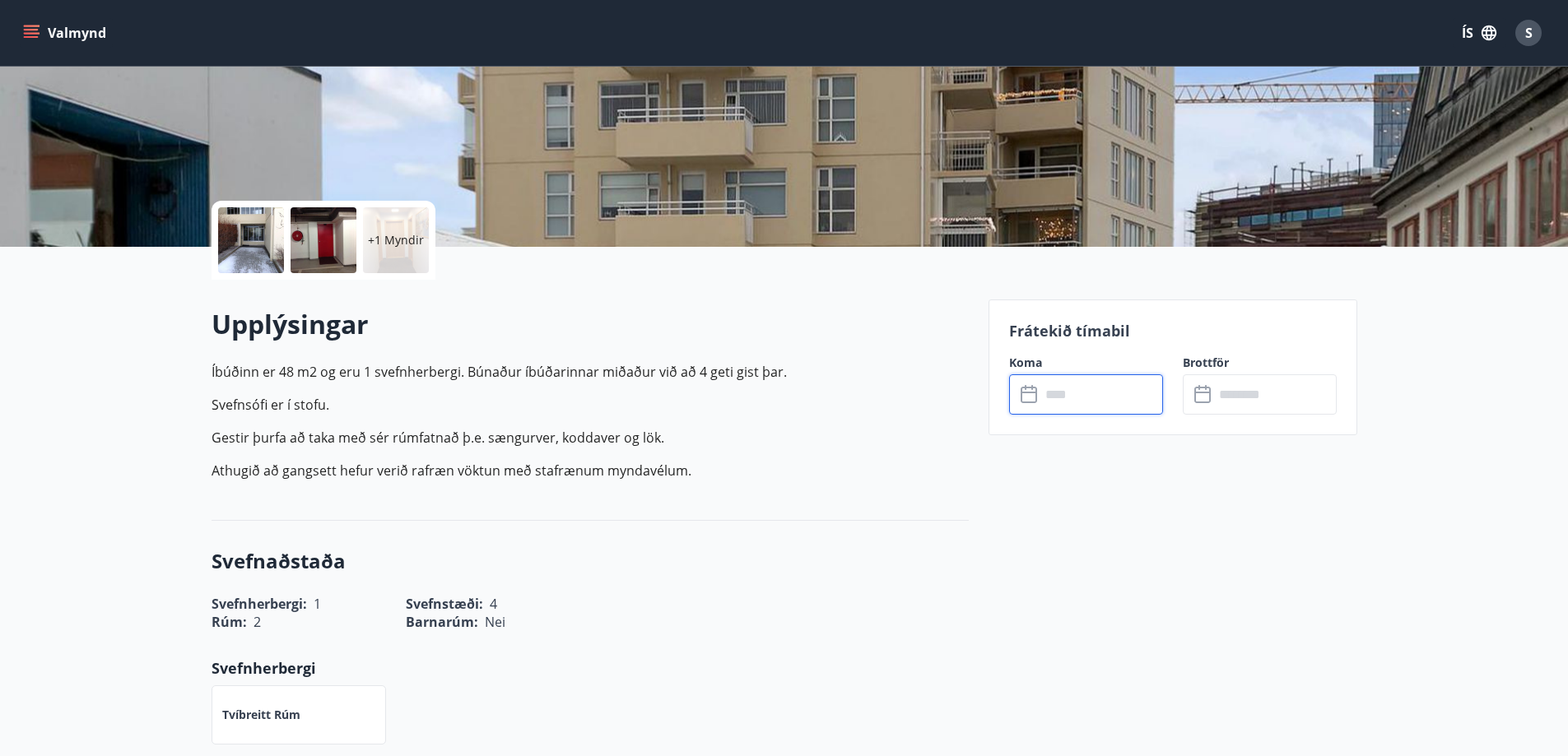
type input "******"
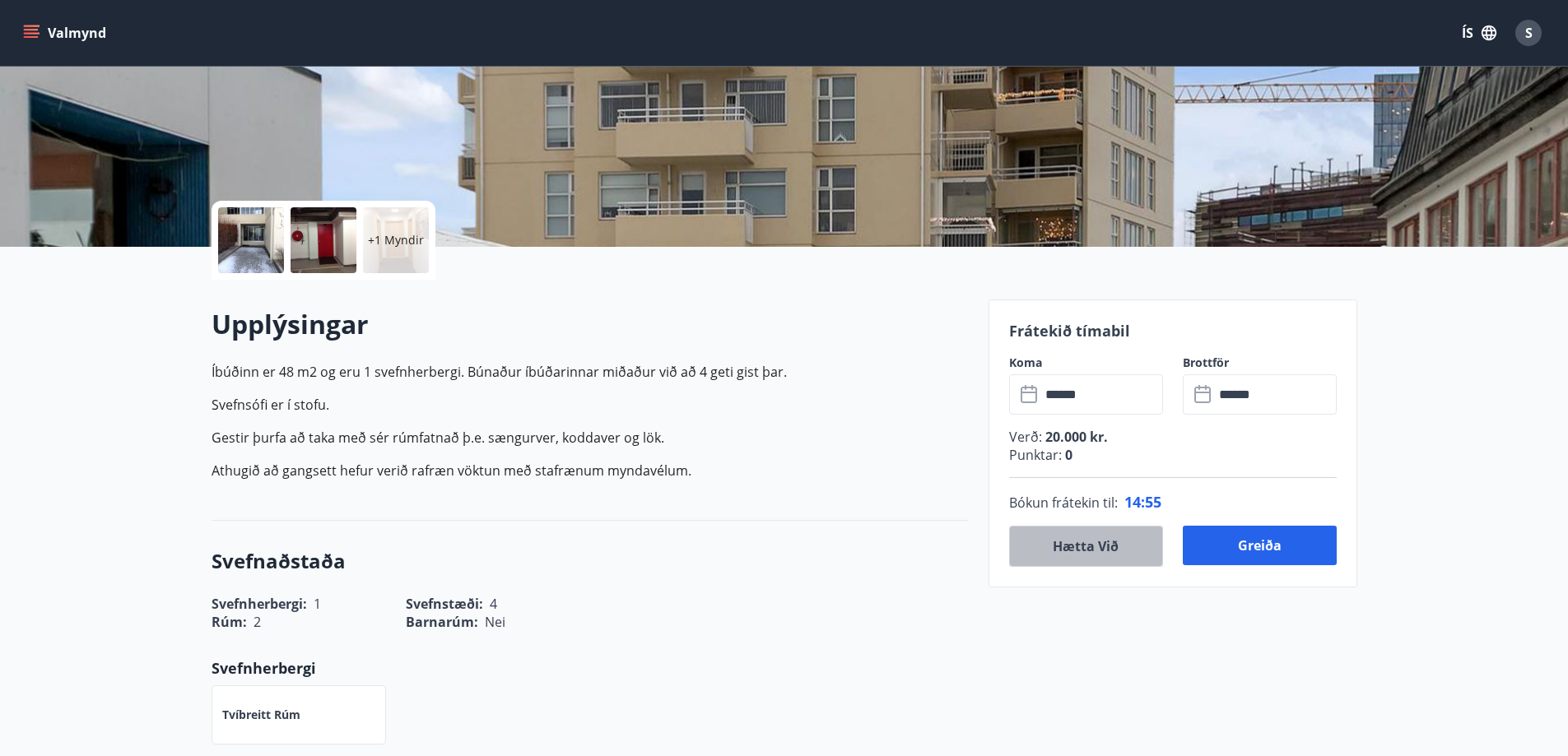
click at [1073, 543] on button "Hætta við" at bounding box center [1085, 546] width 154 height 41
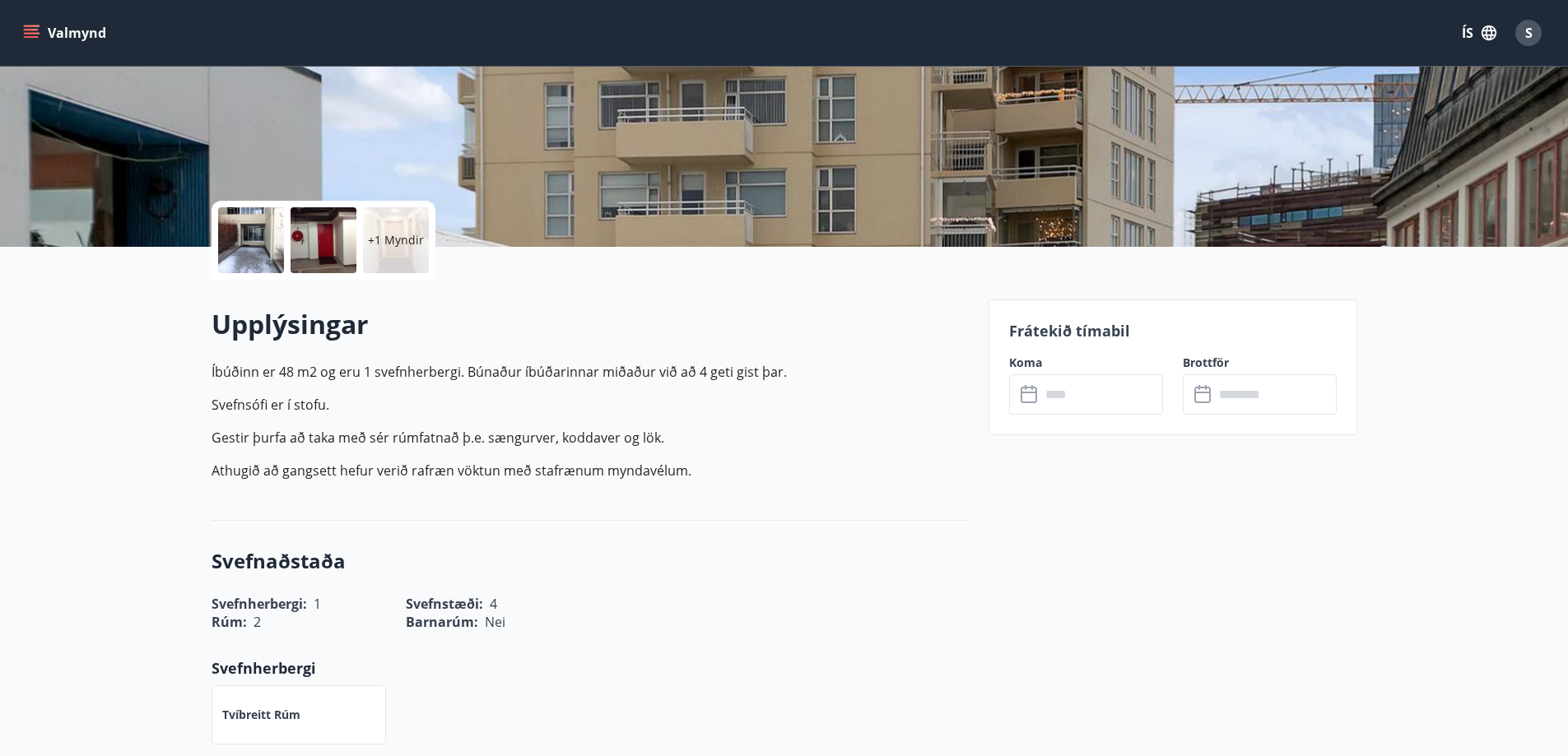
click at [1095, 394] on input "text" at bounding box center [1101, 395] width 122 height 41
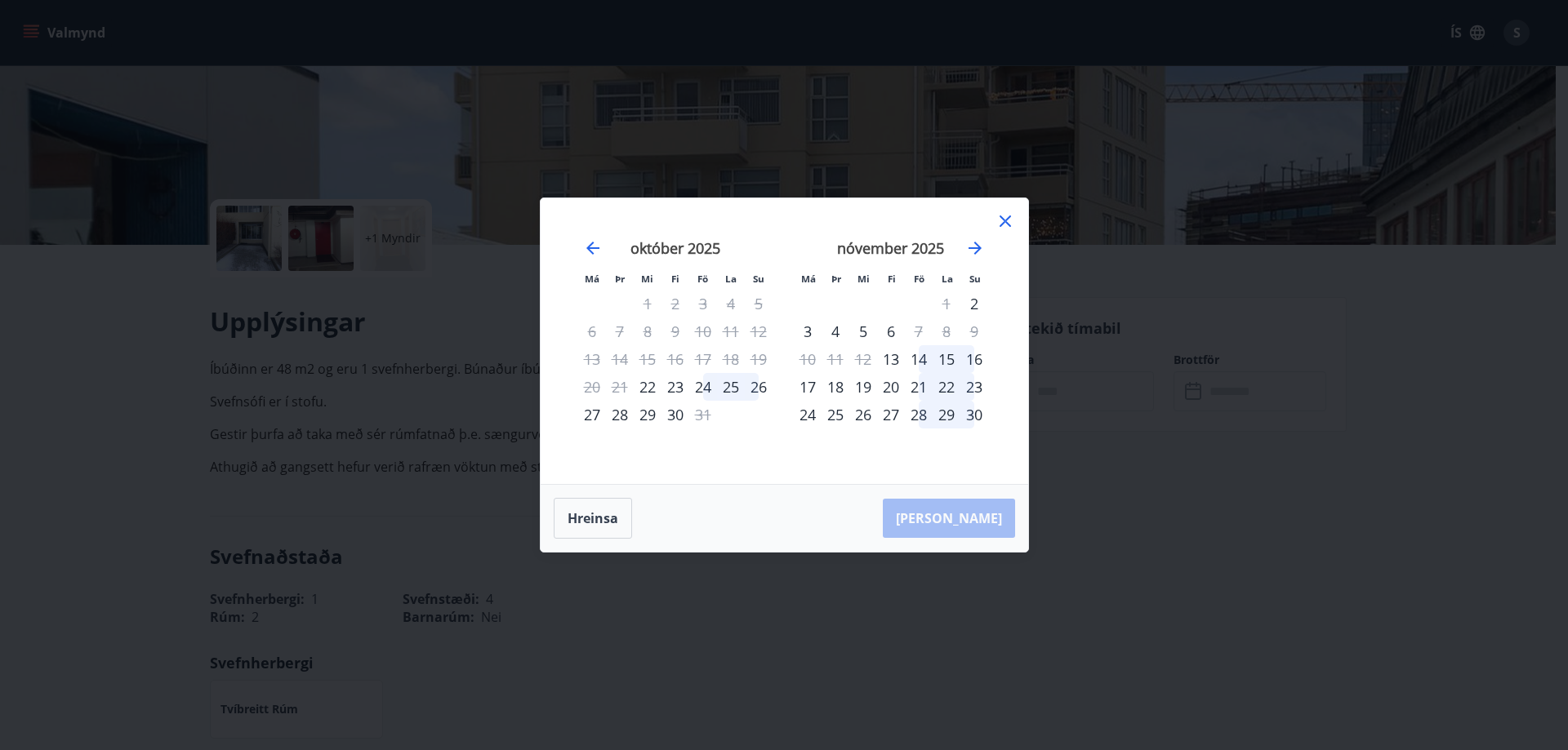
click at [1002, 225] on icon at bounding box center [1005, 221] width 12 height 12
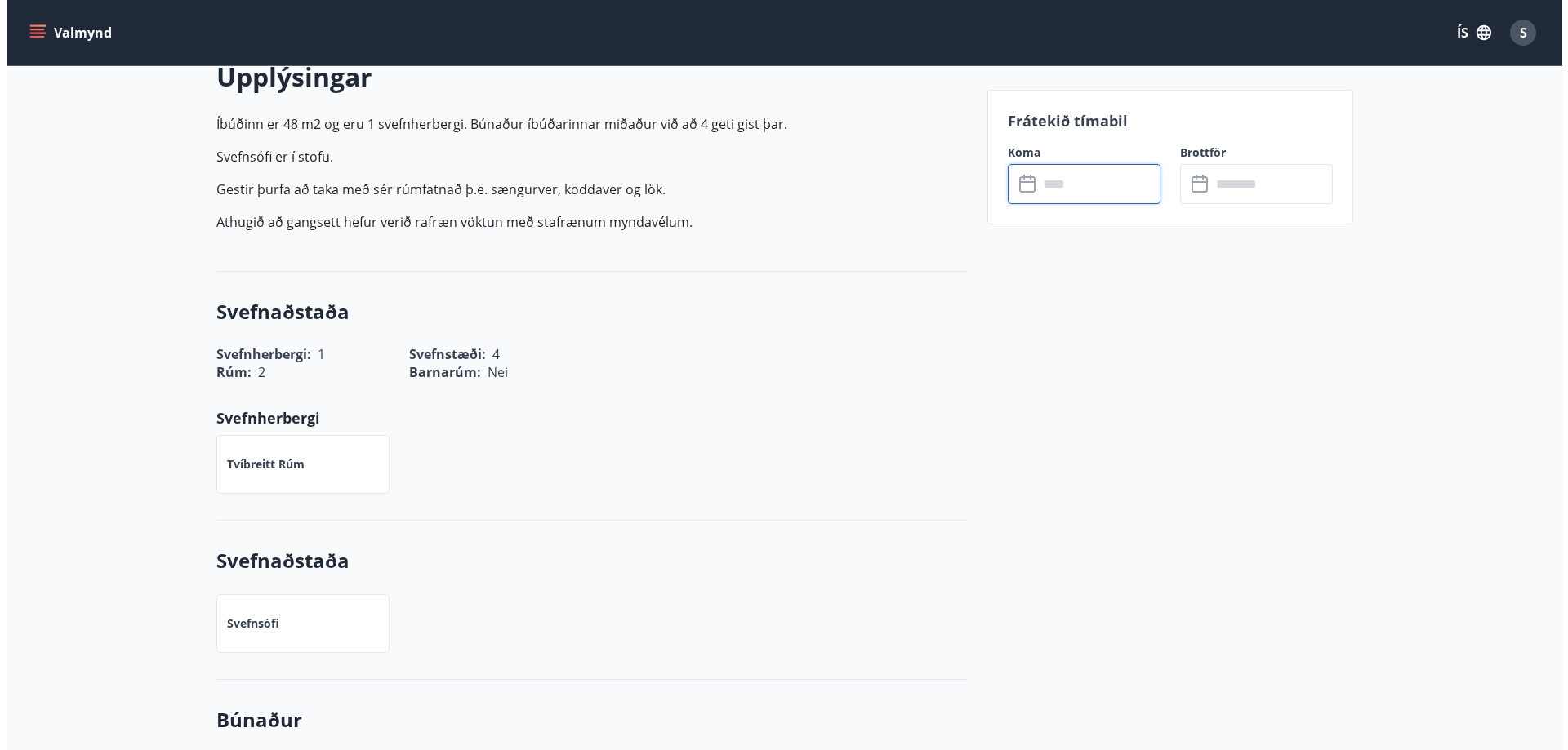
scroll to position [0, 0]
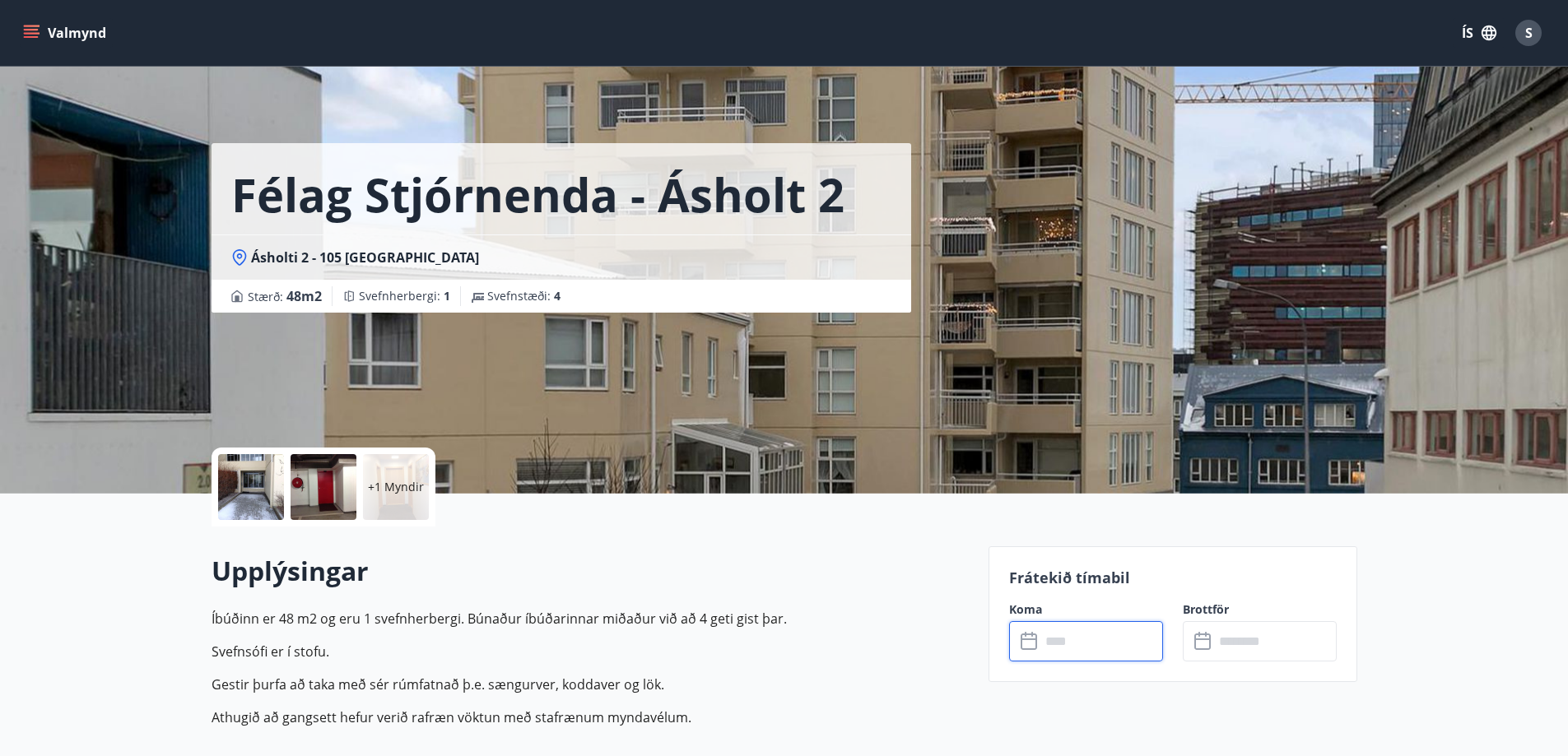
click at [1531, 30] on span "S" at bounding box center [1528, 33] width 7 height 18
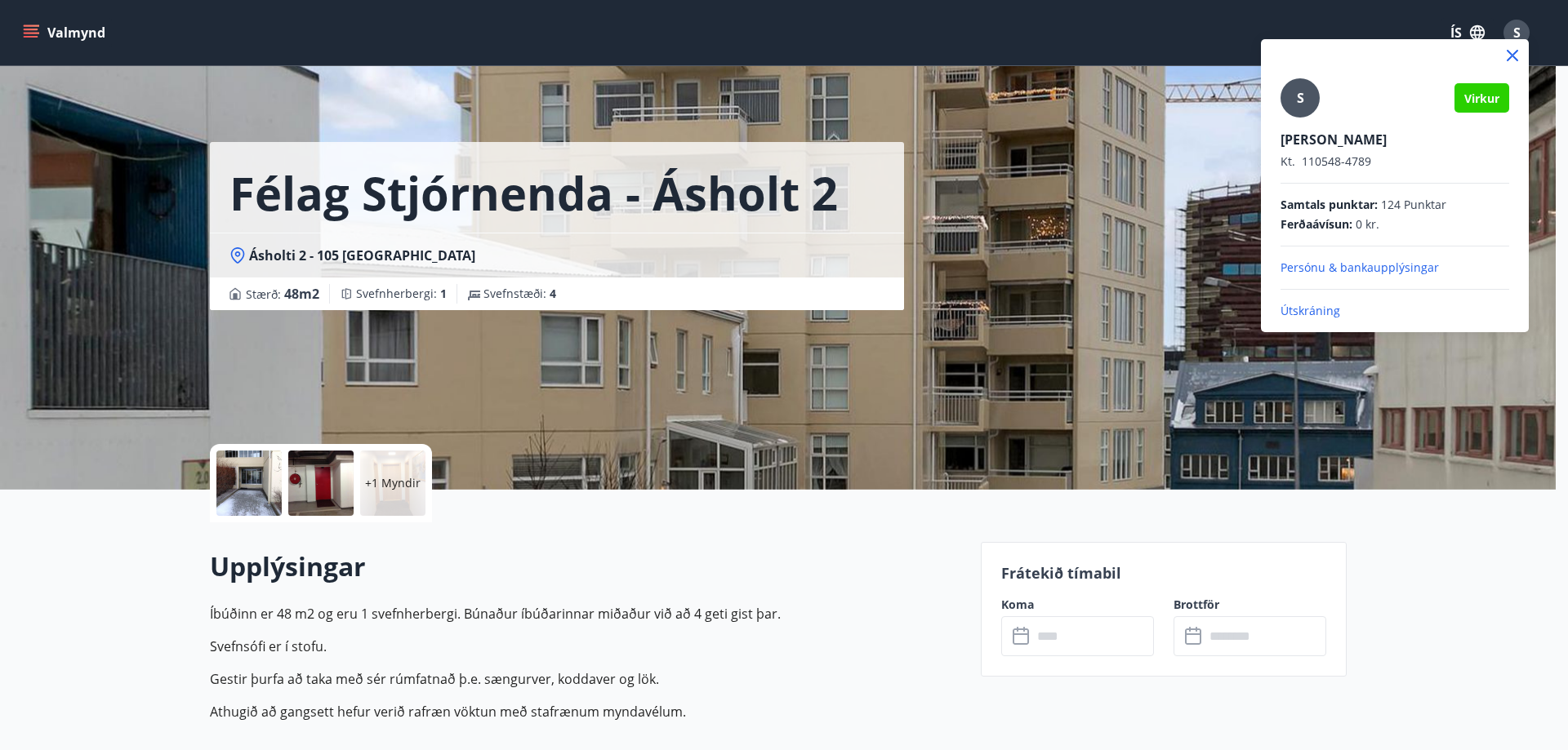
click at [1306, 310] on p "Útskráning" at bounding box center [1395, 311] width 229 height 16
